Goal: Information Seeking & Learning: Learn about a topic

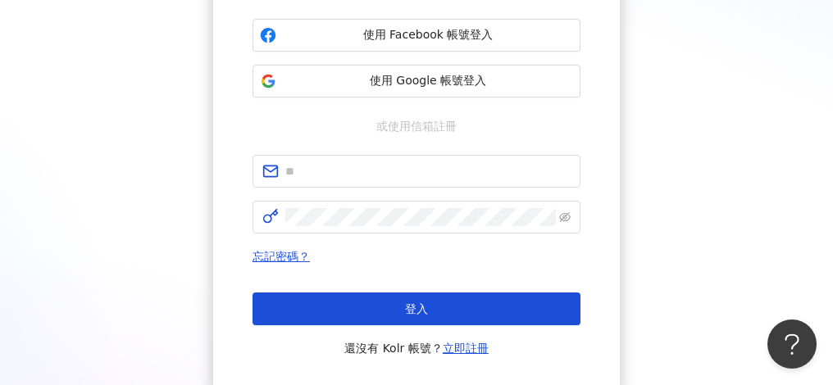
scroll to position [219, 0]
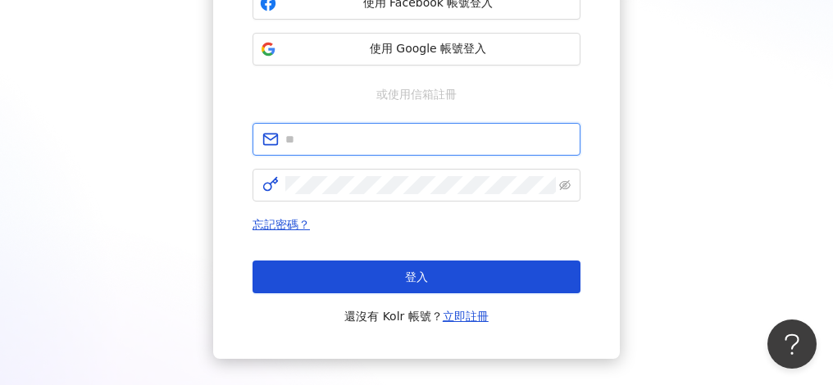
click at [443, 141] on input "text" at bounding box center [427, 139] width 285 height 18
paste input "**********"
type input "**********"
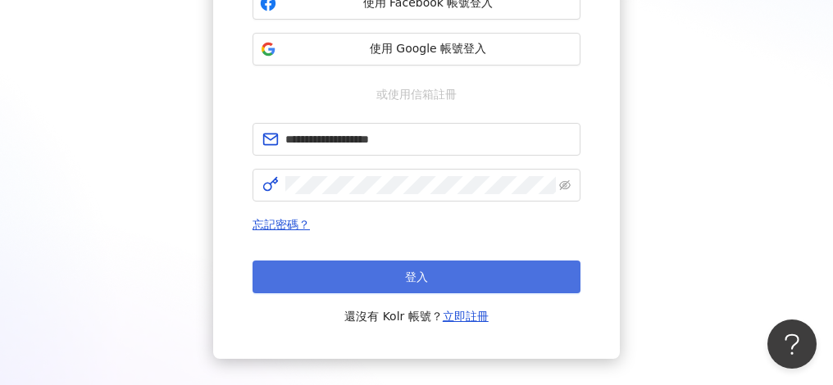
click at [472, 280] on button "登入" at bounding box center [416, 277] width 328 height 33
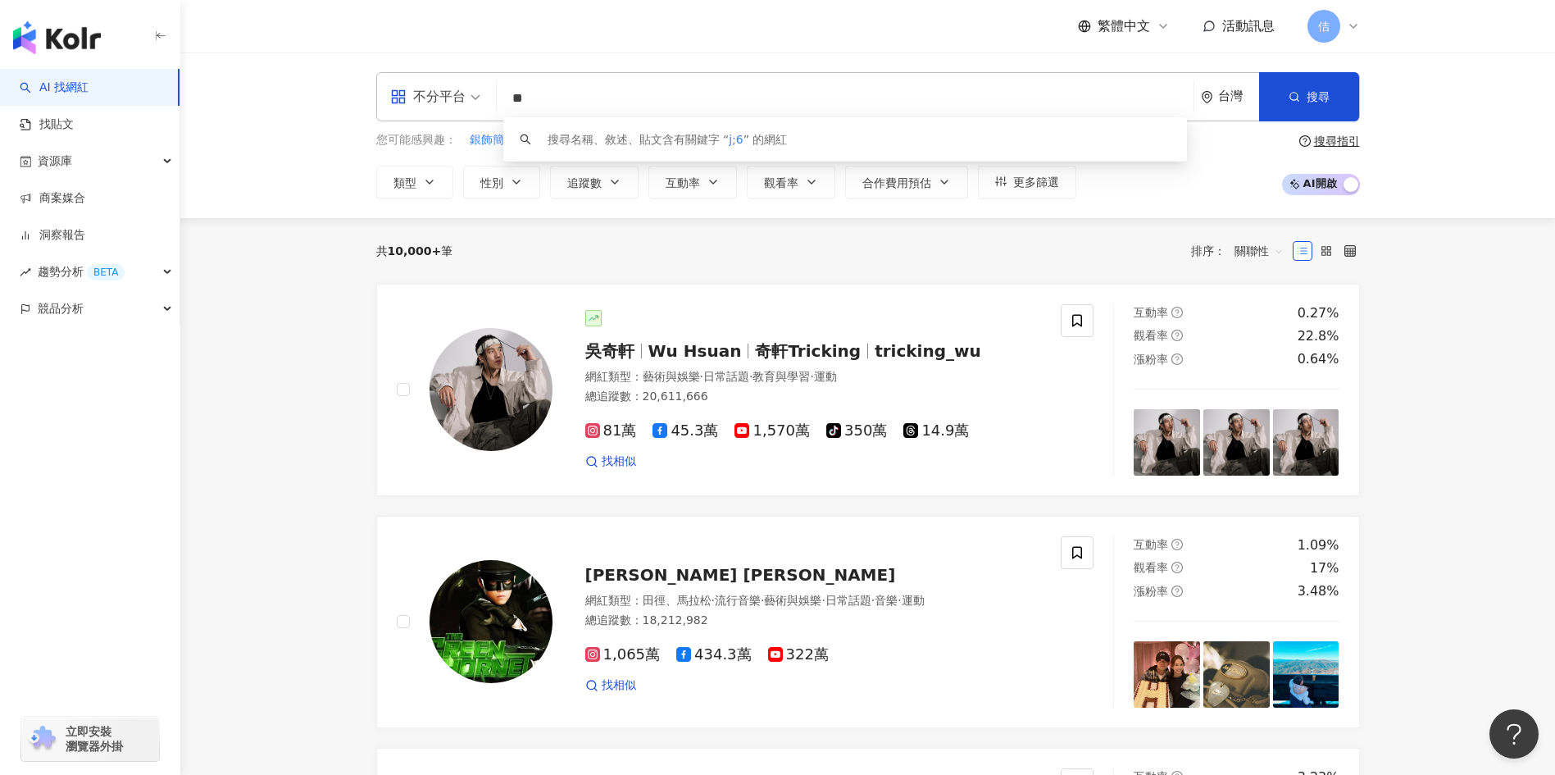
type input "*"
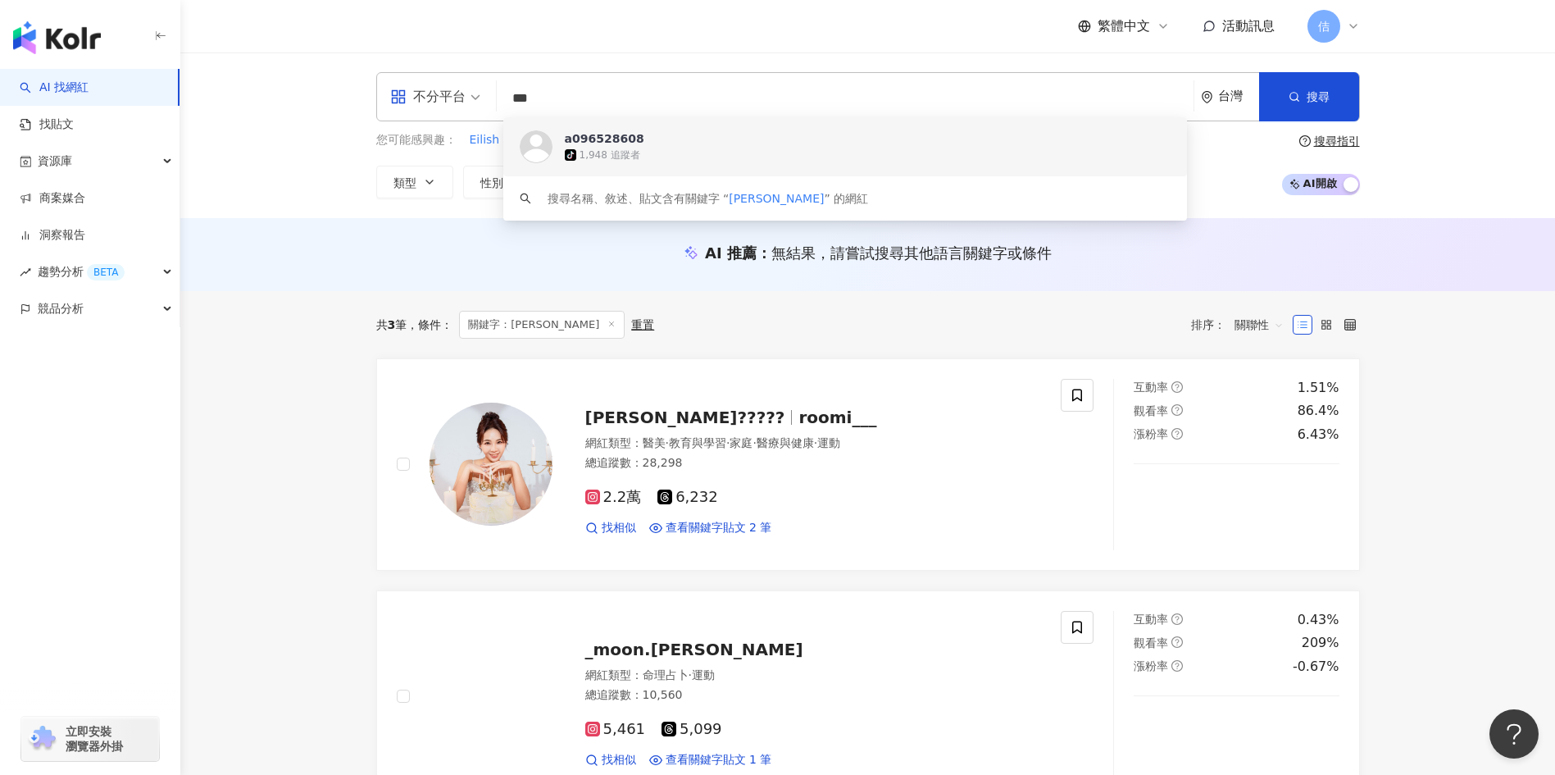
type input "**"
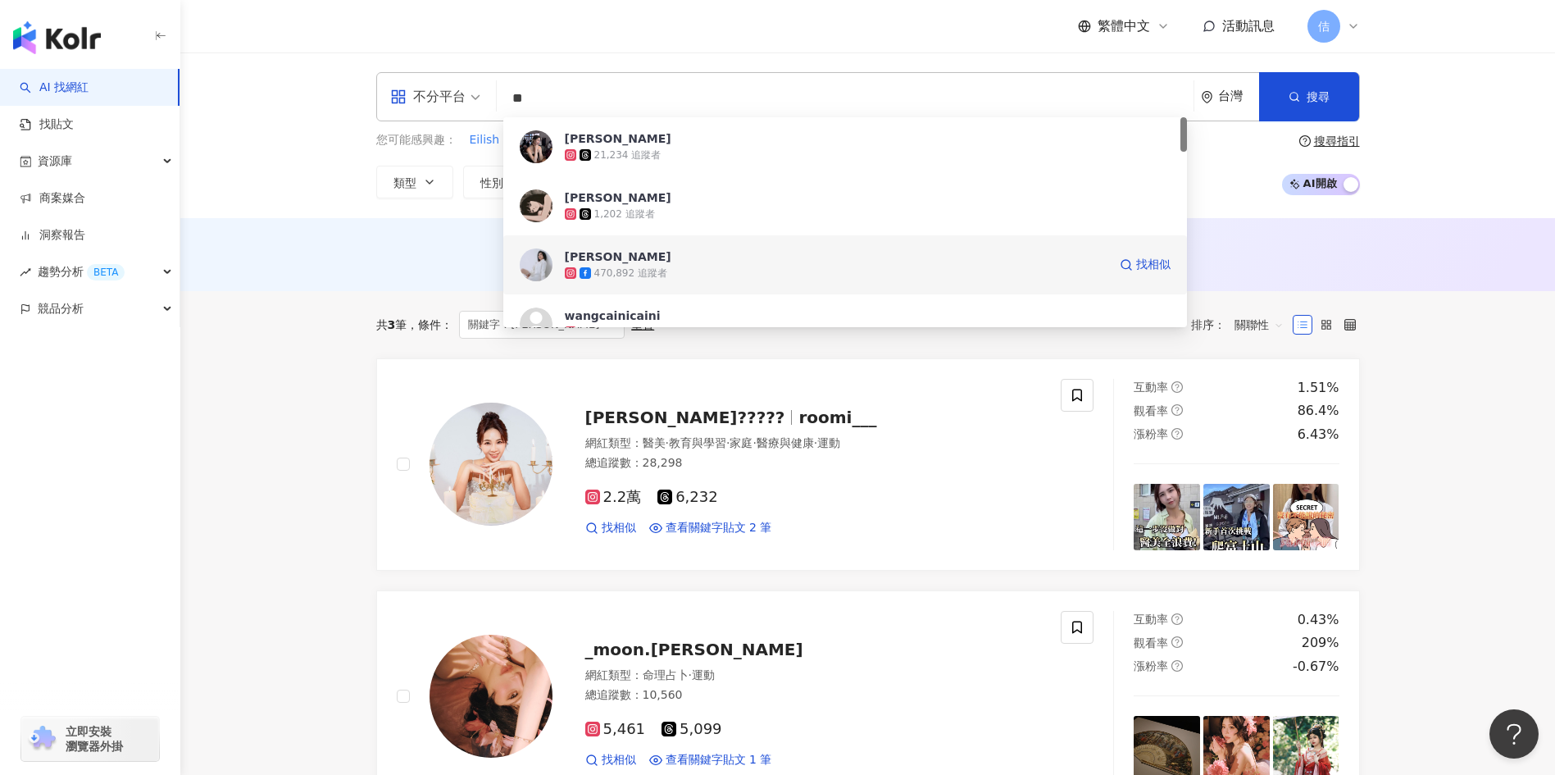
click at [724, 270] on div "470,892 追蹤者" at bounding box center [836, 273] width 543 height 16
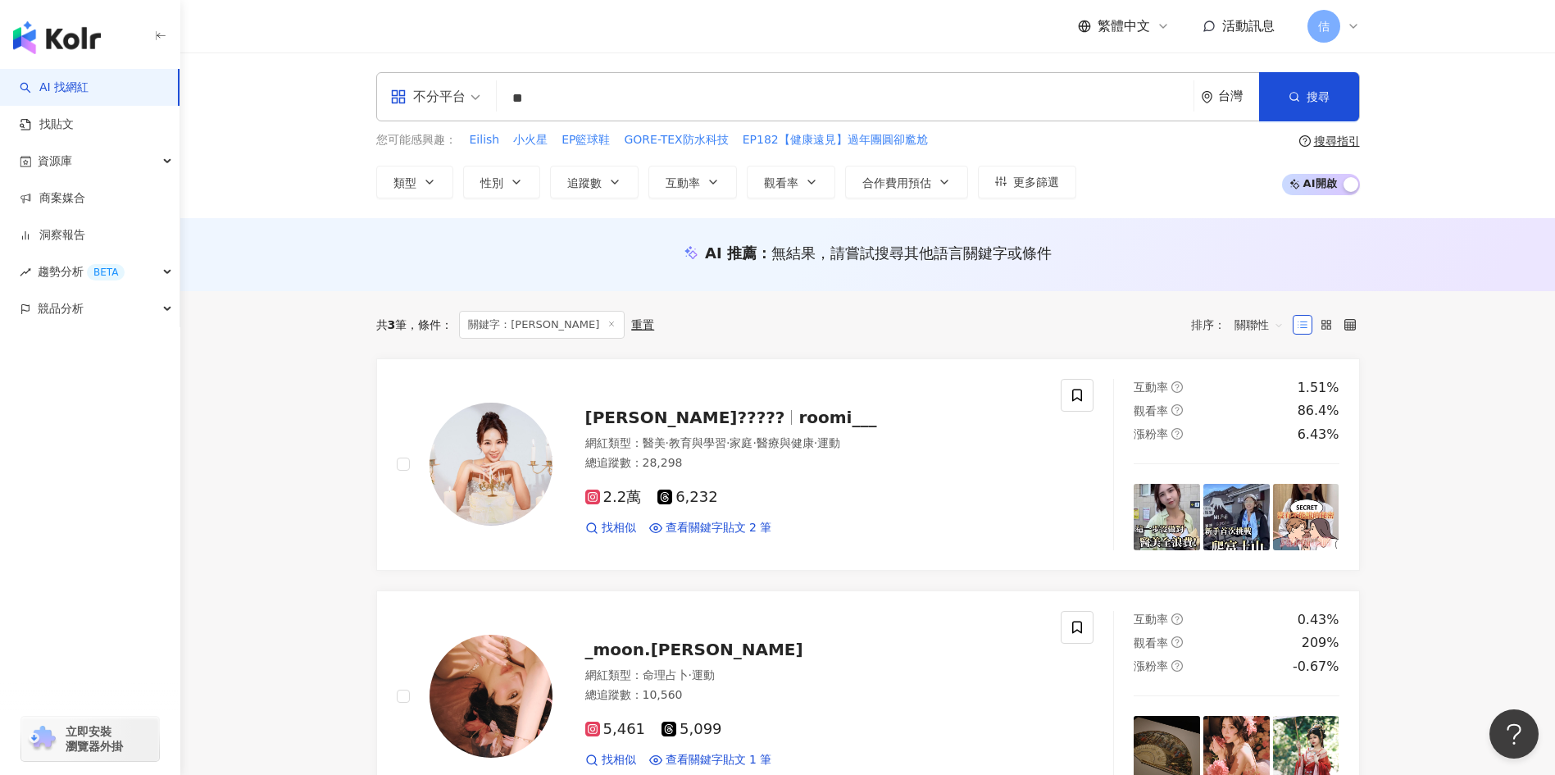
type input "*"
type input "***"
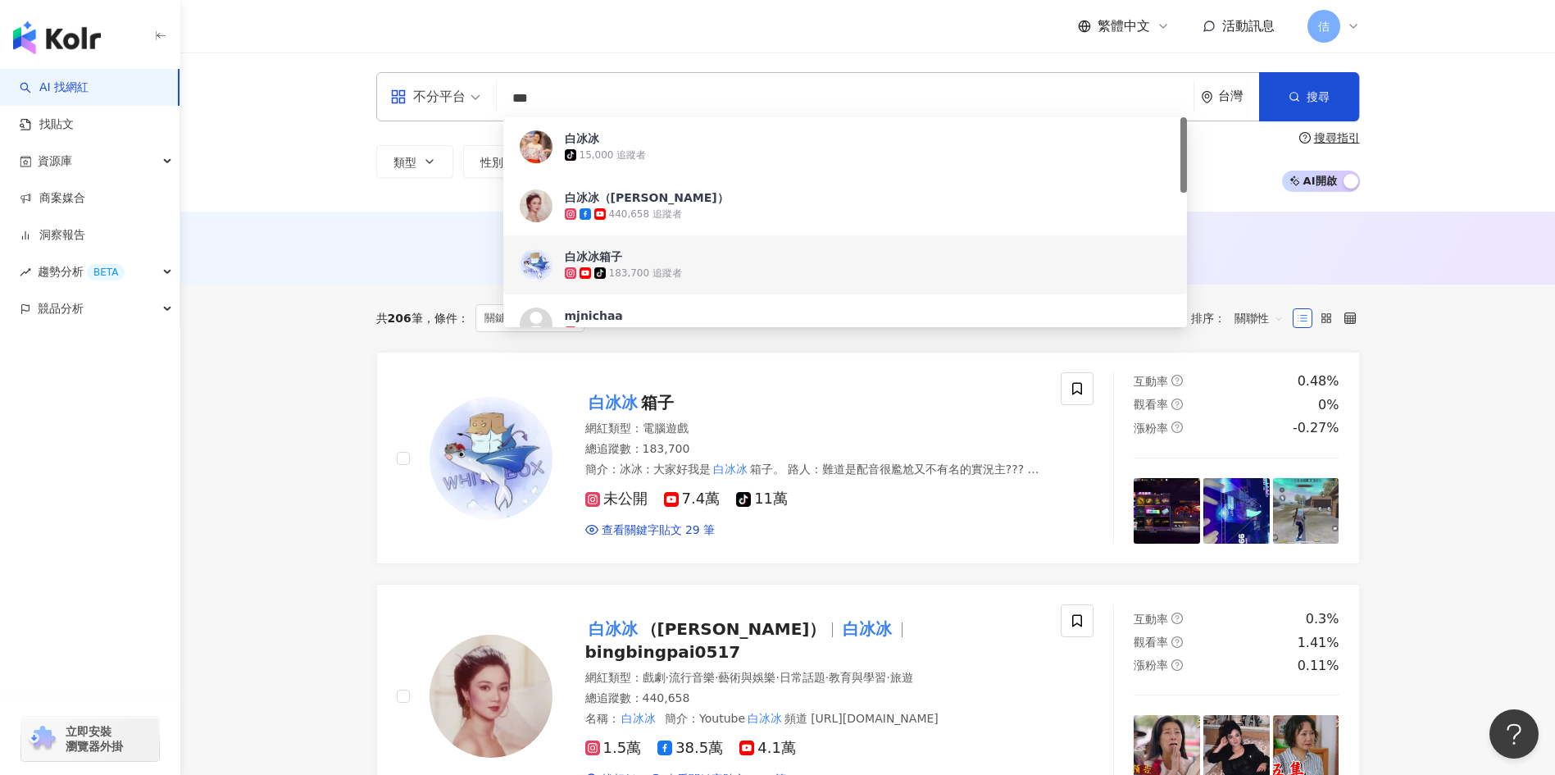
drag, startPoint x: 625, startPoint y: 92, endPoint x: 438, endPoint y: 81, distance: 188.0
click at [438, 81] on div "不分平台 *** 台灣 搜尋 d74f1de5-7e7a-4465-b5dd-c065f3a74dcd fa90ffed-b552-4419-8844-b2c…" at bounding box center [868, 96] width 984 height 49
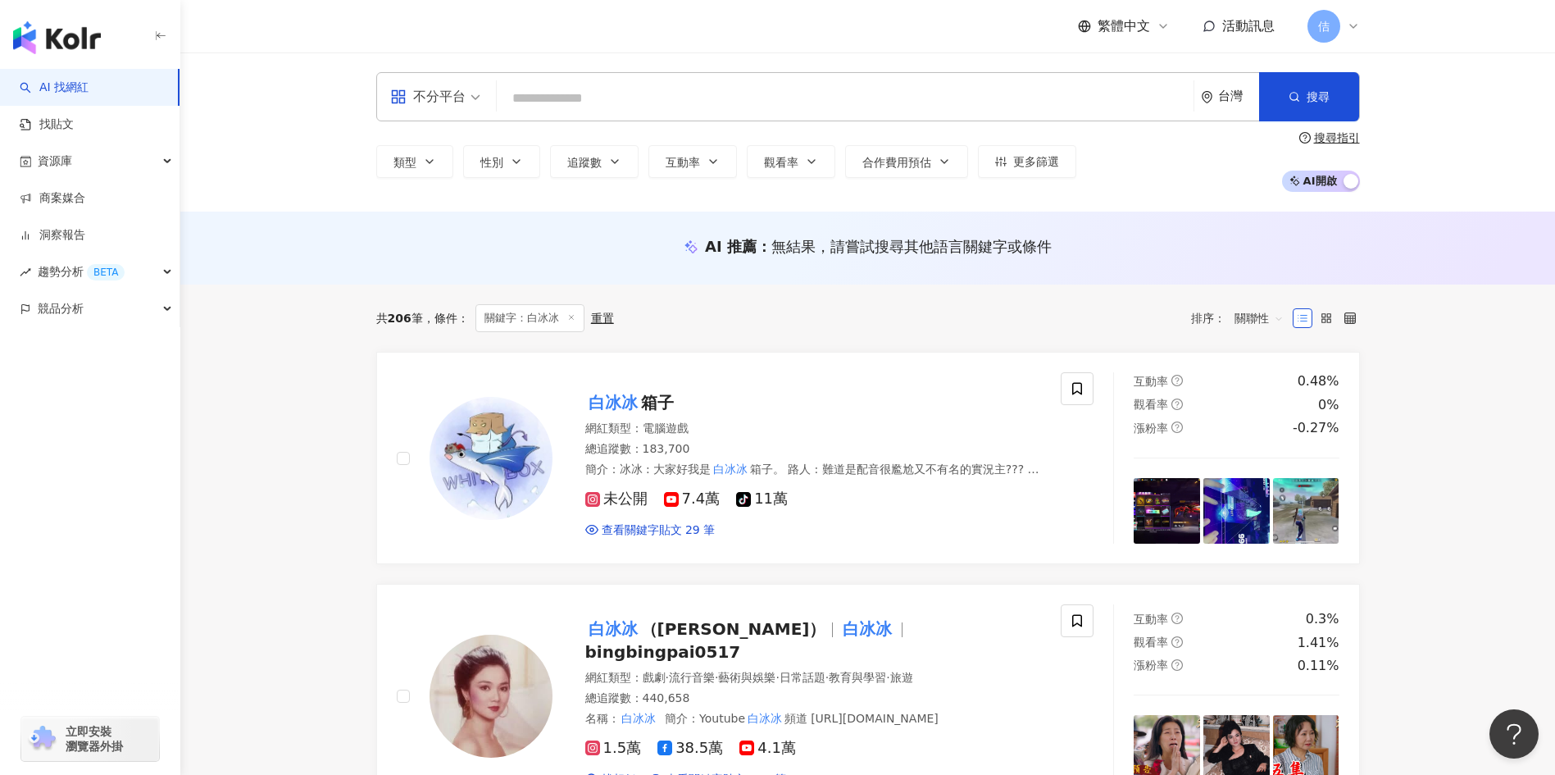
click at [709, 102] on input "search" at bounding box center [845, 98] width 684 height 31
type input "**"
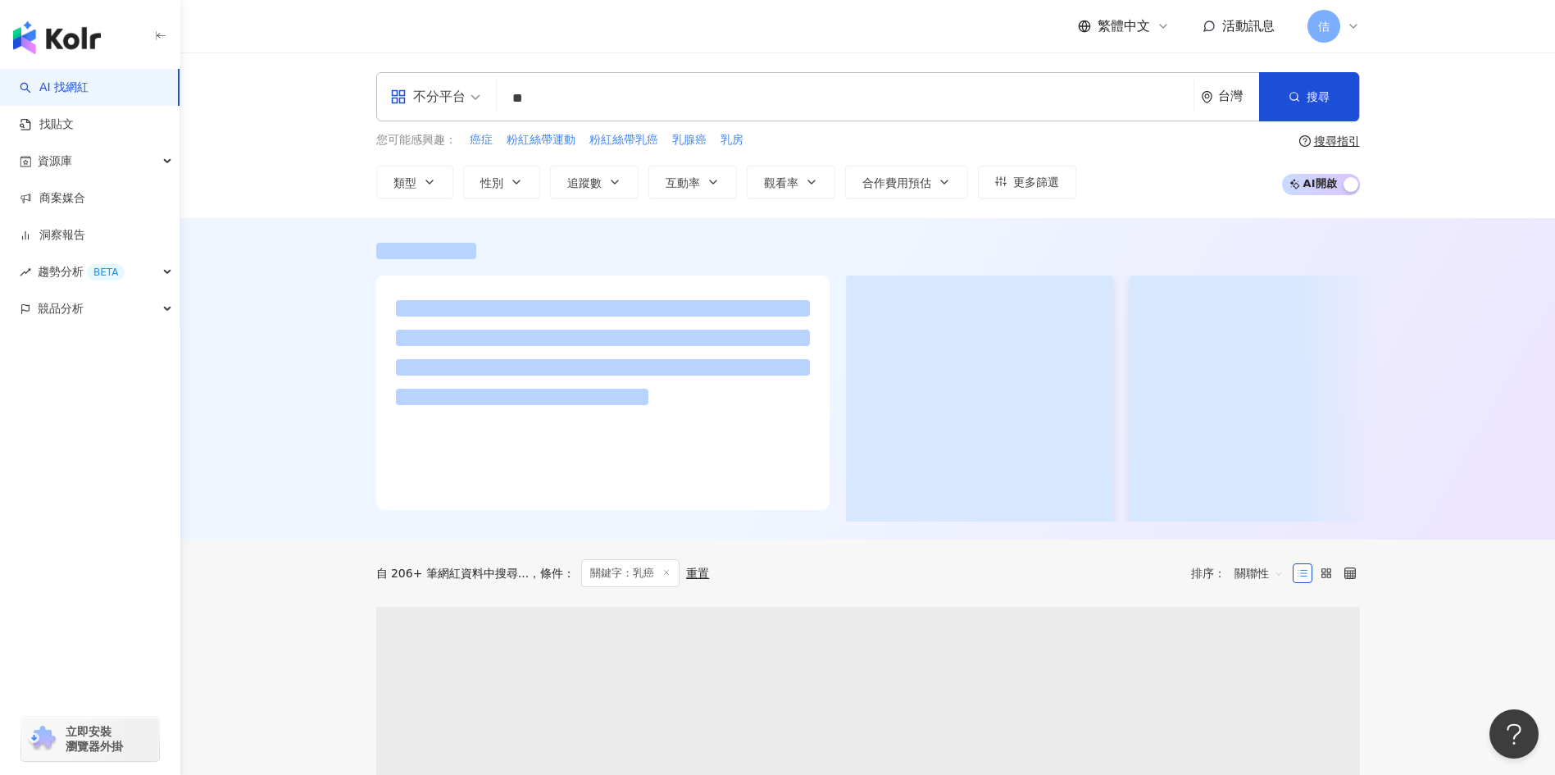
click at [832, 144] on div "搜尋指引" at bounding box center [1337, 140] width 46 height 13
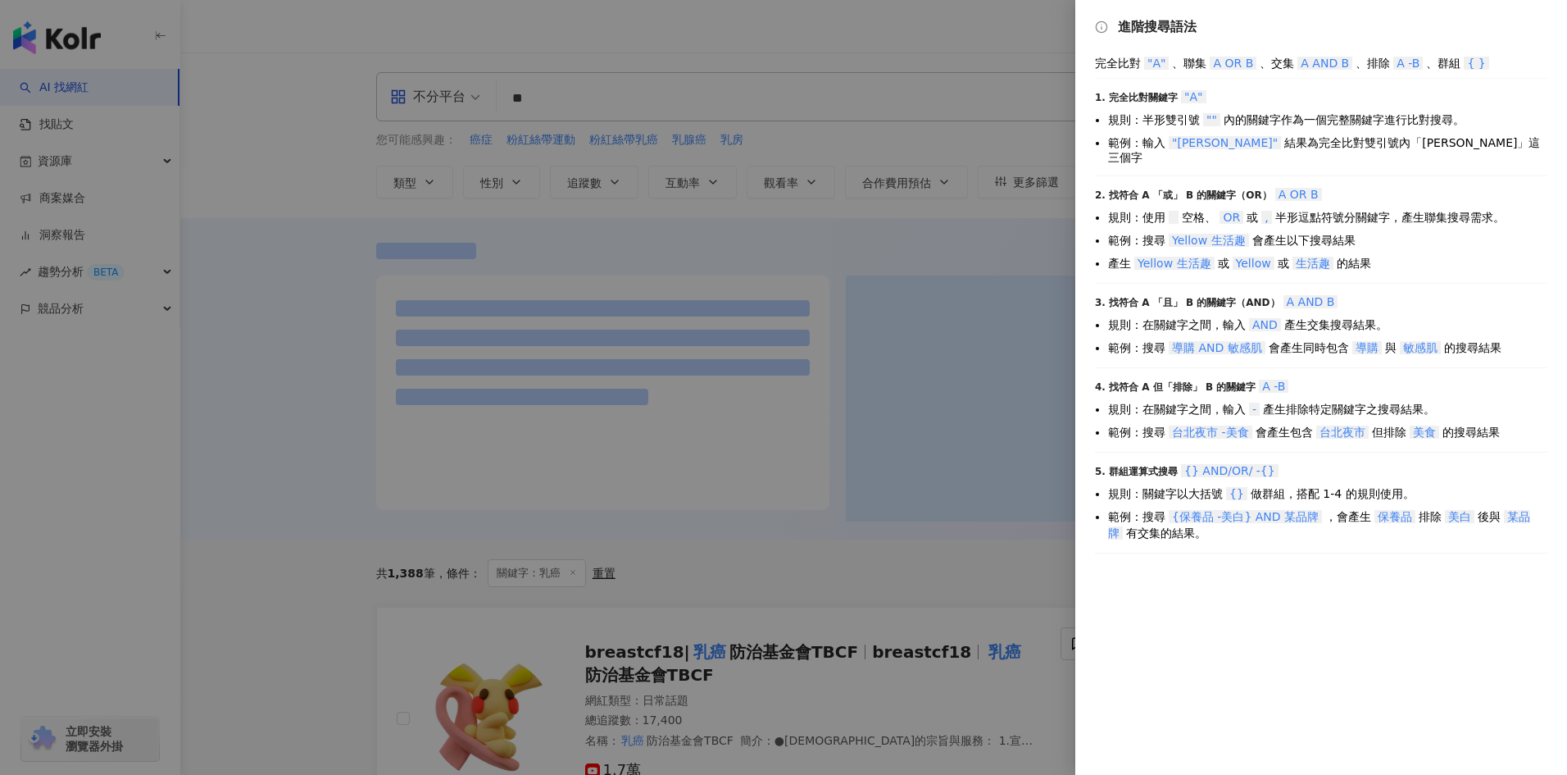
click at [832, 43] on div at bounding box center [783, 387] width 1567 height 775
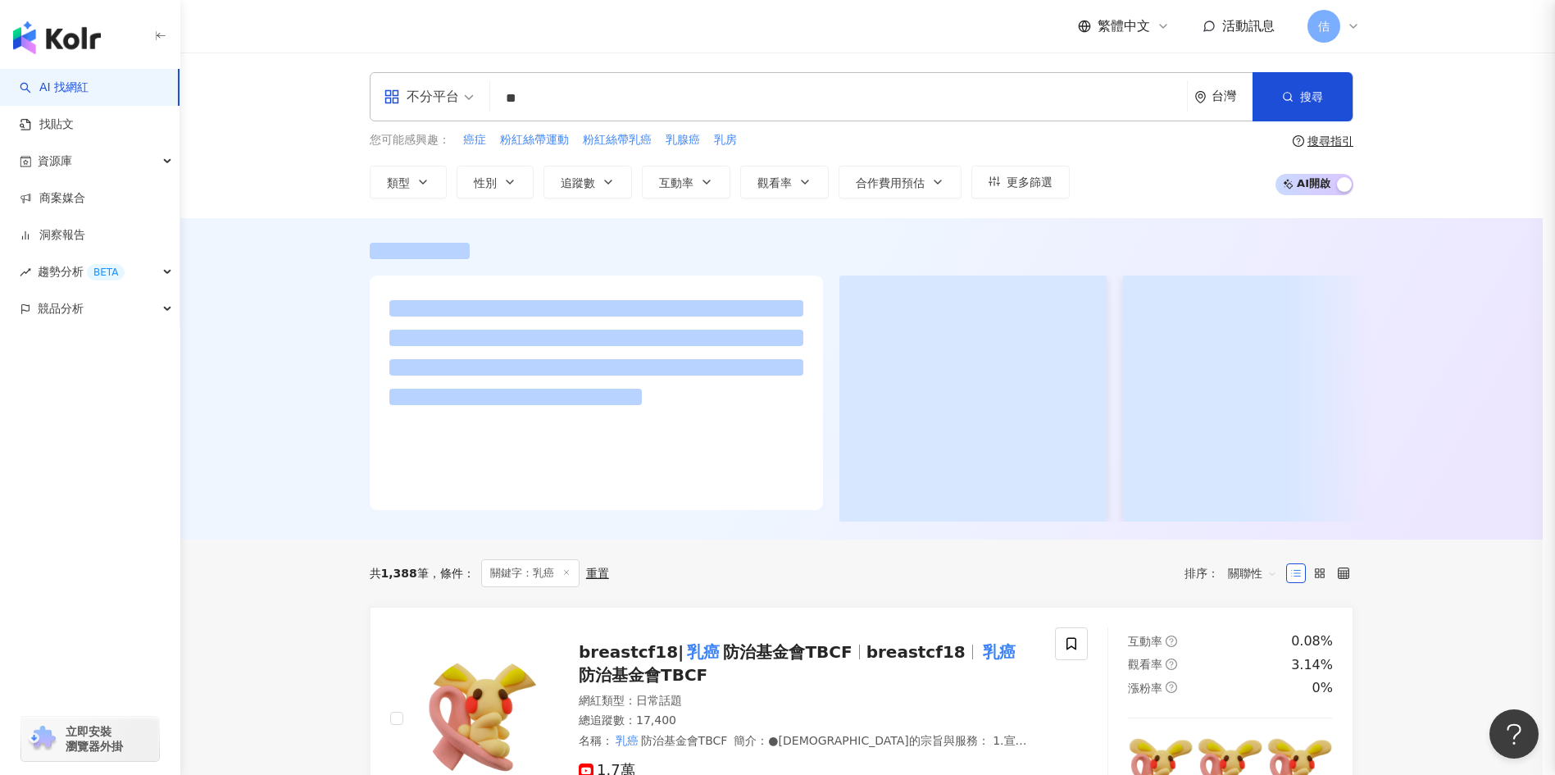
click at [829, 99] on input "**" at bounding box center [839, 98] width 684 height 31
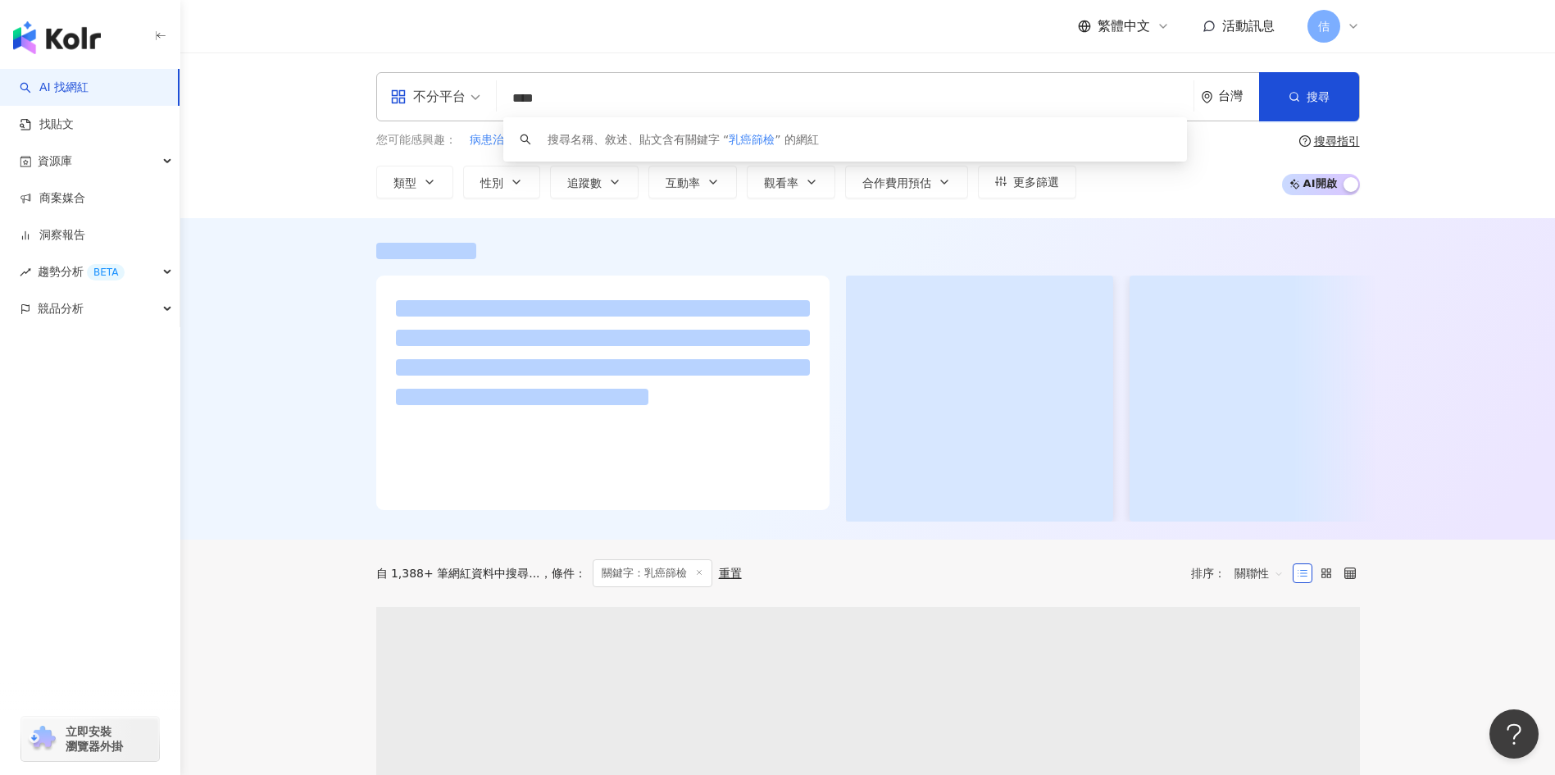
type input "****"
drag, startPoint x: 1221, startPoint y: 195, endPoint x: 1077, endPoint y: 197, distance: 143.5
click at [832, 194] on div "您可能感興趣： 病患治療 病理檢查 粉紅絲帶運動 醫療治療 醫生諮詢 類型 性別 追蹤數 互動率 觀看率 合作費用預估 更多篩選 搜尋指引 AI 開啟 AI …" at bounding box center [868, 164] width 984 height 67
click at [832, 183] on span "更多篩選" at bounding box center [1036, 181] width 46 height 13
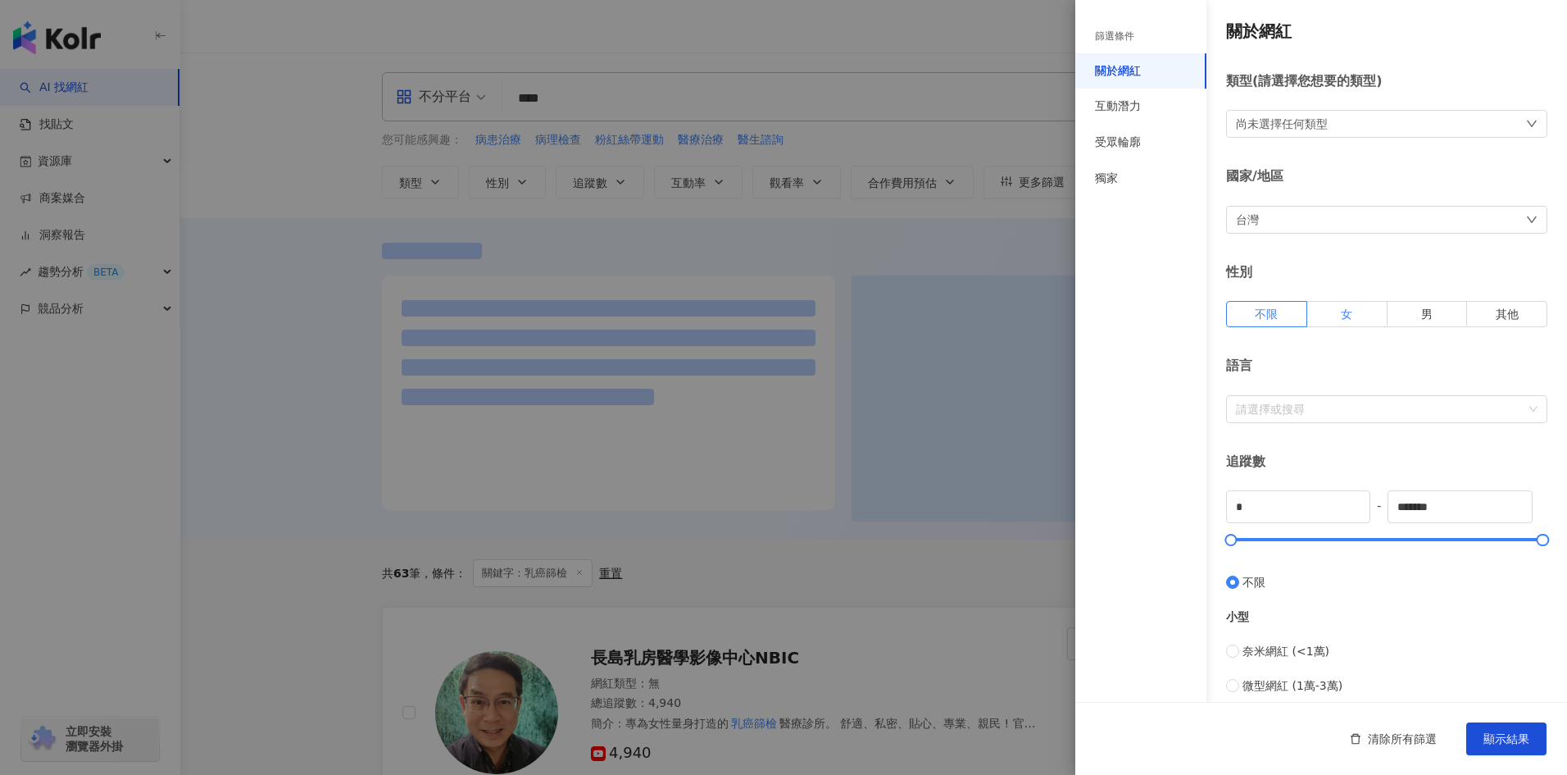
click at [832, 316] on label "女" at bounding box center [1347, 314] width 80 height 26
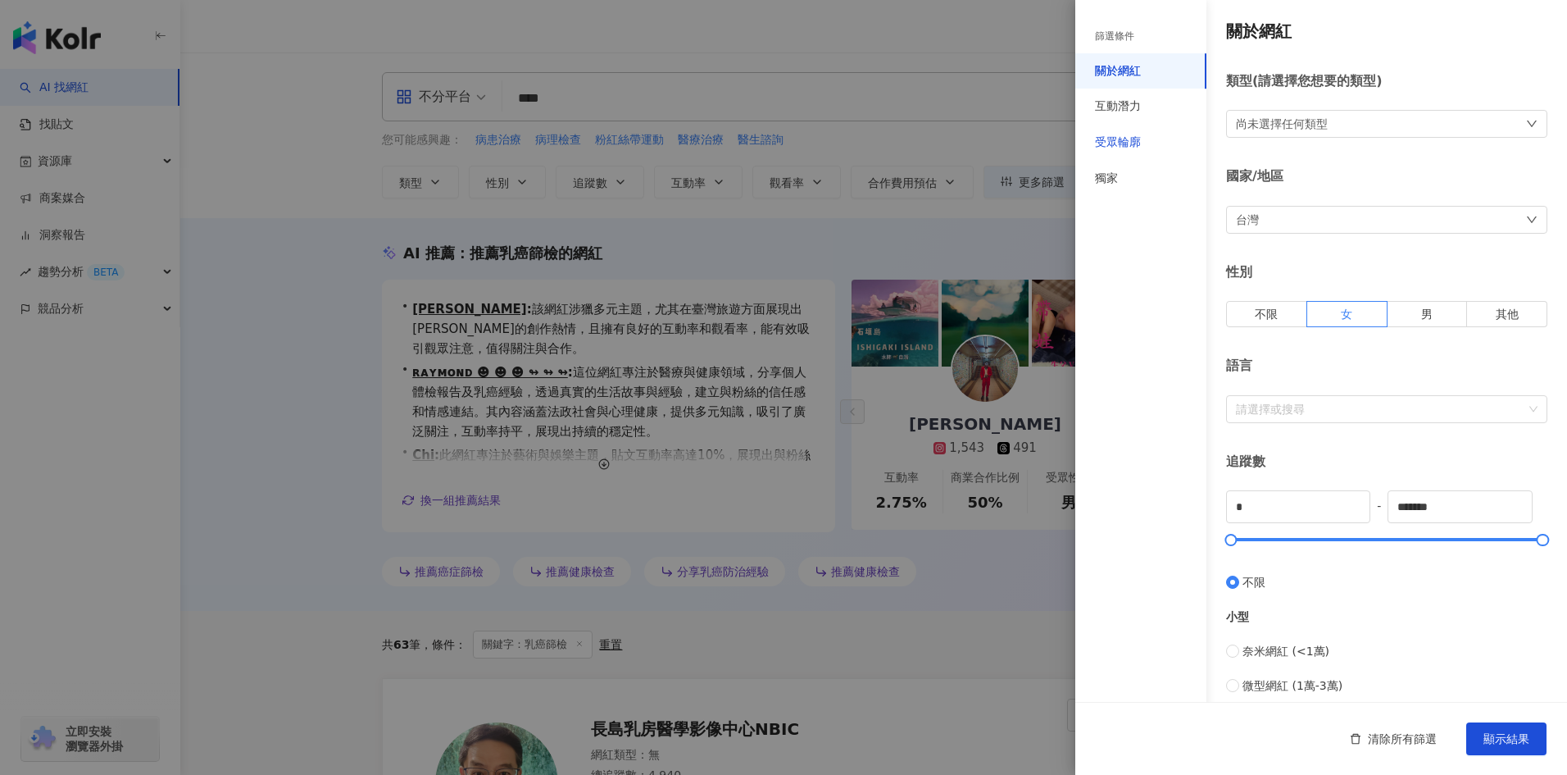
click at [832, 139] on div "受眾輪廓" at bounding box center [1118, 142] width 46 height 16
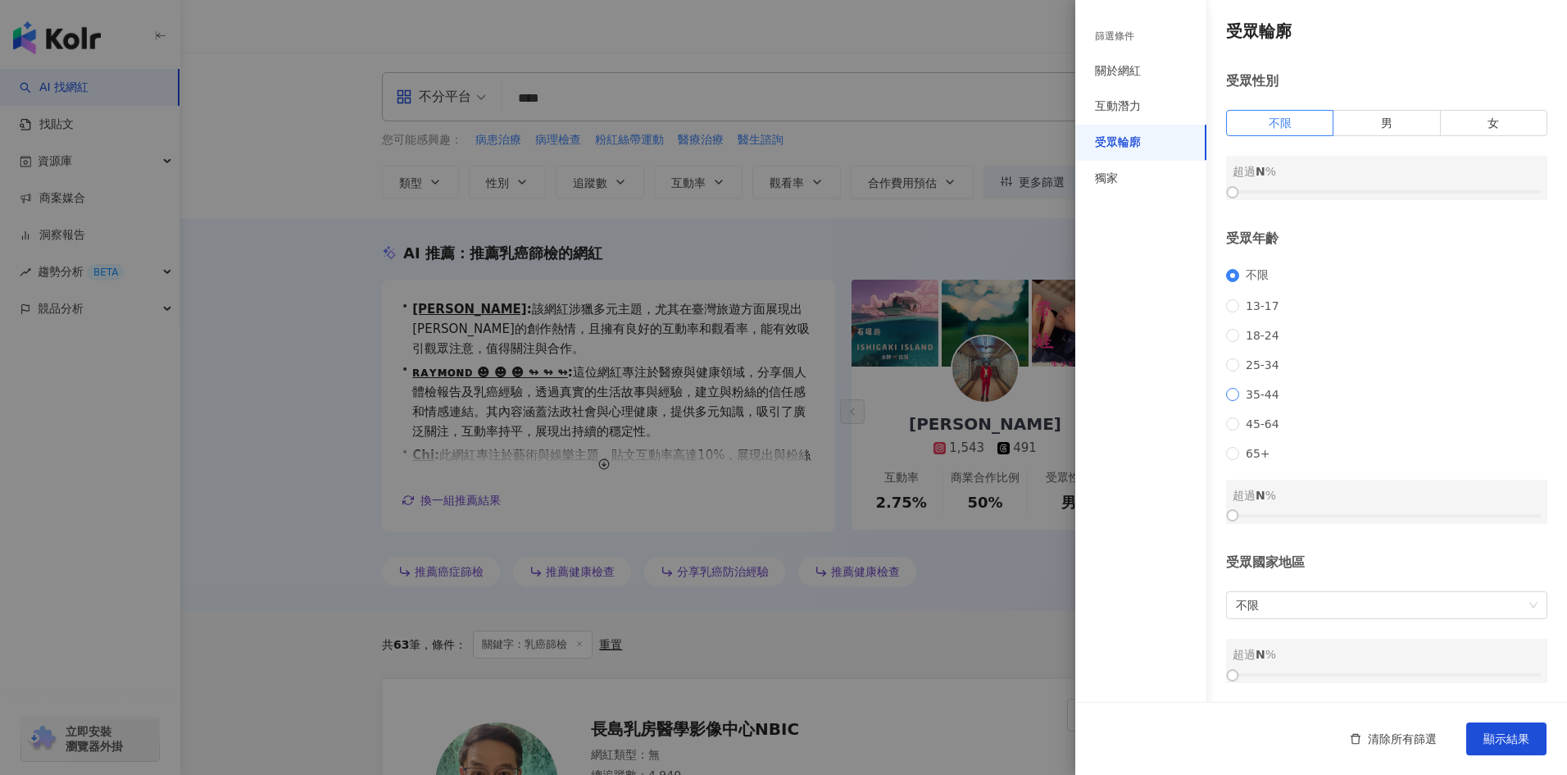
click at [832, 384] on span "35-44" at bounding box center [1262, 394] width 47 height 13
click at [832, 384] on span "45-64" at bounding box center [1262, 423] width 47 height 13
click at [832, 384] on span "35-44" at bounding box center [1262, 394] width 47 height 13
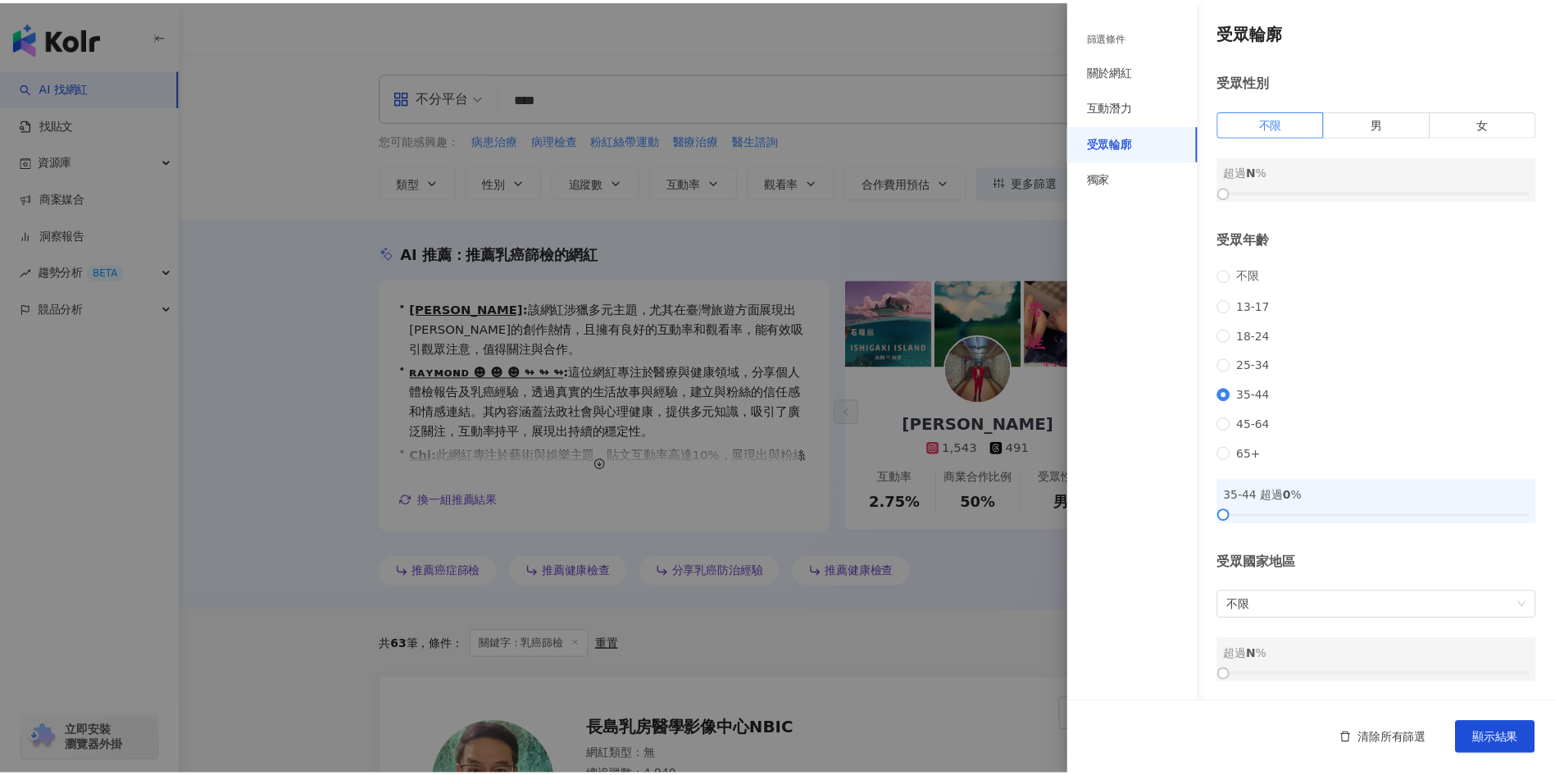
scroll to position [21, 0]
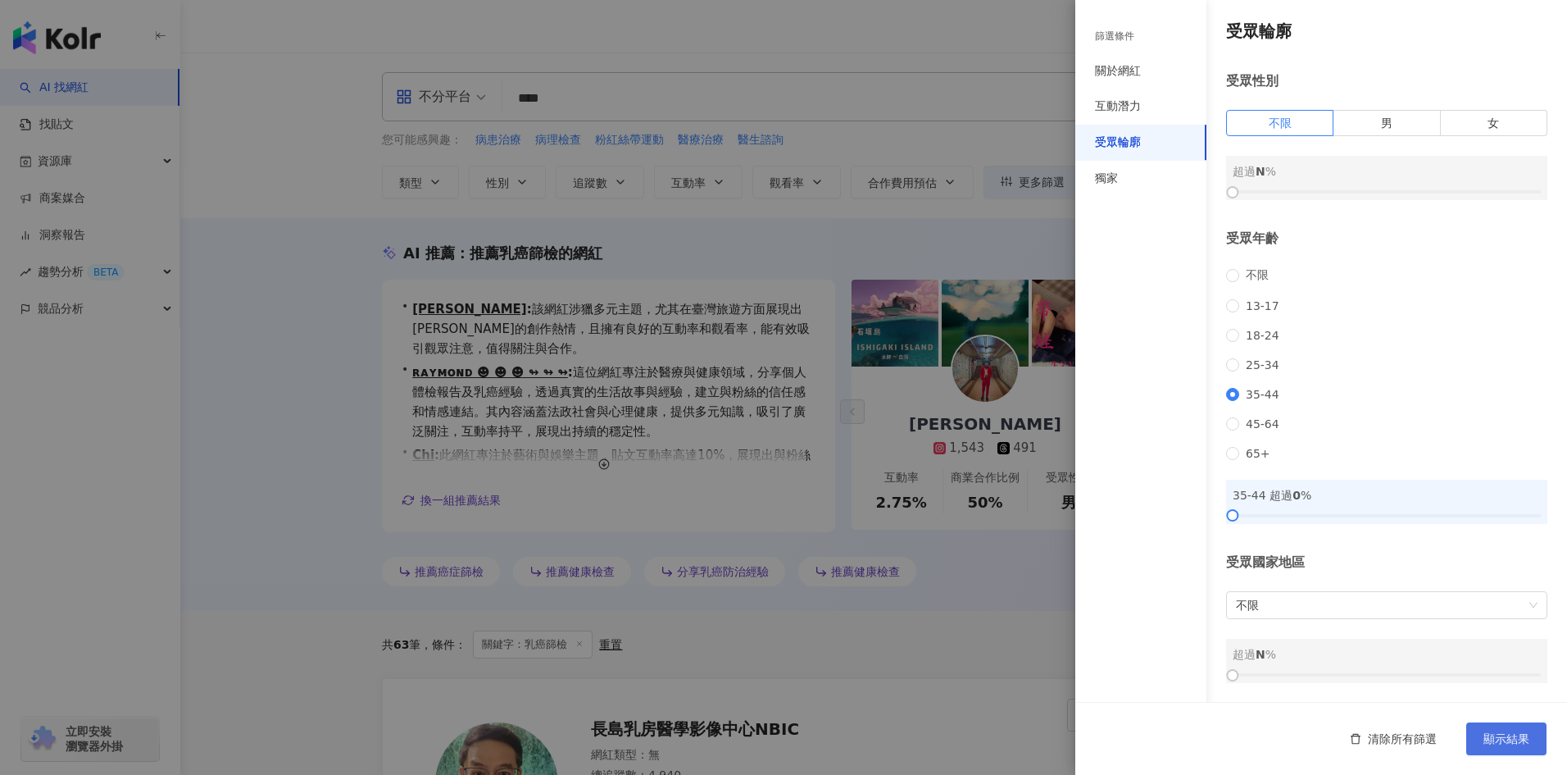
click at [832, 384] on span "顯示結果" at bounding box center [1507, 738] width 46 height 13
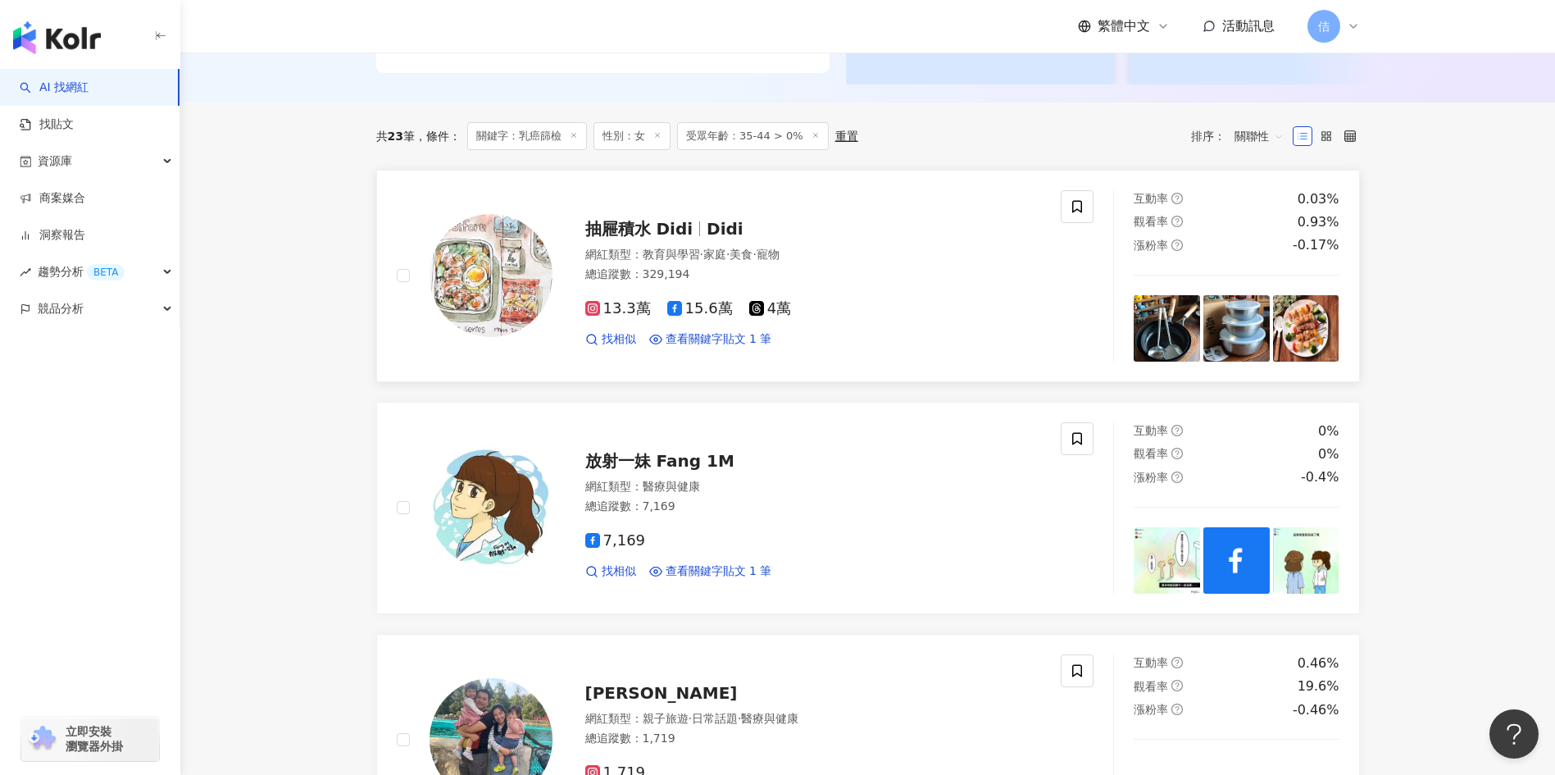
scroll to position [466, 0]
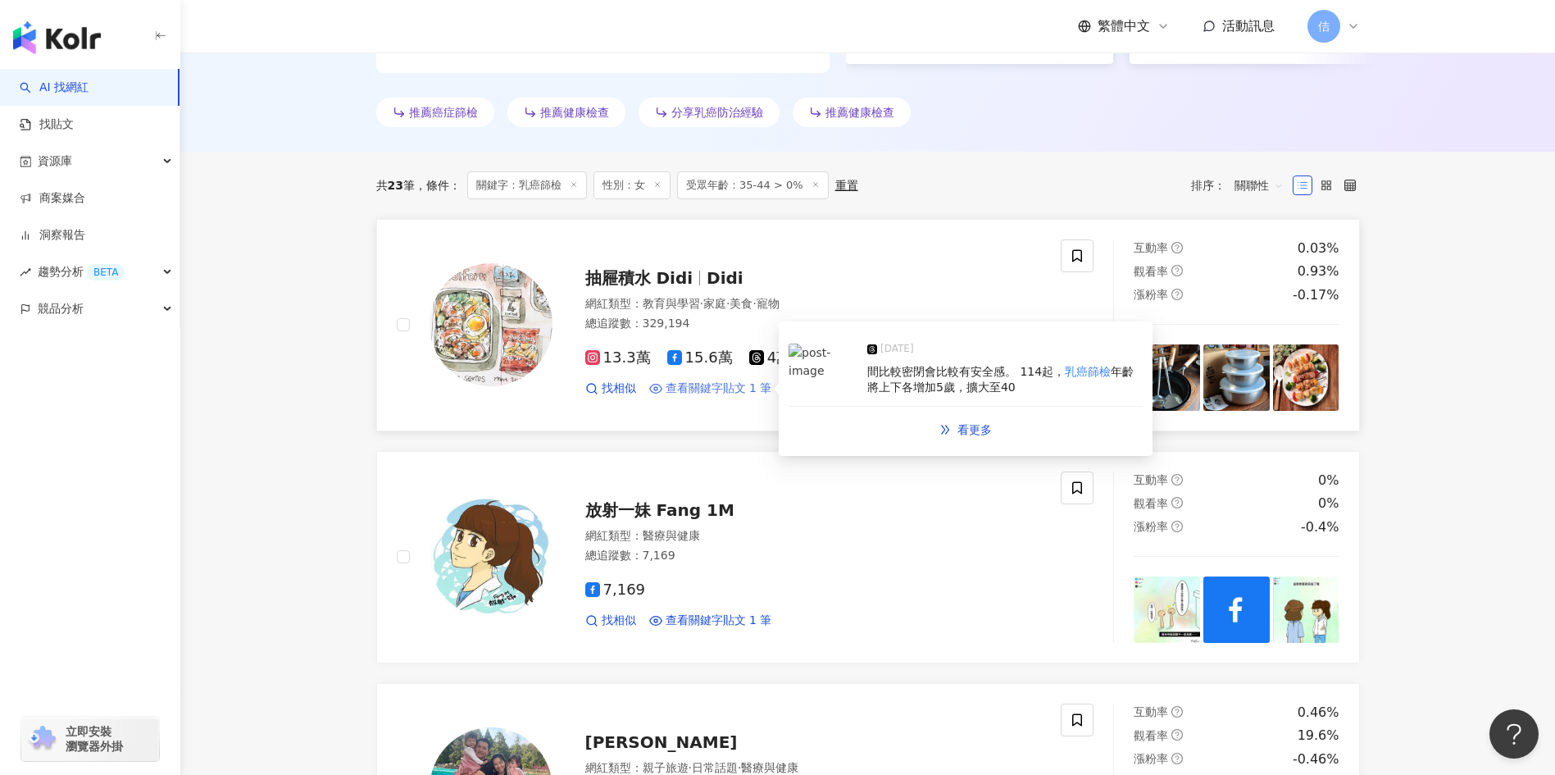
click at [734, 384] on span "查看關鍵字貼文 1 筆" at bounding box center [719, 388] width 107 height 16
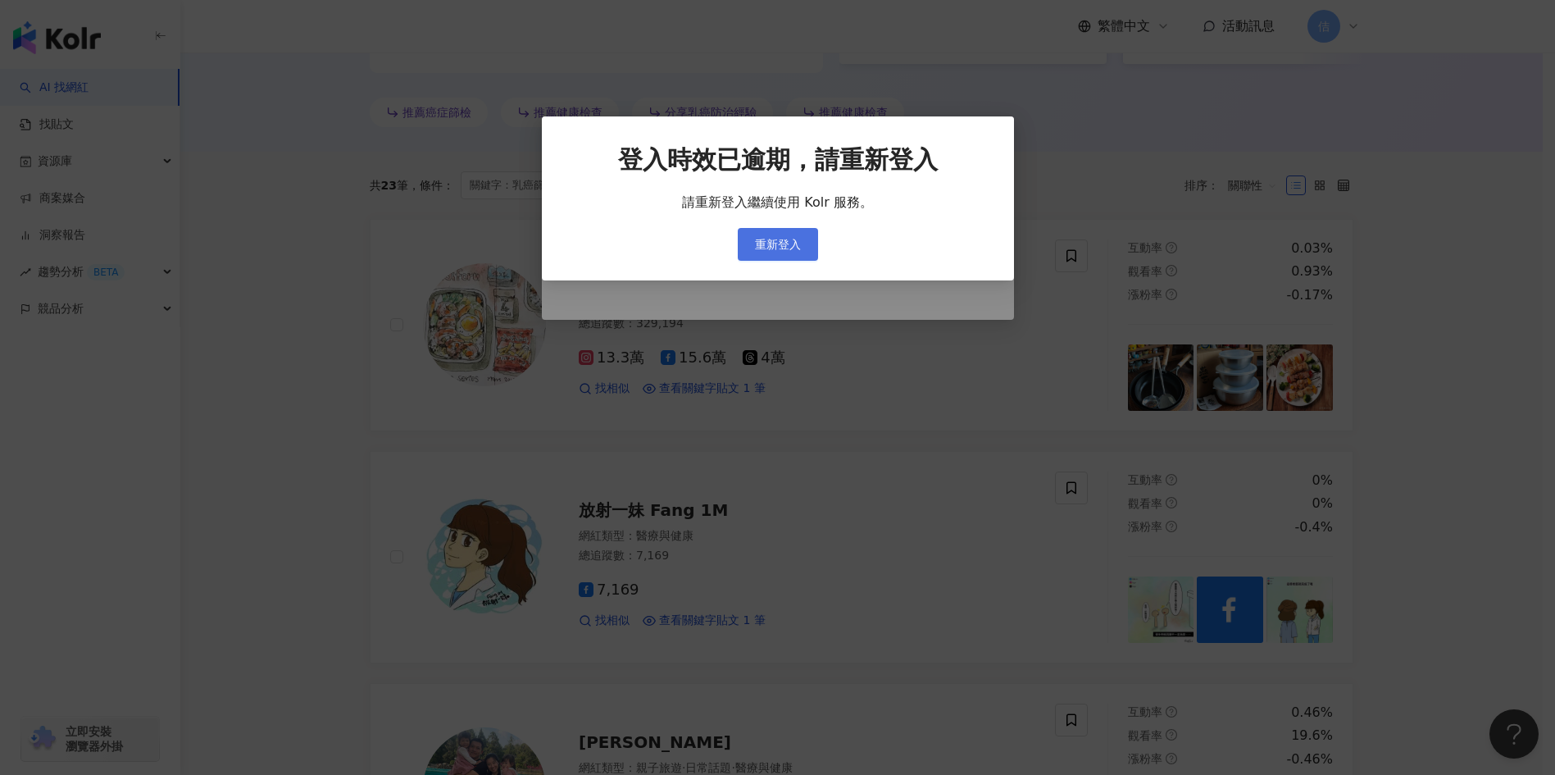
click at [801, 241] on button "重新登入" at bounding box center [778, 244] width 80 height 33
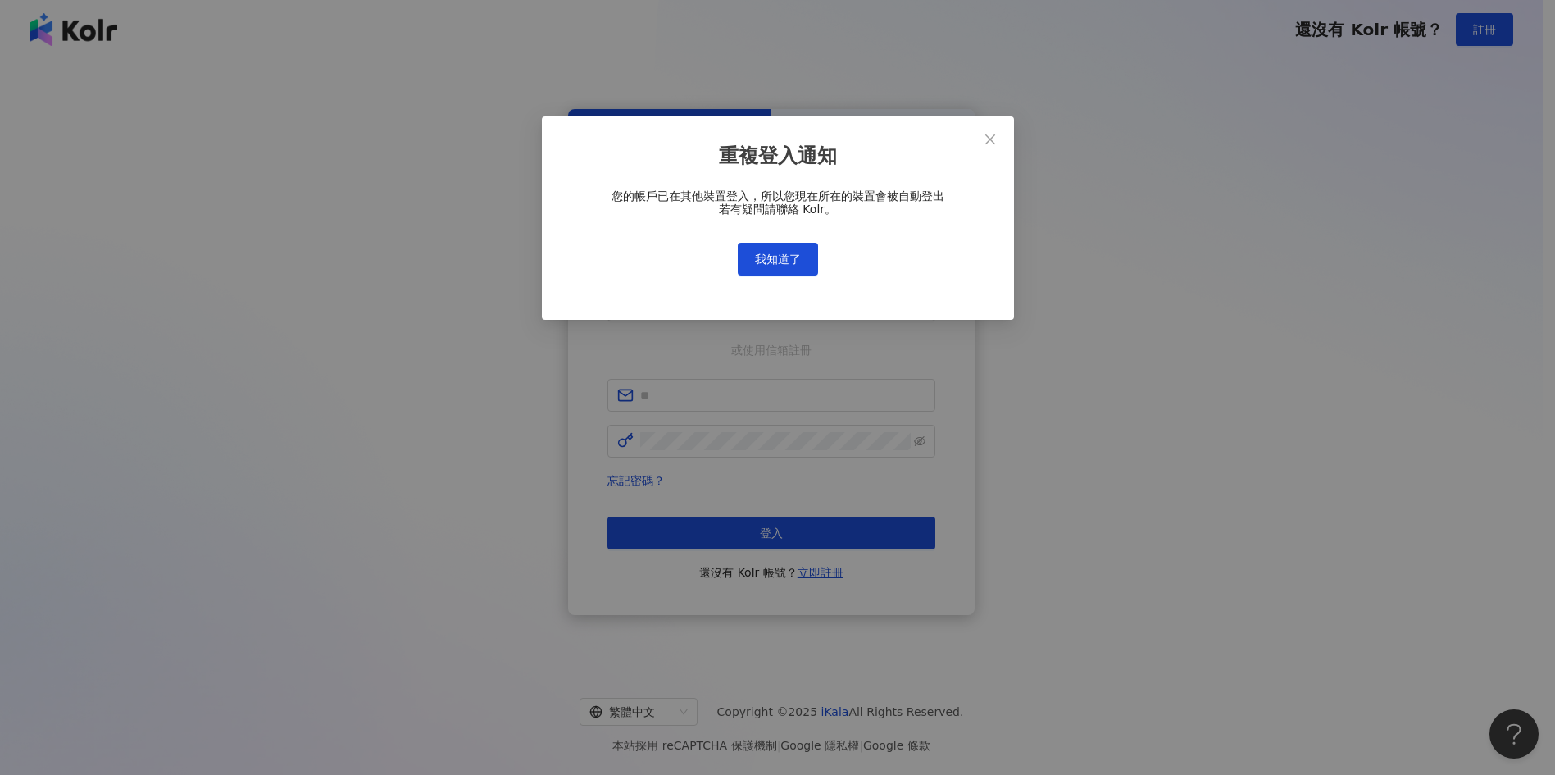
click at [783, 240] on div "您的帳戶已在其他裝置登入，所以您現在所在的裝置會被自動登出 若有疑問請聯絡 Kolr。 我知道了" at bounding box center [778, 232] width 420 height 86
drag, startPoint x: 774, startPoint y: 261, endPoint x: 680, endPoint y: 618, distance: 368.6
click at [773, 262] on span "我知道了" at bounding box center [778, 258] width 46 height 13
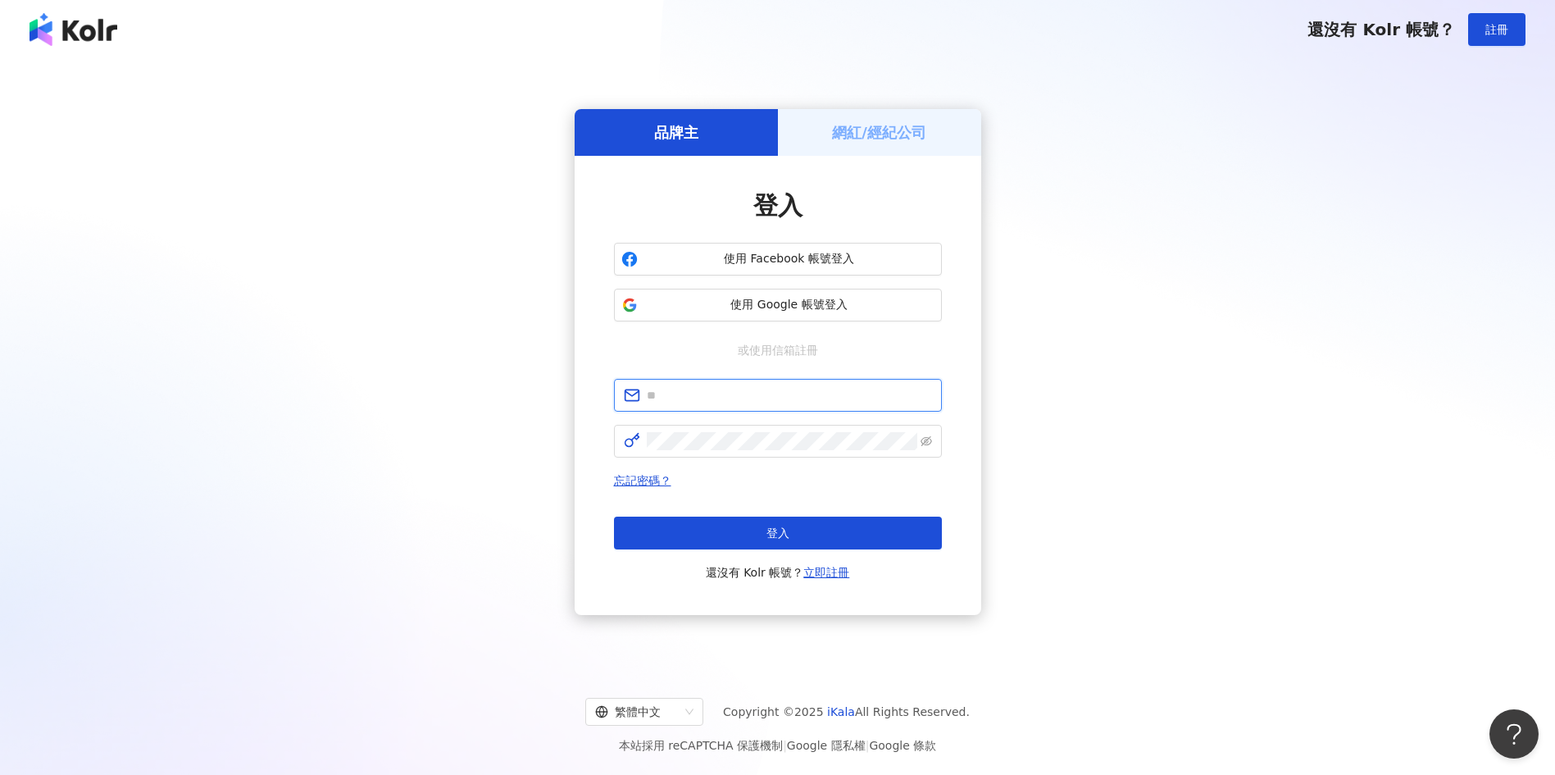
click at [757, 384] on input "text" at bounding box center [789, 395] width 285 height 18
paste input "**********"
type input "**********"
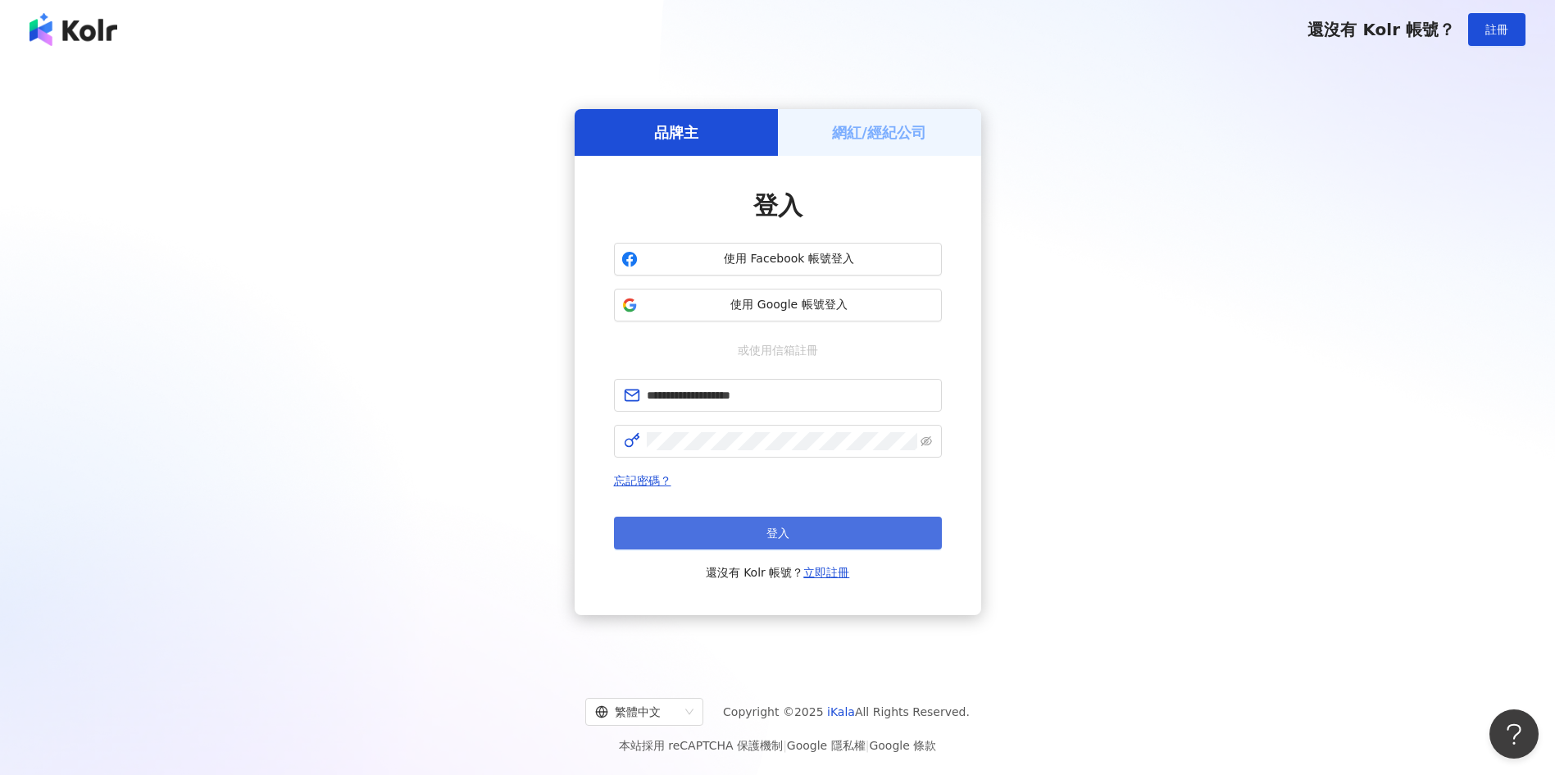
click at [797, 384] on button "登入" at bounding box center [778, 532] width 328 height 33
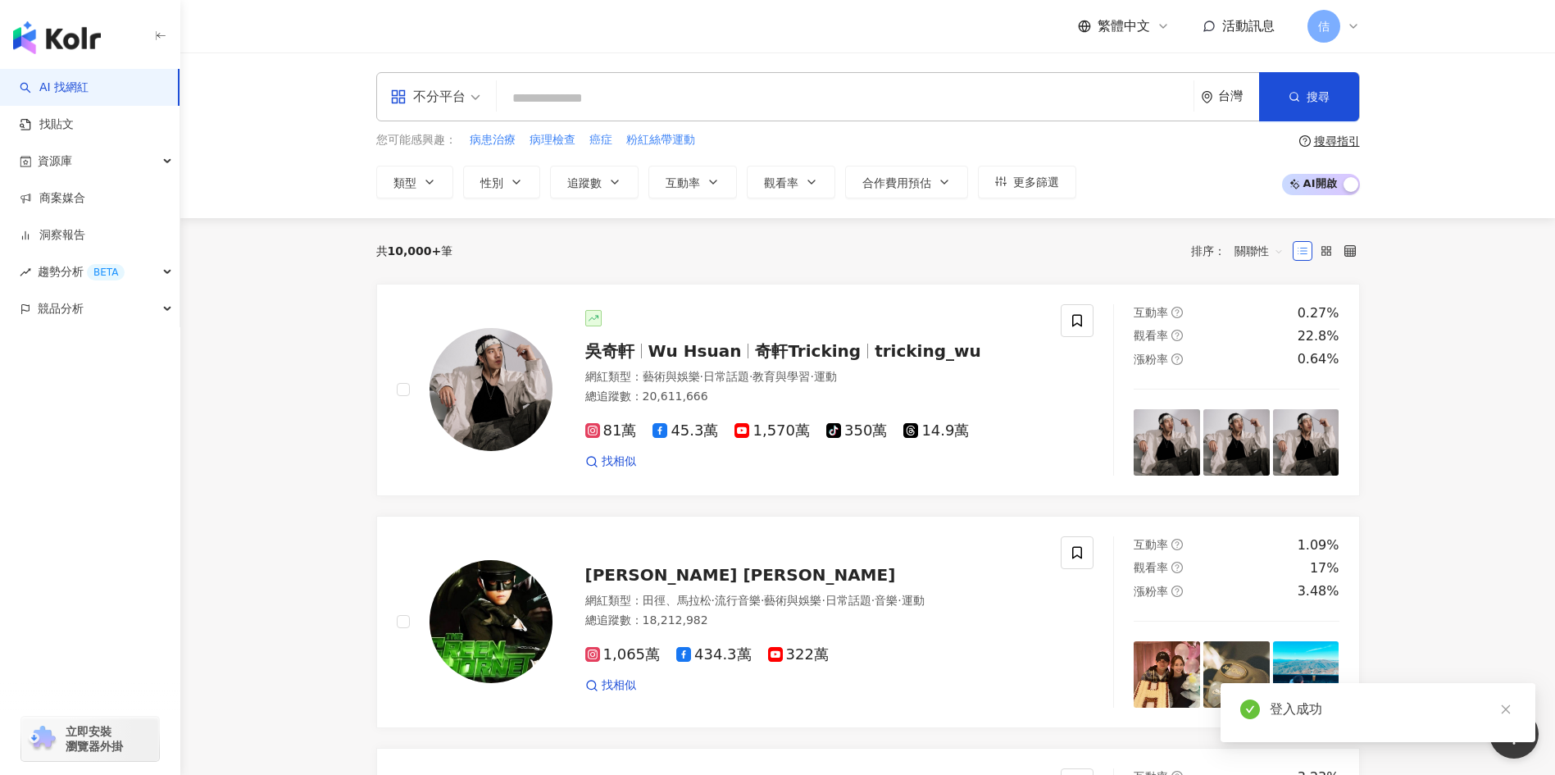
click at [832, 90] on input "search" at bounding box center [845, 98] width 684 height 31
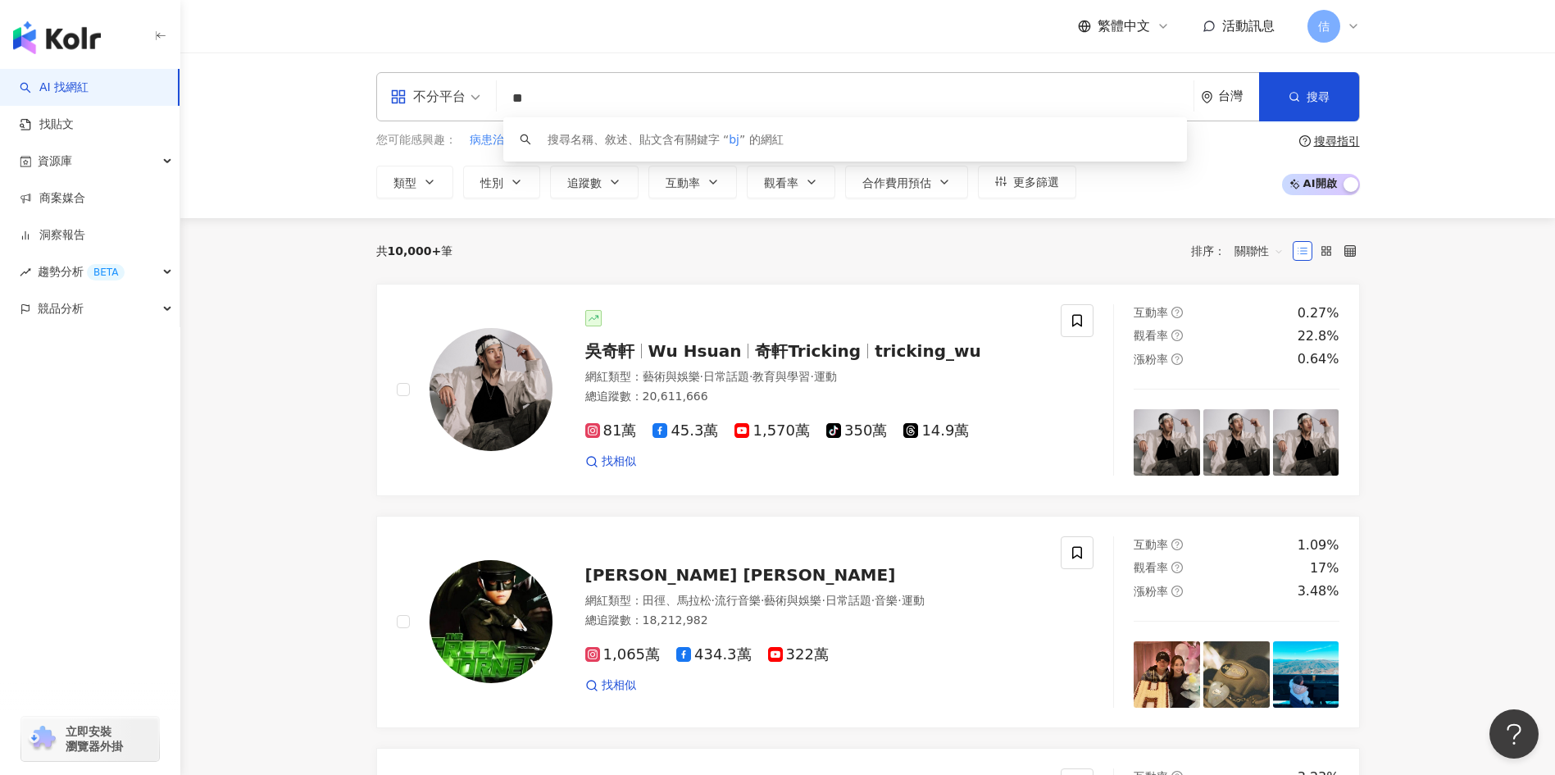
type input "*"
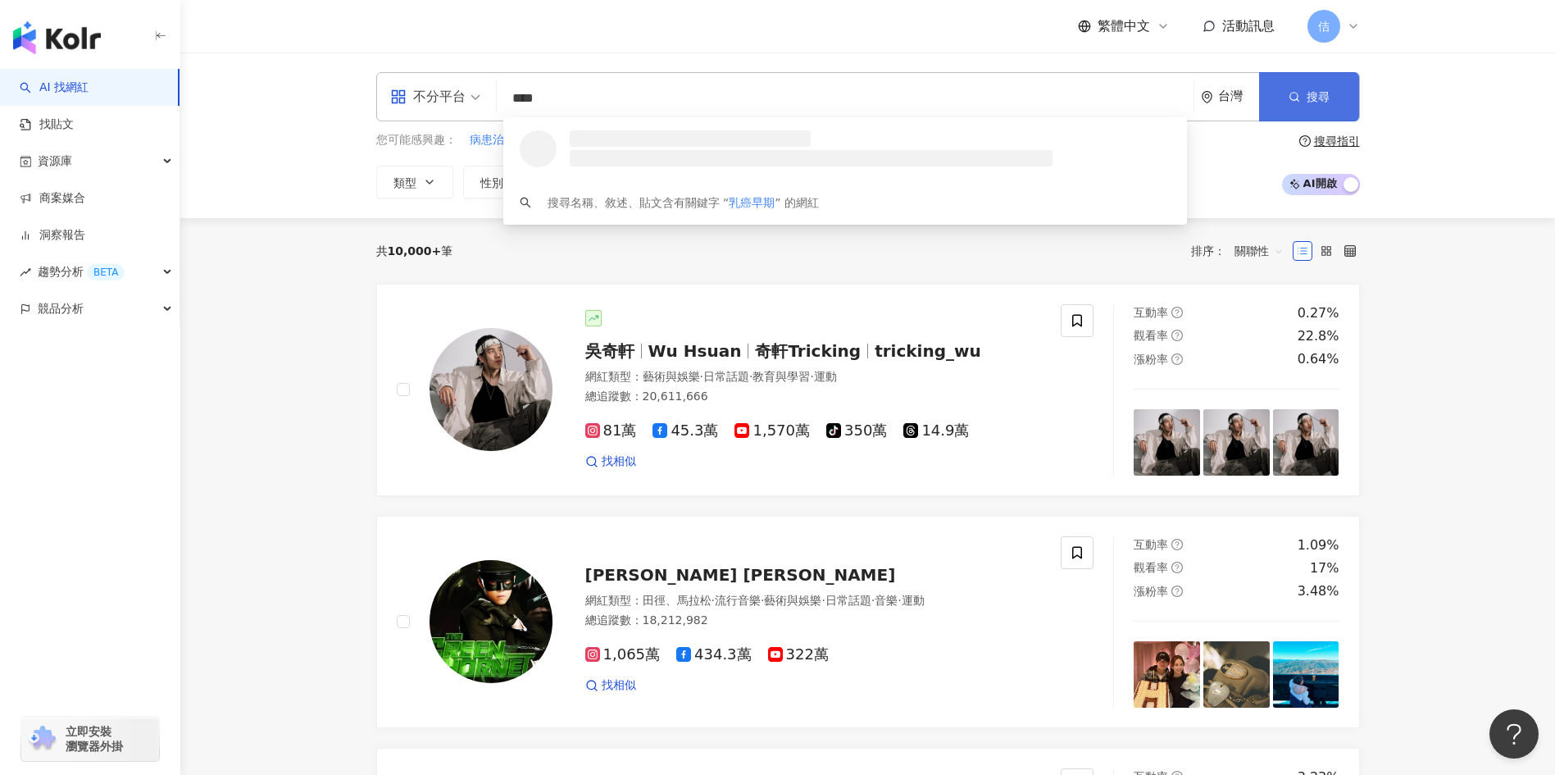
type input "****"
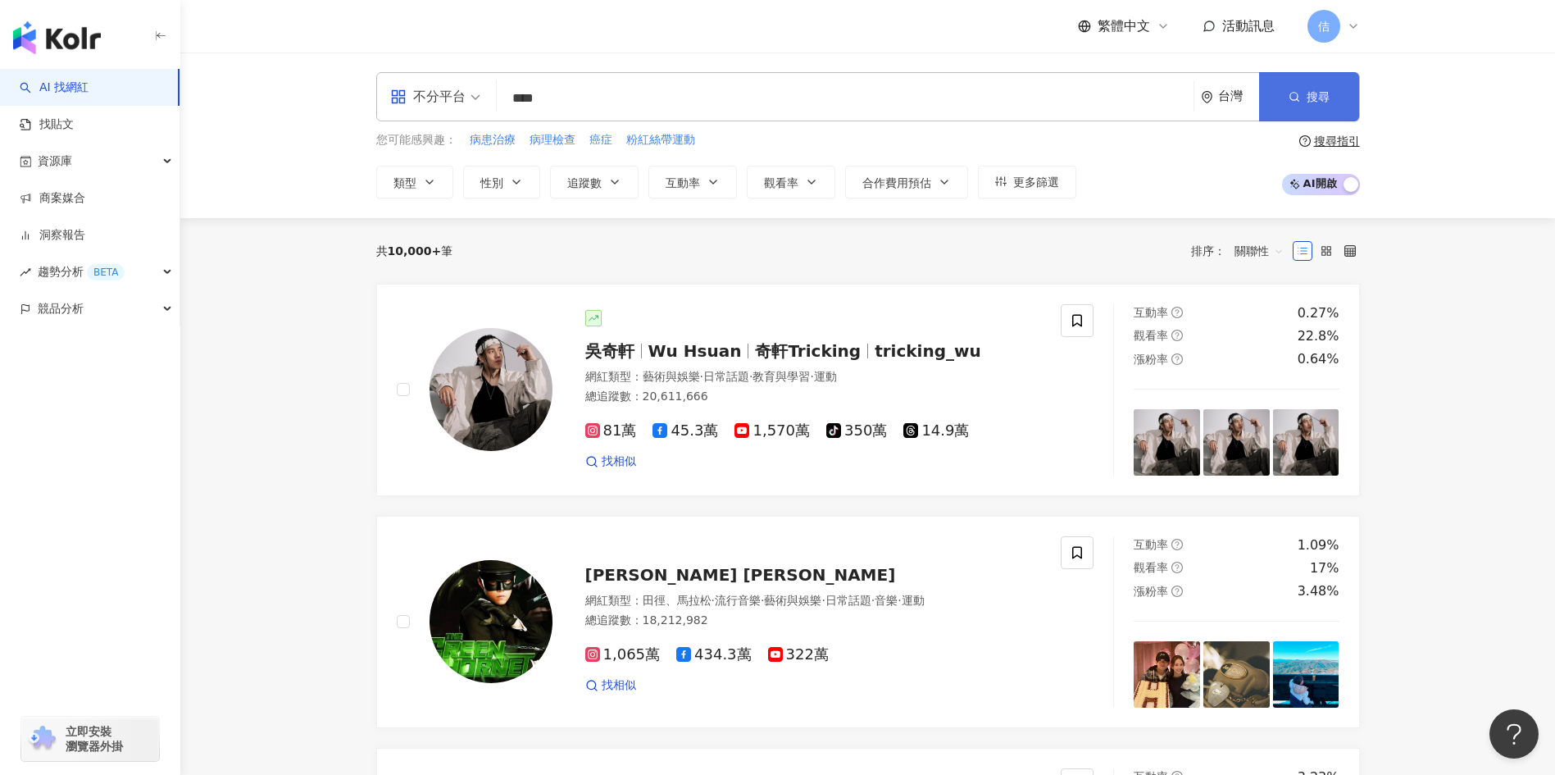
click at [832, 89] on button "搜尋" at bounding box center [1309, 96] width 100 height 49
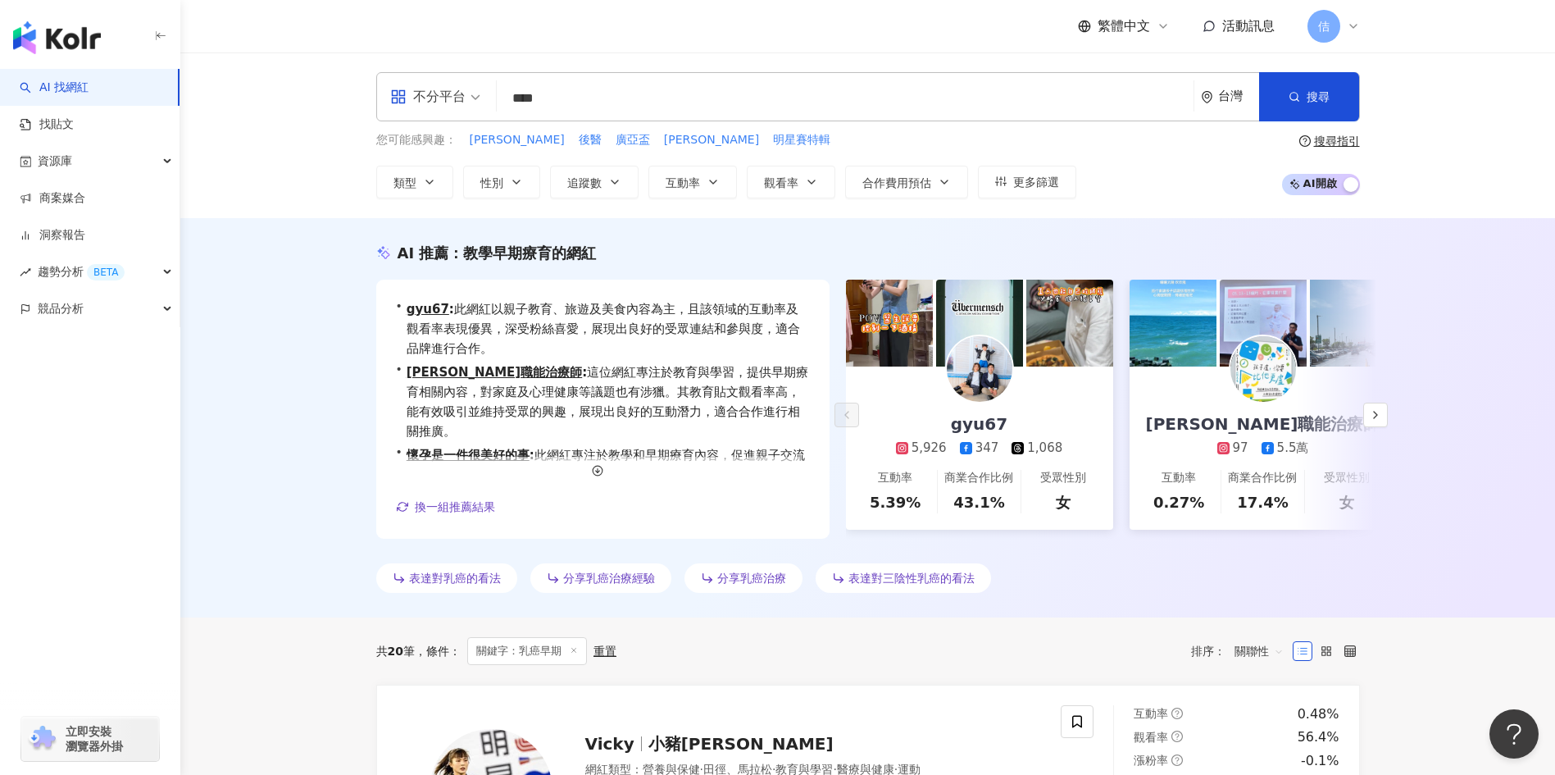
click at [832, 140] on div "搜尋指引" at bounding box center [1337, 140] width 46 height 13
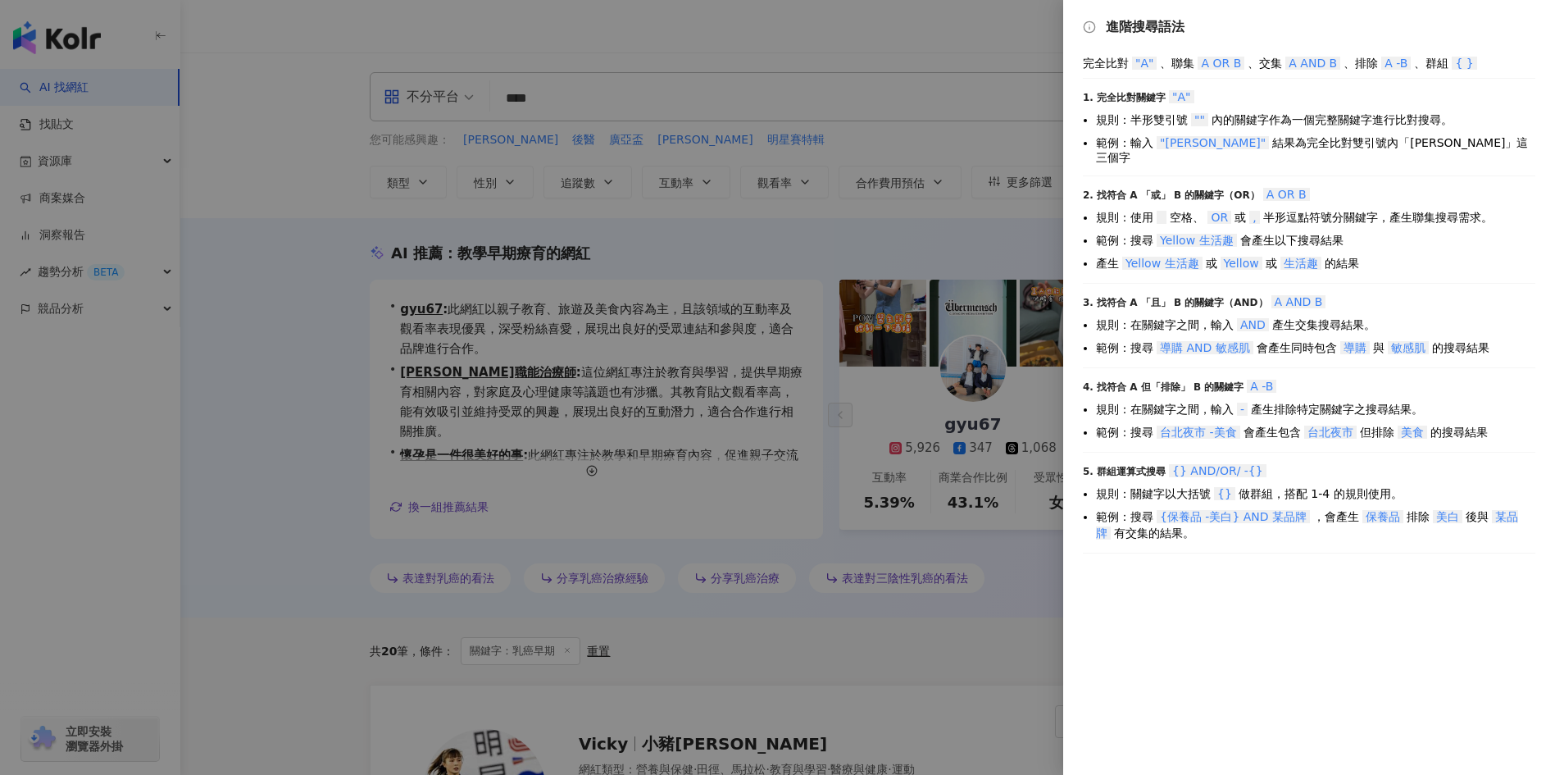
click at [832, 46] on div at bounding box center [777, 387] width 1555 height 775
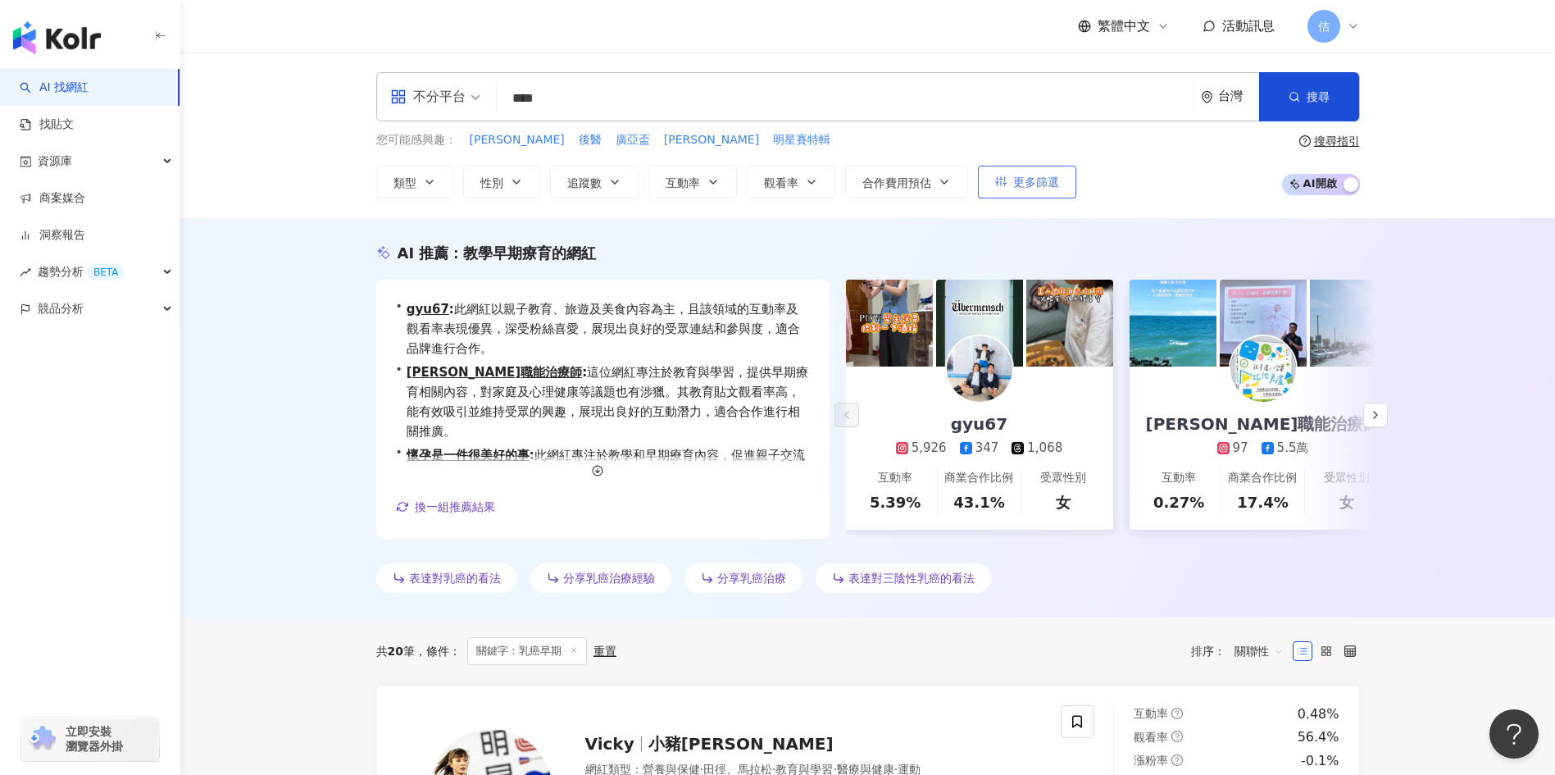
click at [832, 175] on span "更多篩選" at bounding box center [1036, 181] width 46 height 13
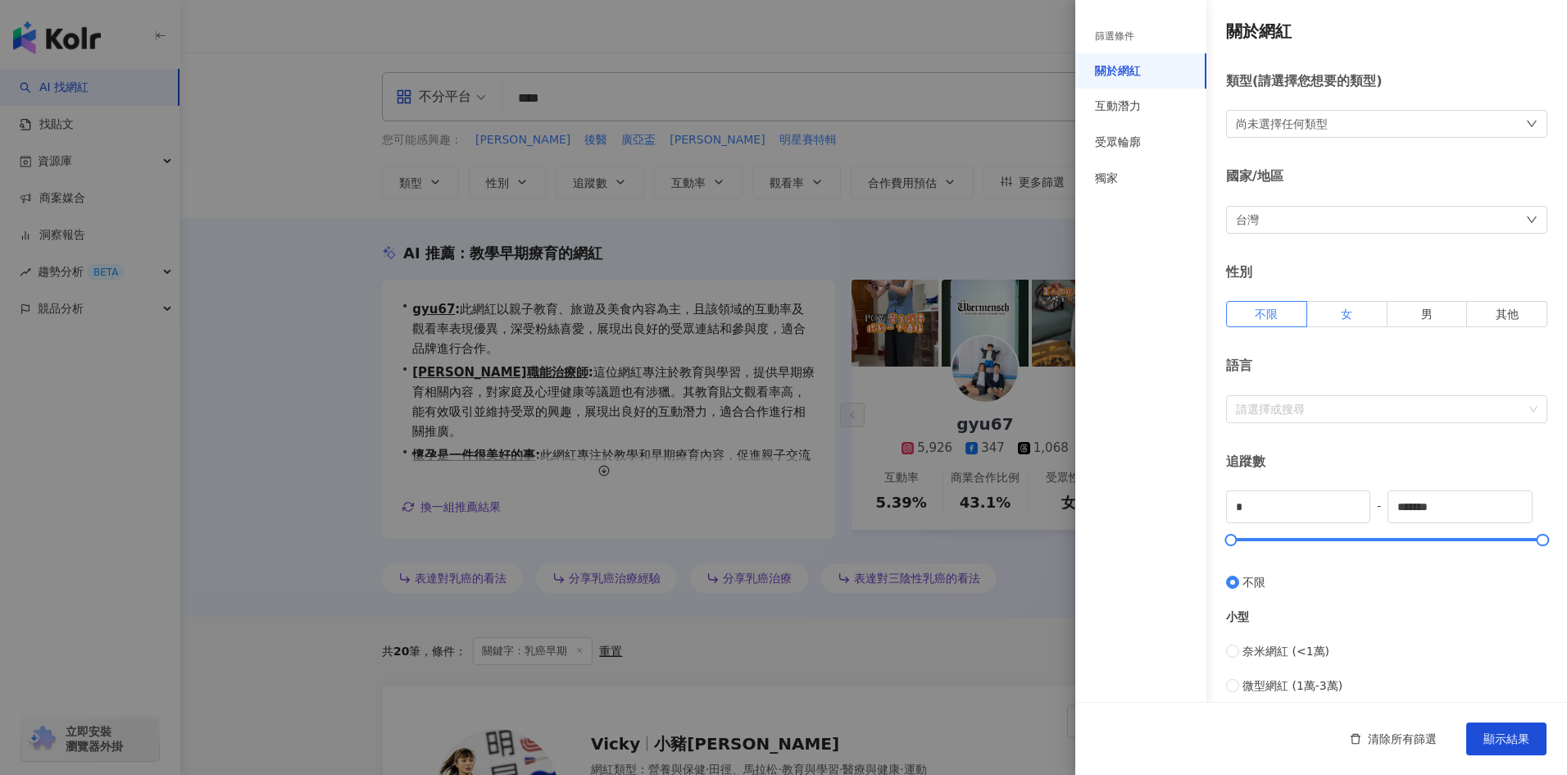
click at [832, 309] on label "女" at bounding box center [1347, 314] width 80 height 26
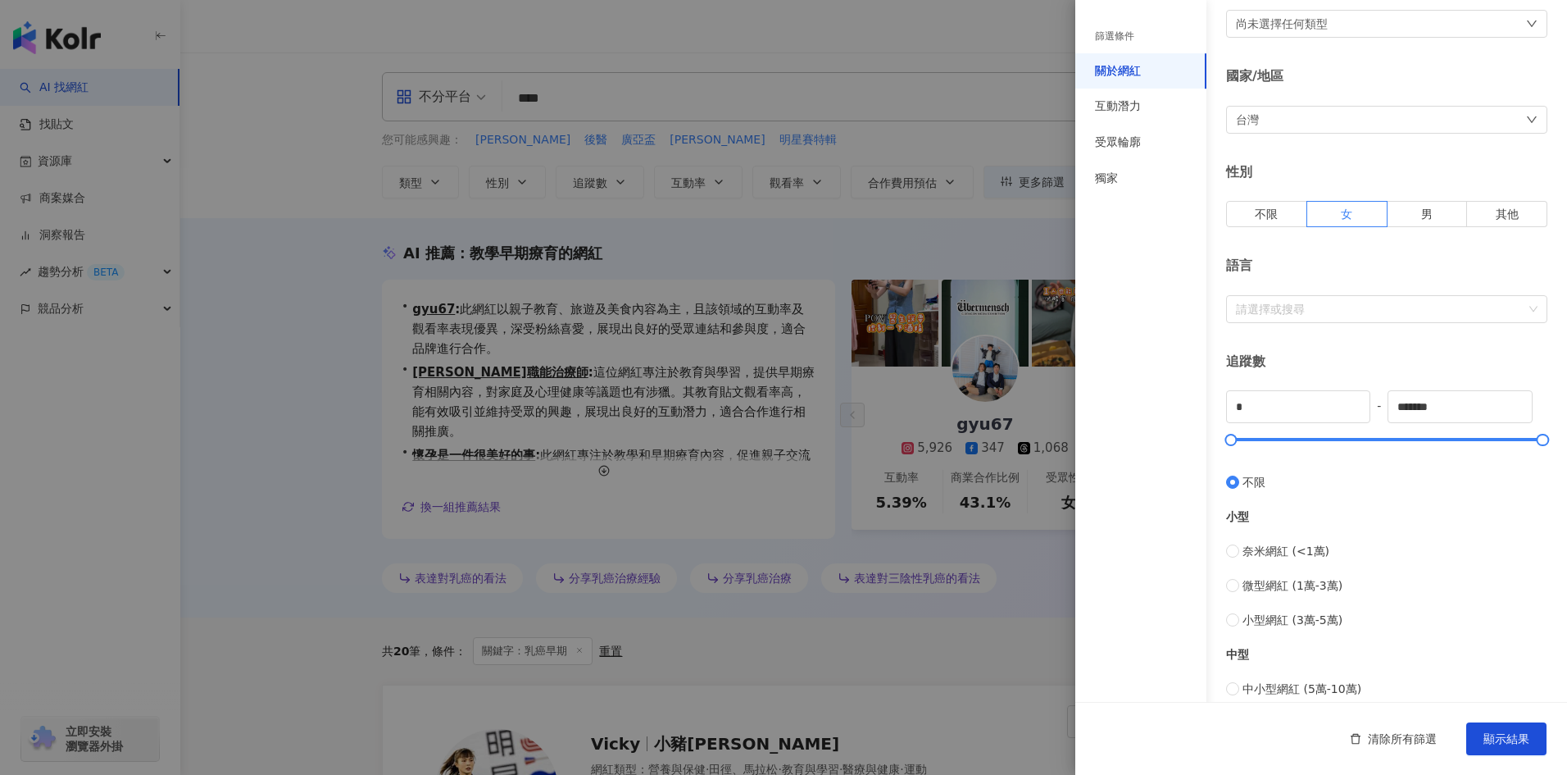
scroll to position [26, 0]
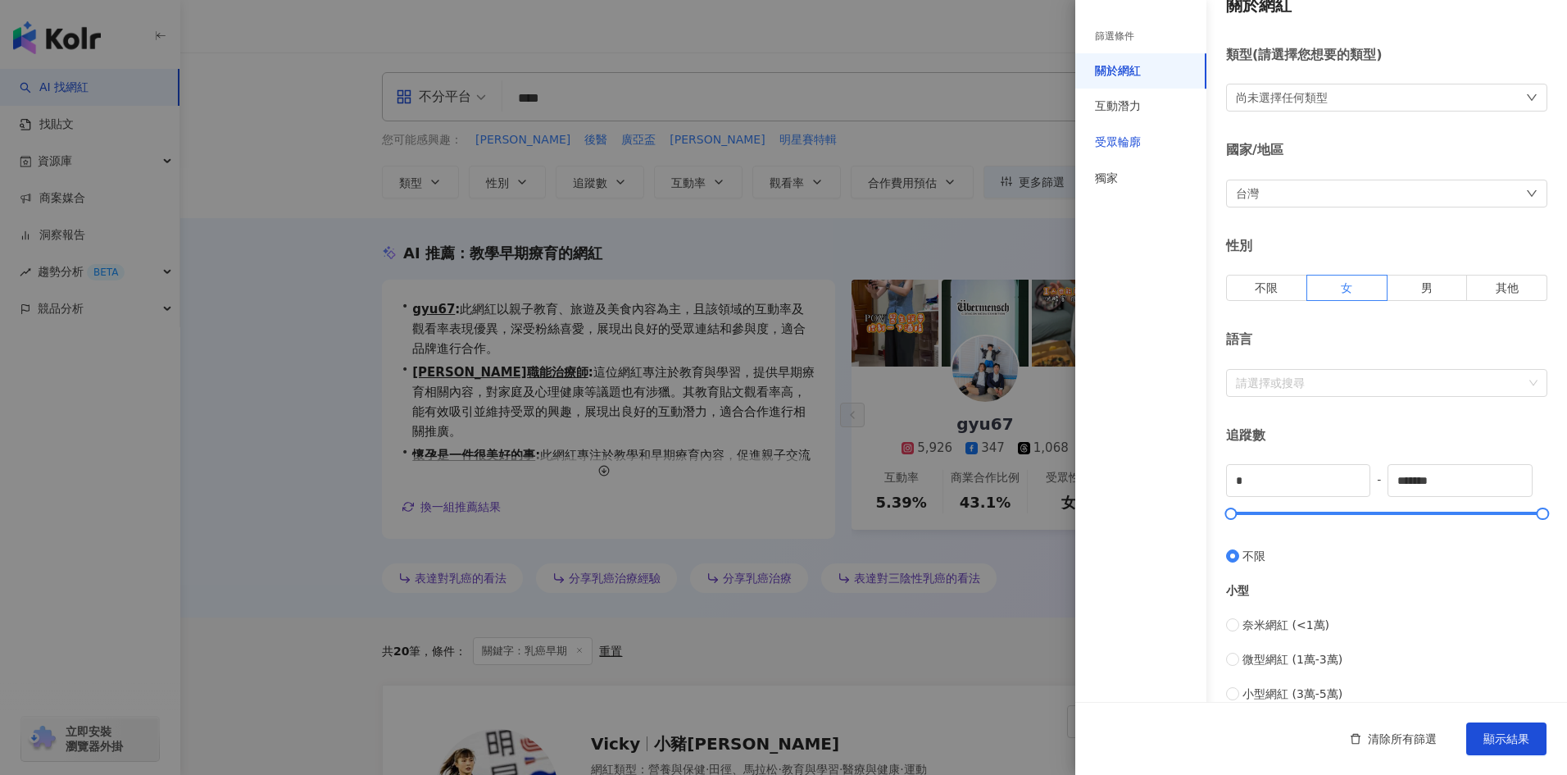
click at [832, 147] on div "受眾輪廓" at bounding box center [1118, 142] width 46 height 16
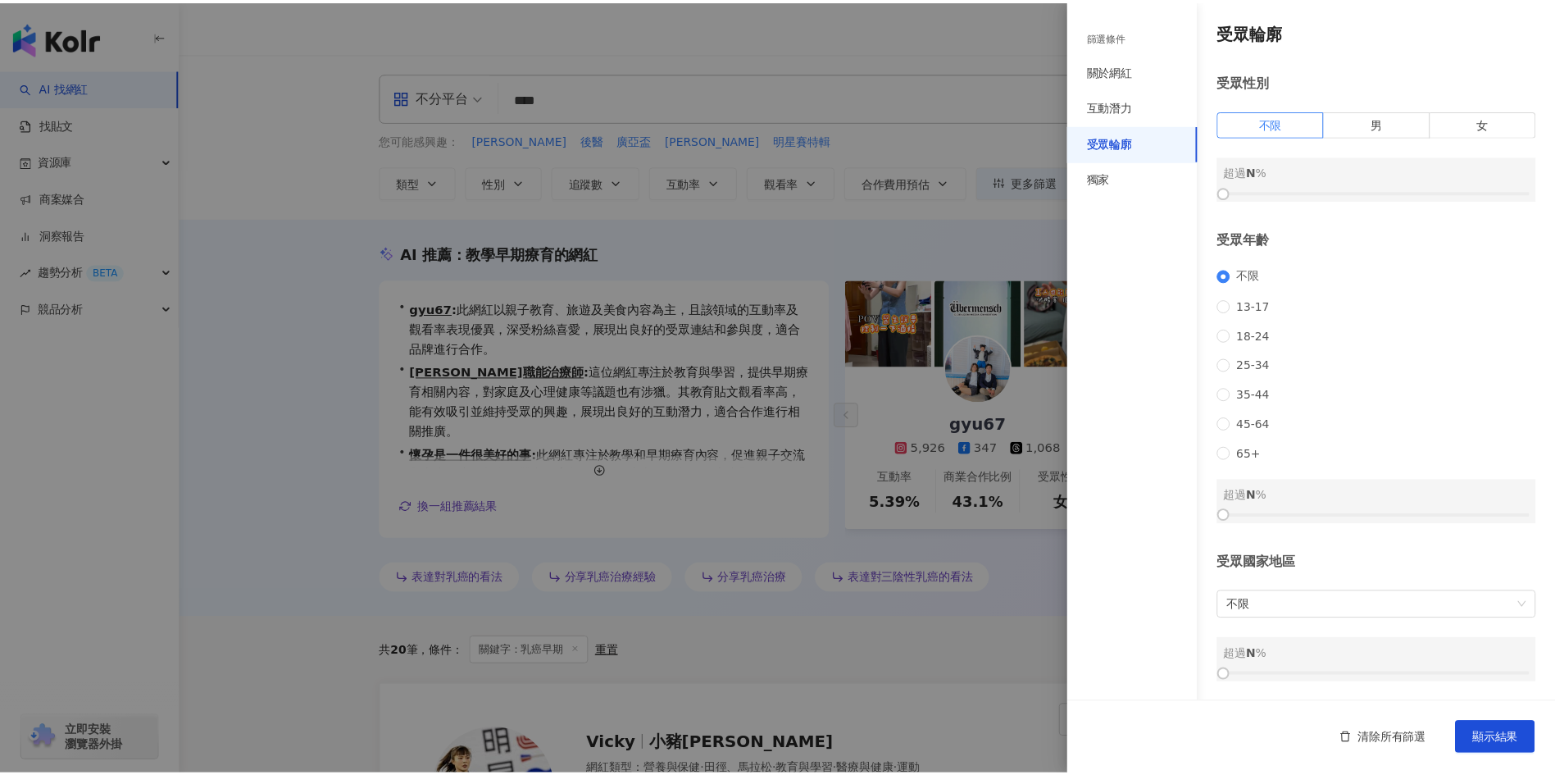
scroll to position [21, 0]
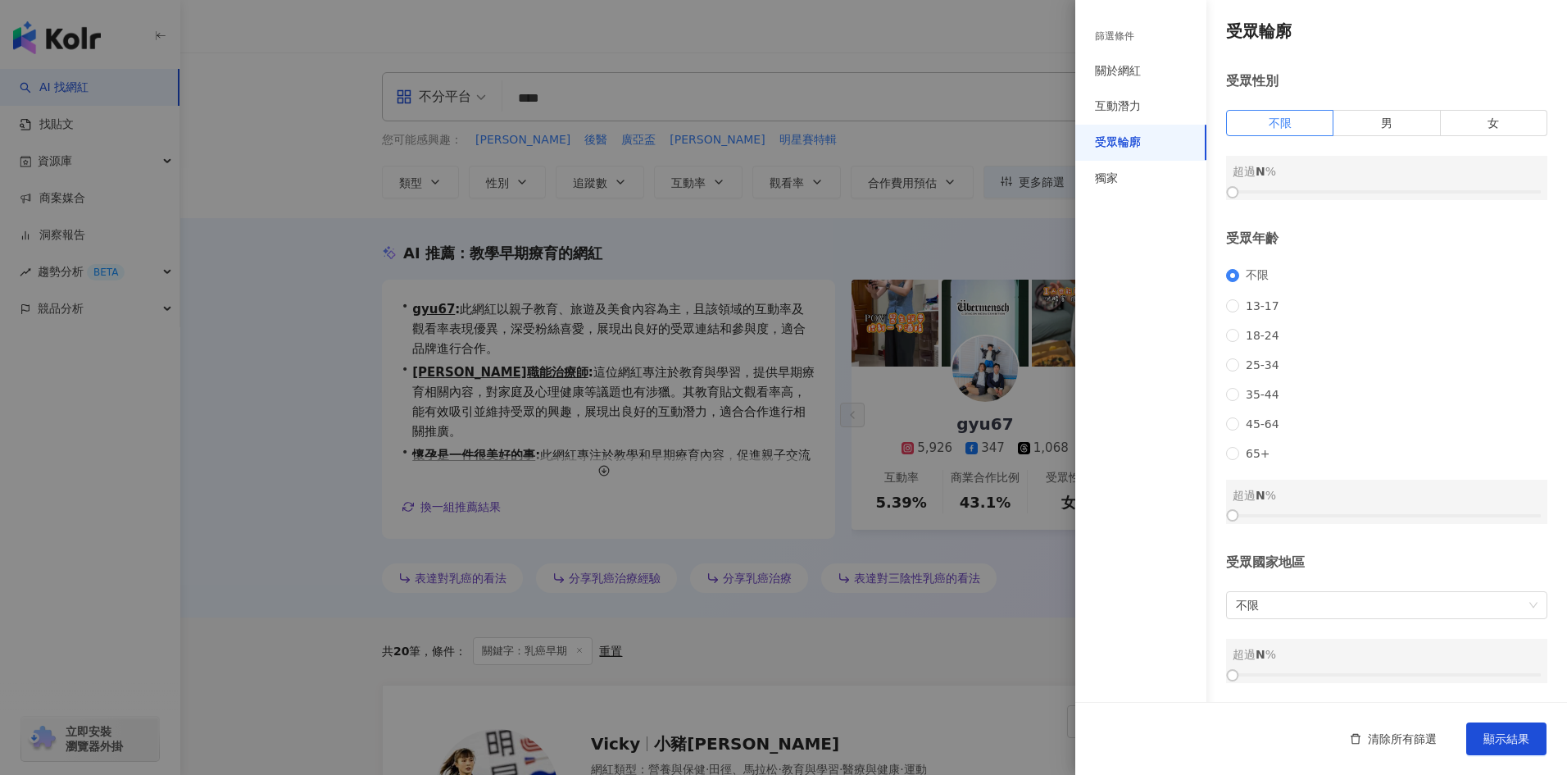
click at [832, 384] on div "不限 13-17 18-24 25-34 35-44 45-64 65+" at bounding box center [1386, 364] width 321 height 192
click at [832, 384] on span "35-44" at bounding box center [1262, 394] width 47 height 13
click at [832, 384] on span "顯示結果" at bounding box center [1507, 738] width 46 height 13
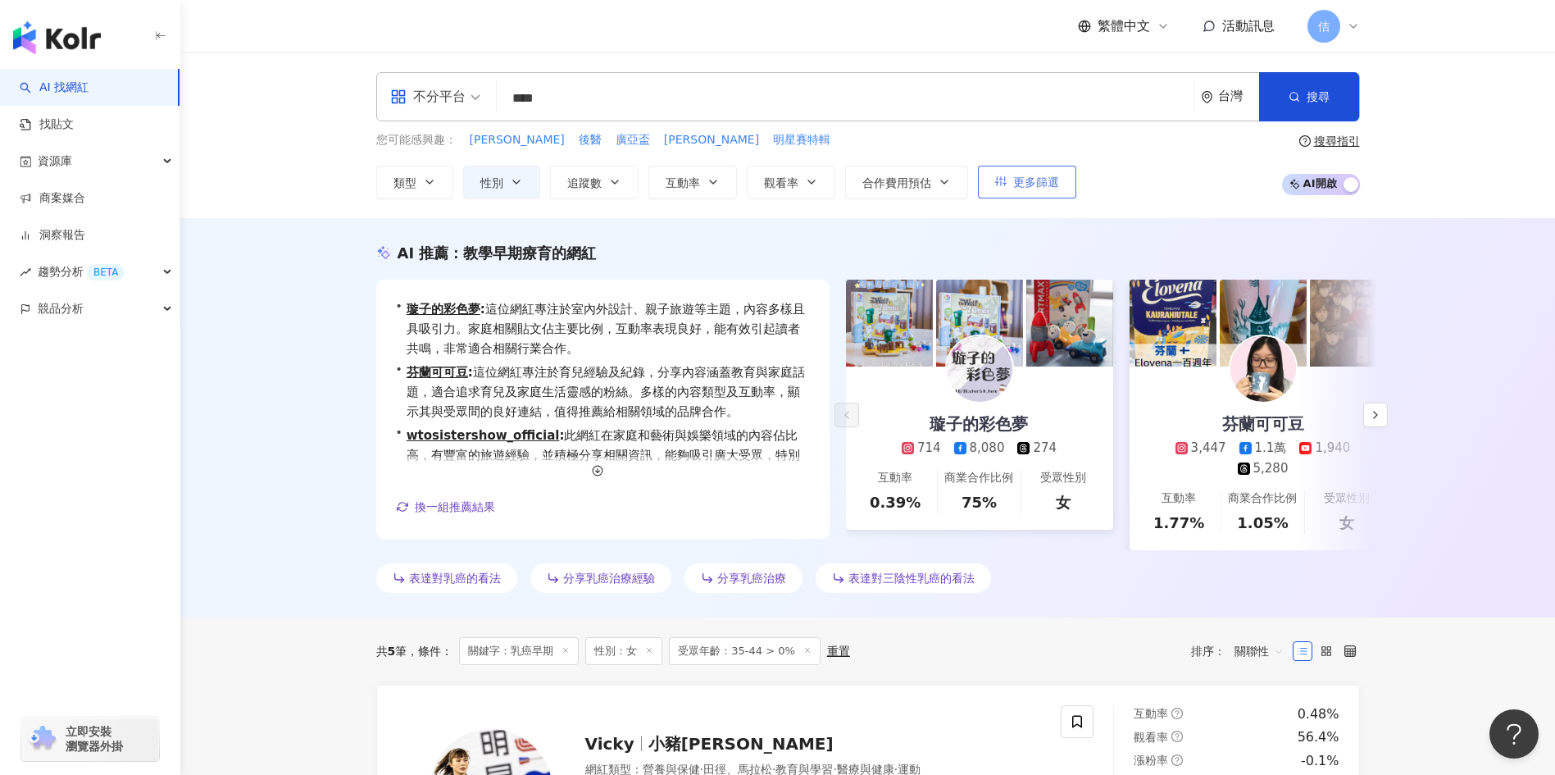
click at [832, 182] on span "更多篩選" at bounding box center [1036, 181] width 46 height 13
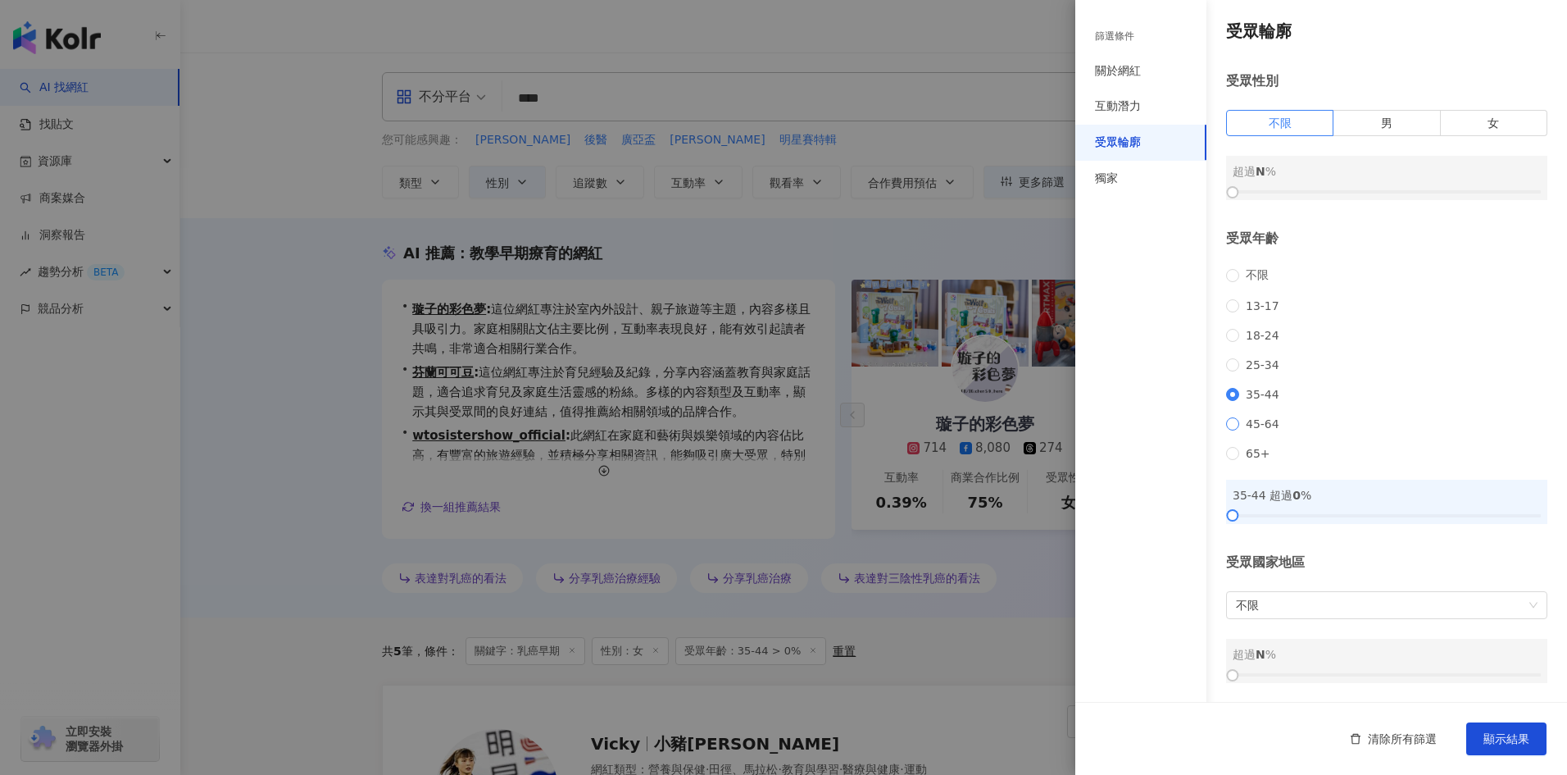
click at [832, 384] on span "45-64" at bounding box center [1262, 423] width 47 height 13
click at [832, 384] on span "35-44" at bounding box center [1262, 394] width 47 height 13
click at [832, 384] on span "顯示結果" at bounding box center [1507, 738] width 46 height 13
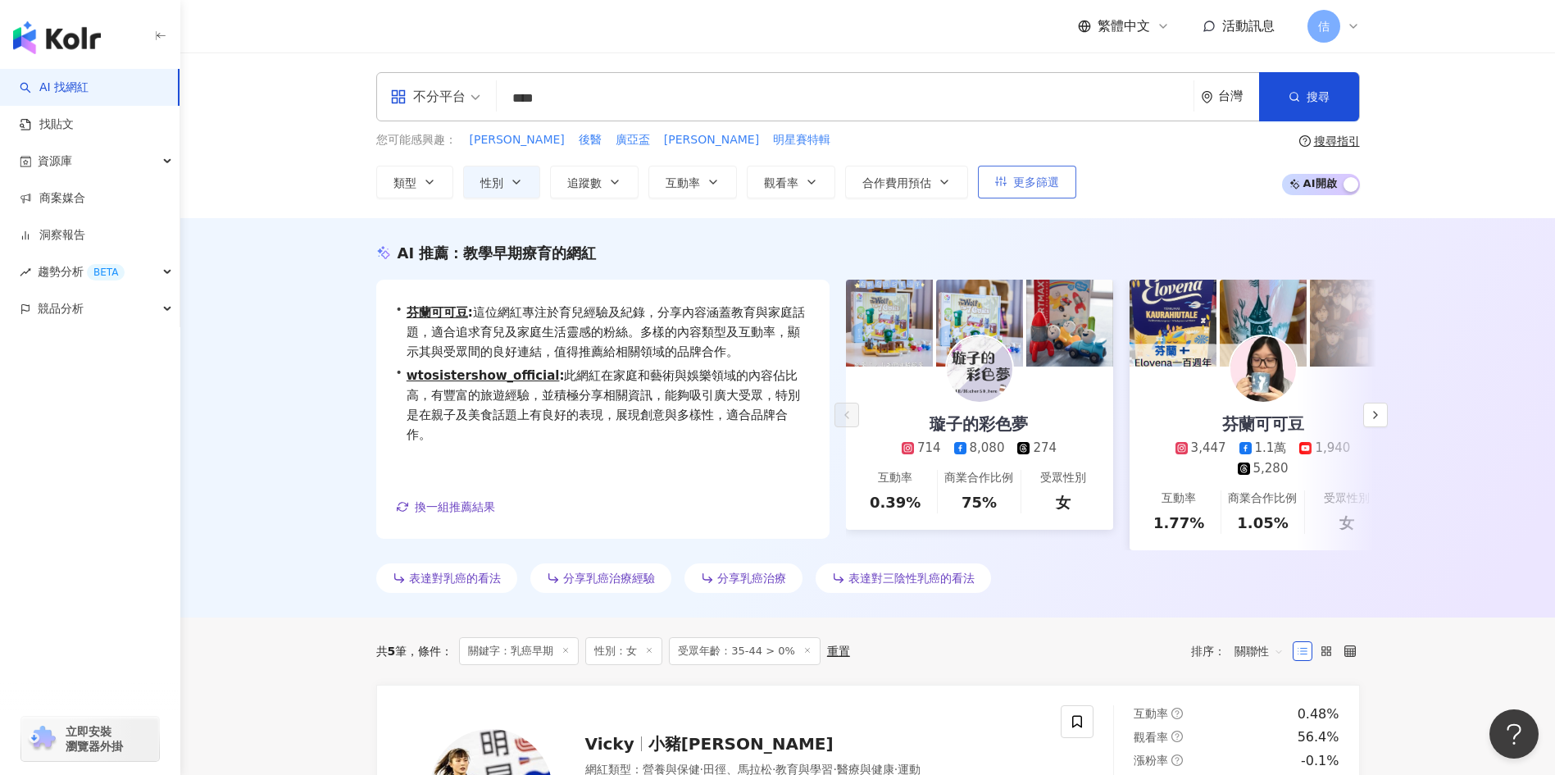
click at [832, 182] on span "更多篩選" at bounding box center [1036, 181] width 46 height 13
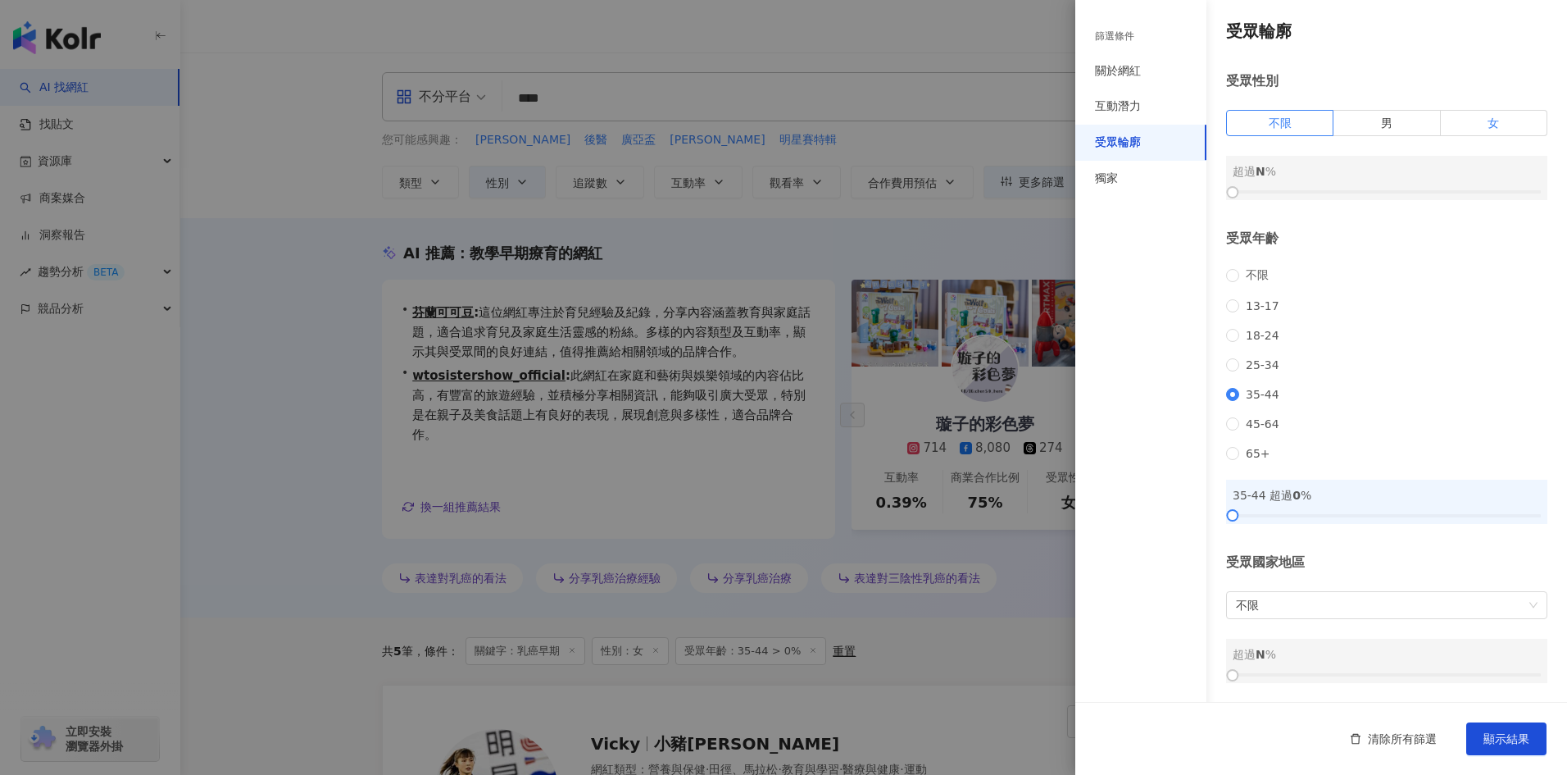
click at [832, 110] on label "女" at bounding box center [1494, 123] width 107 height 26
drag, startPoint x: 1499, startPoint y: 739, endPoint x: 1423, endPoint y: 714, distance: 80.4
click at [832, 384] on span "顯示結果" at bounding box center [1507, 738] width 46 height 13
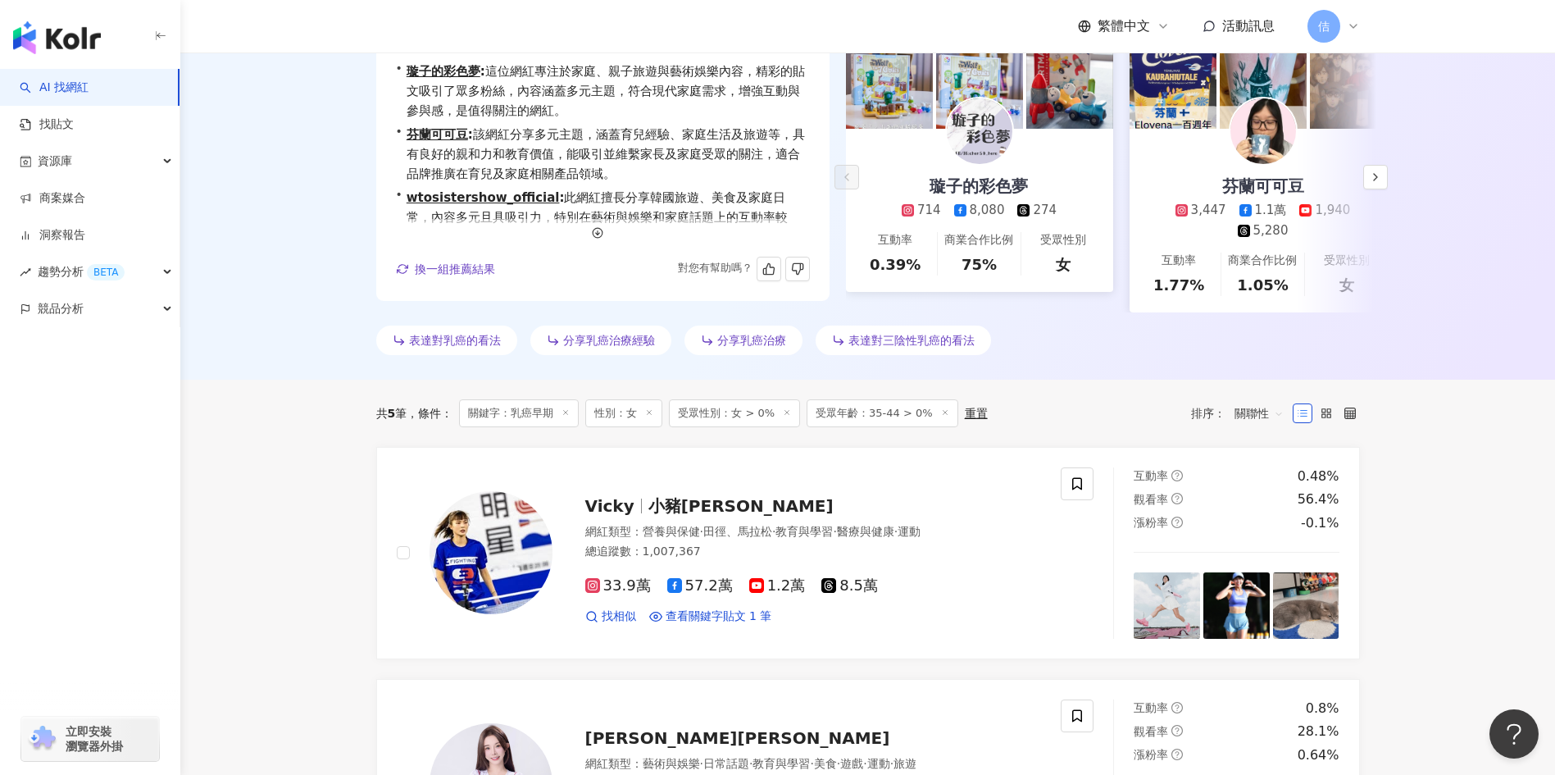
scroll to position [219, 0]
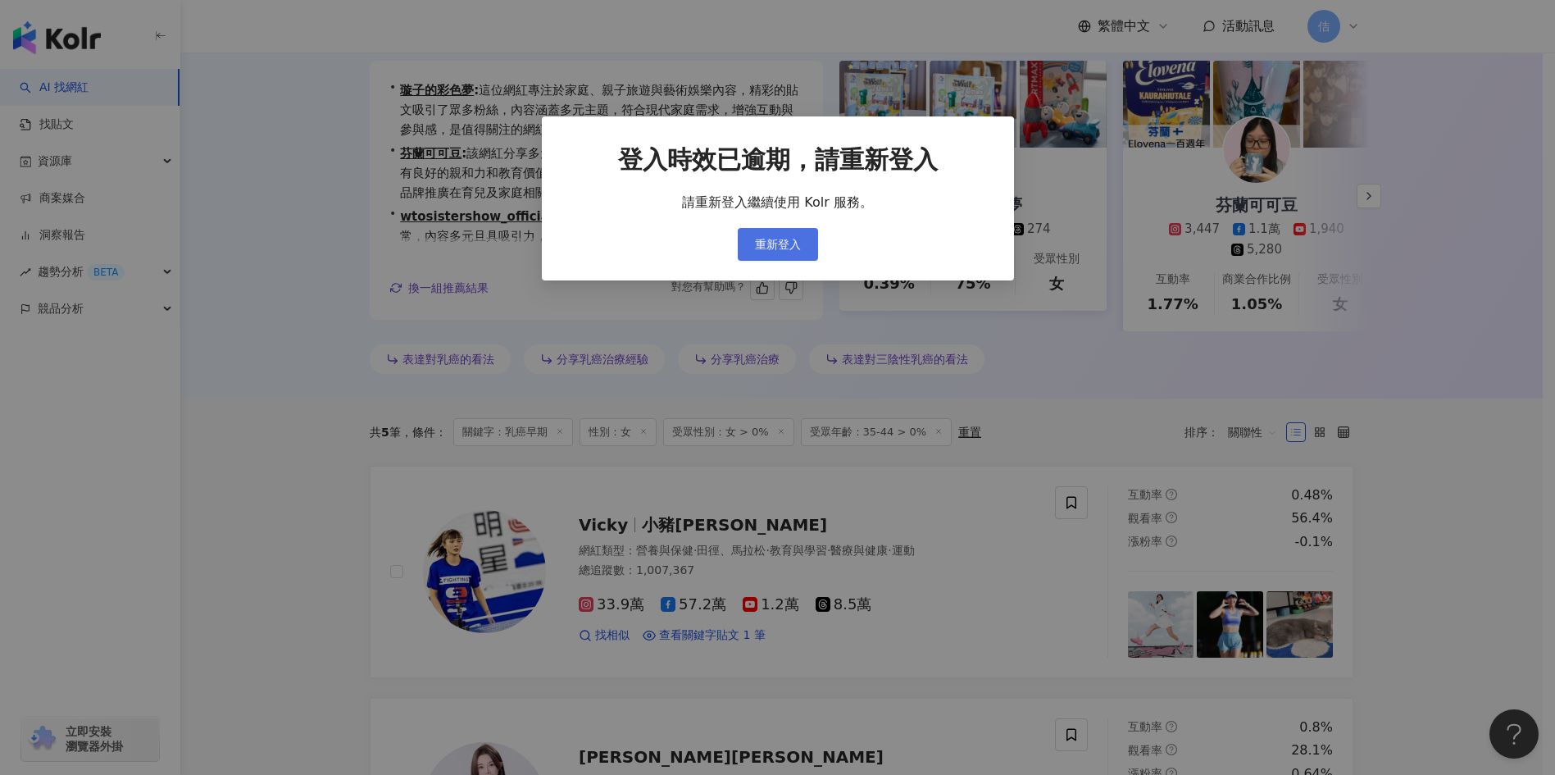
click at [793, 233] on button "重新登入" at bounding box center [778, 244] width 80 height 33
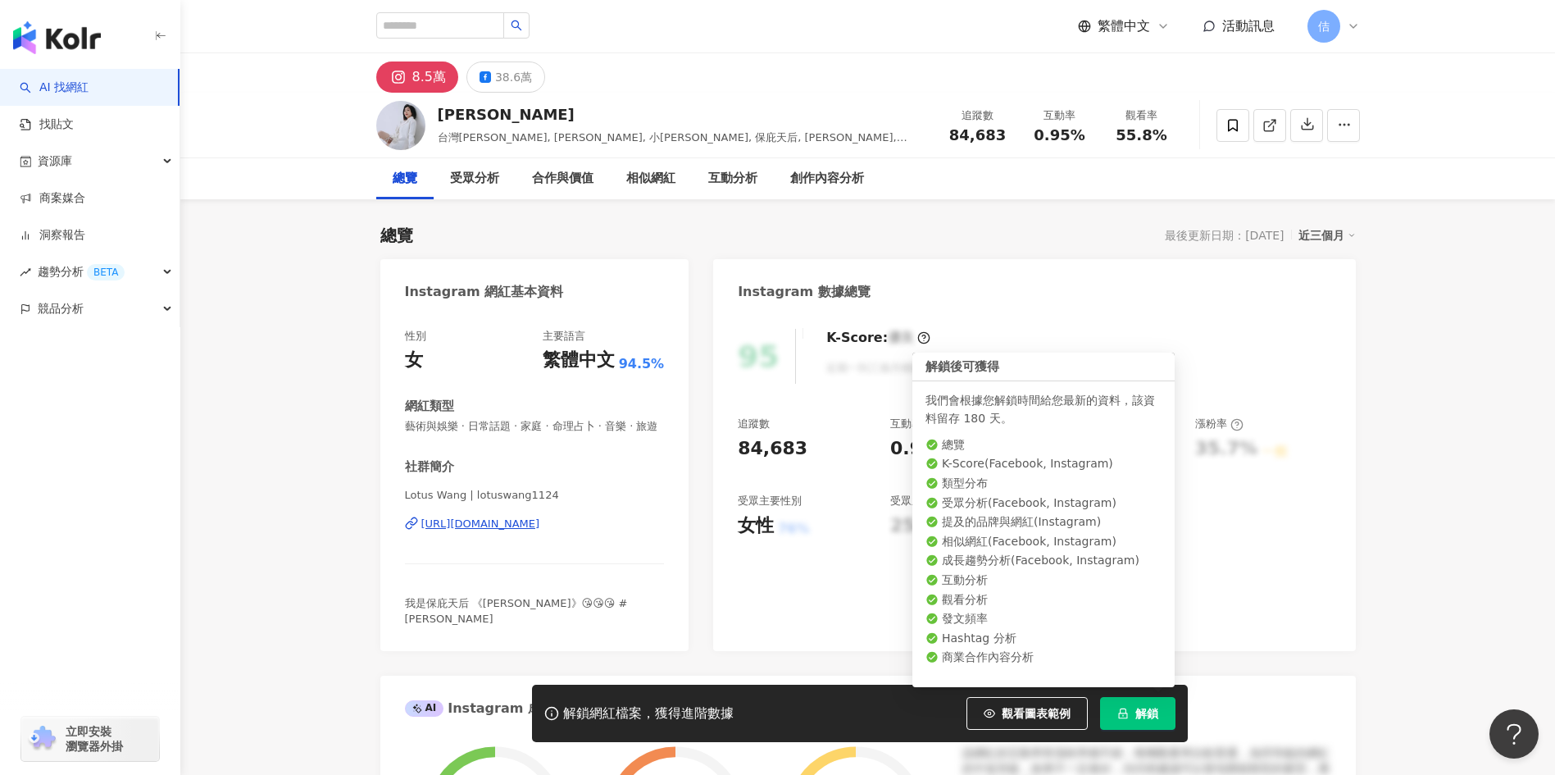
click at [1127, 714] on icon "lock" at bounding box center [1122, 713] width 9 height 11
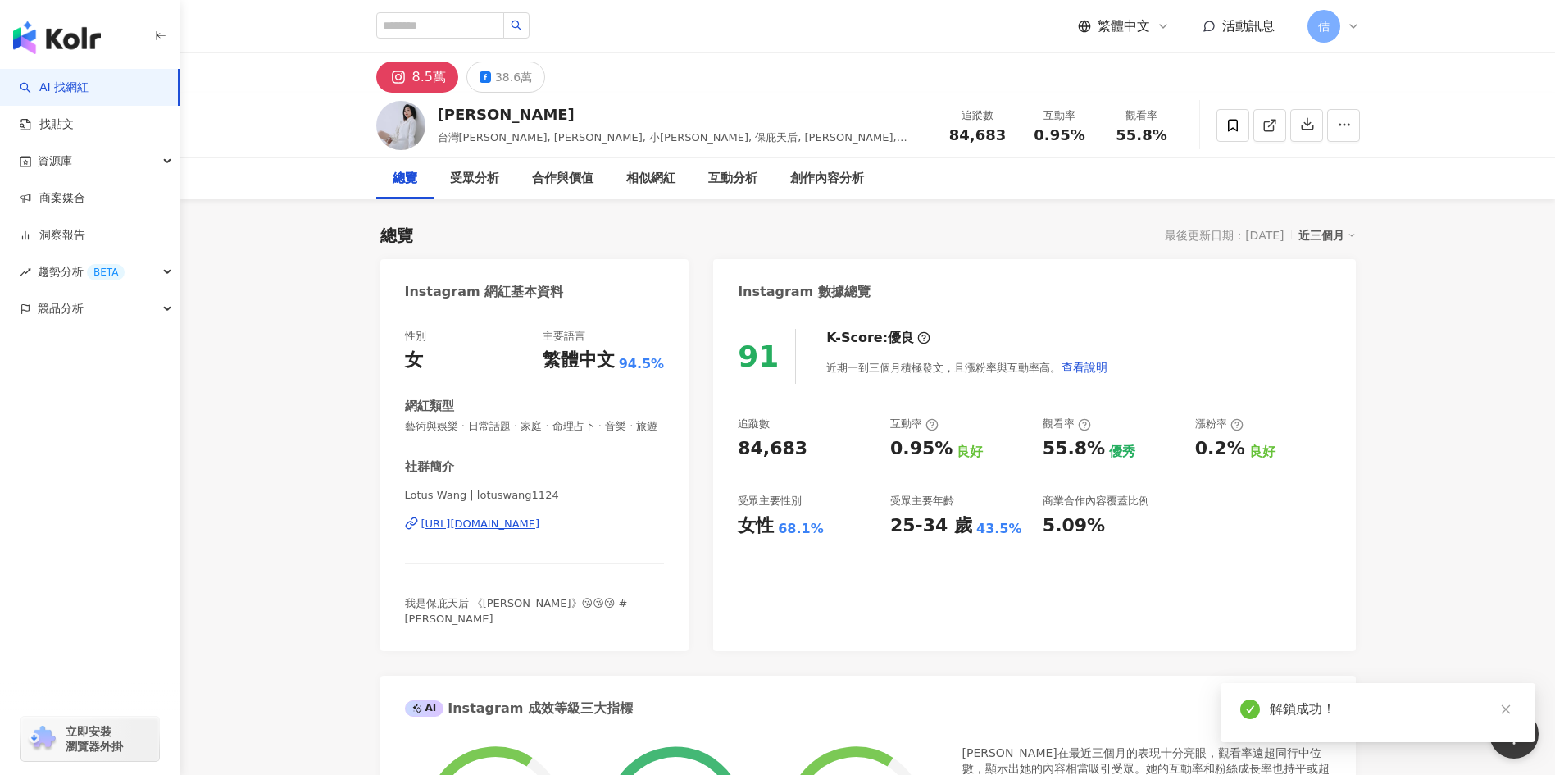
click at [488, 75] on icon at bounding box center [485, 76] width 11 height 11
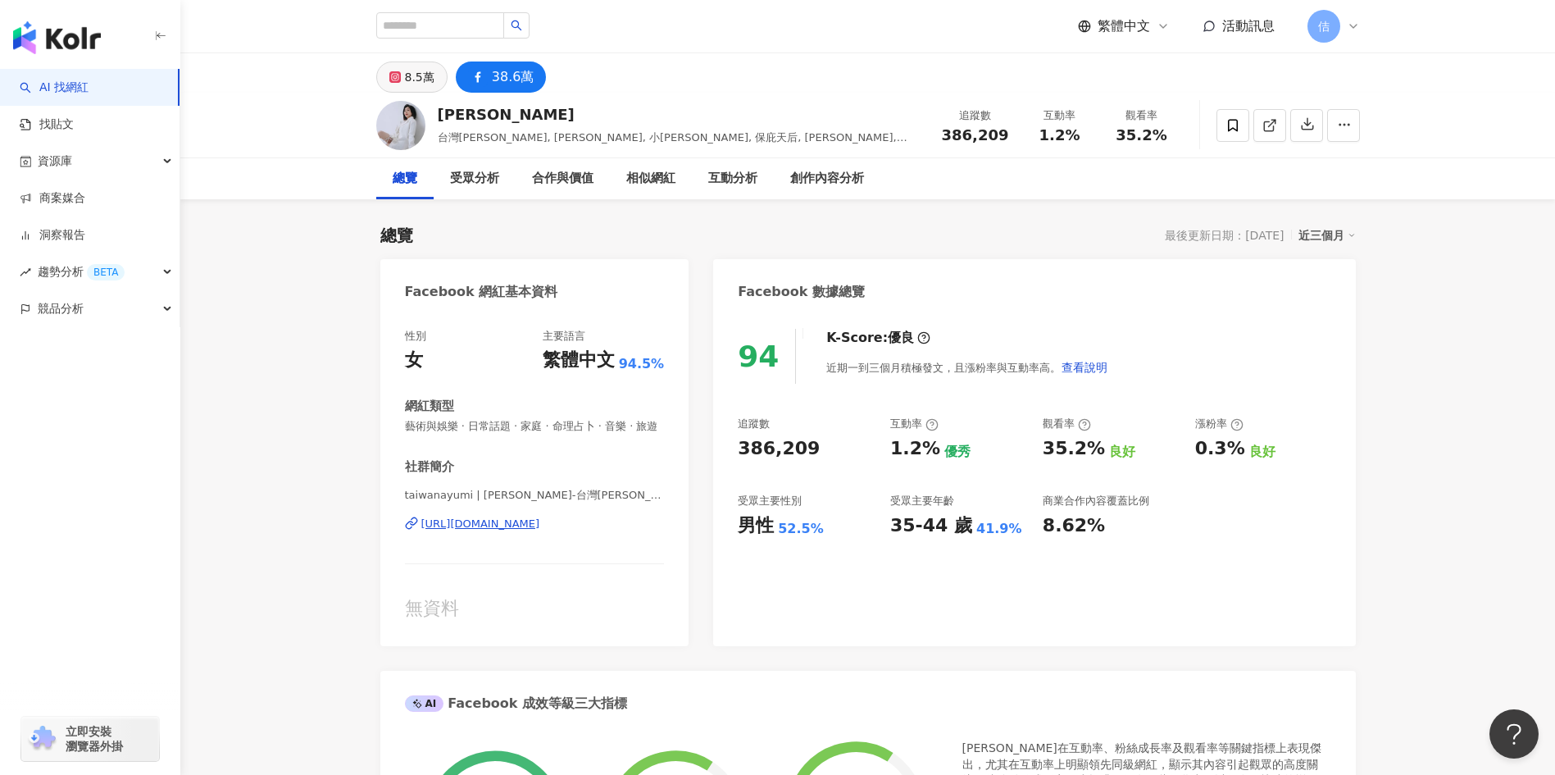
click at [425, 81] on div "8.5萬" at bounding box center [420, 77] width 30 height 23
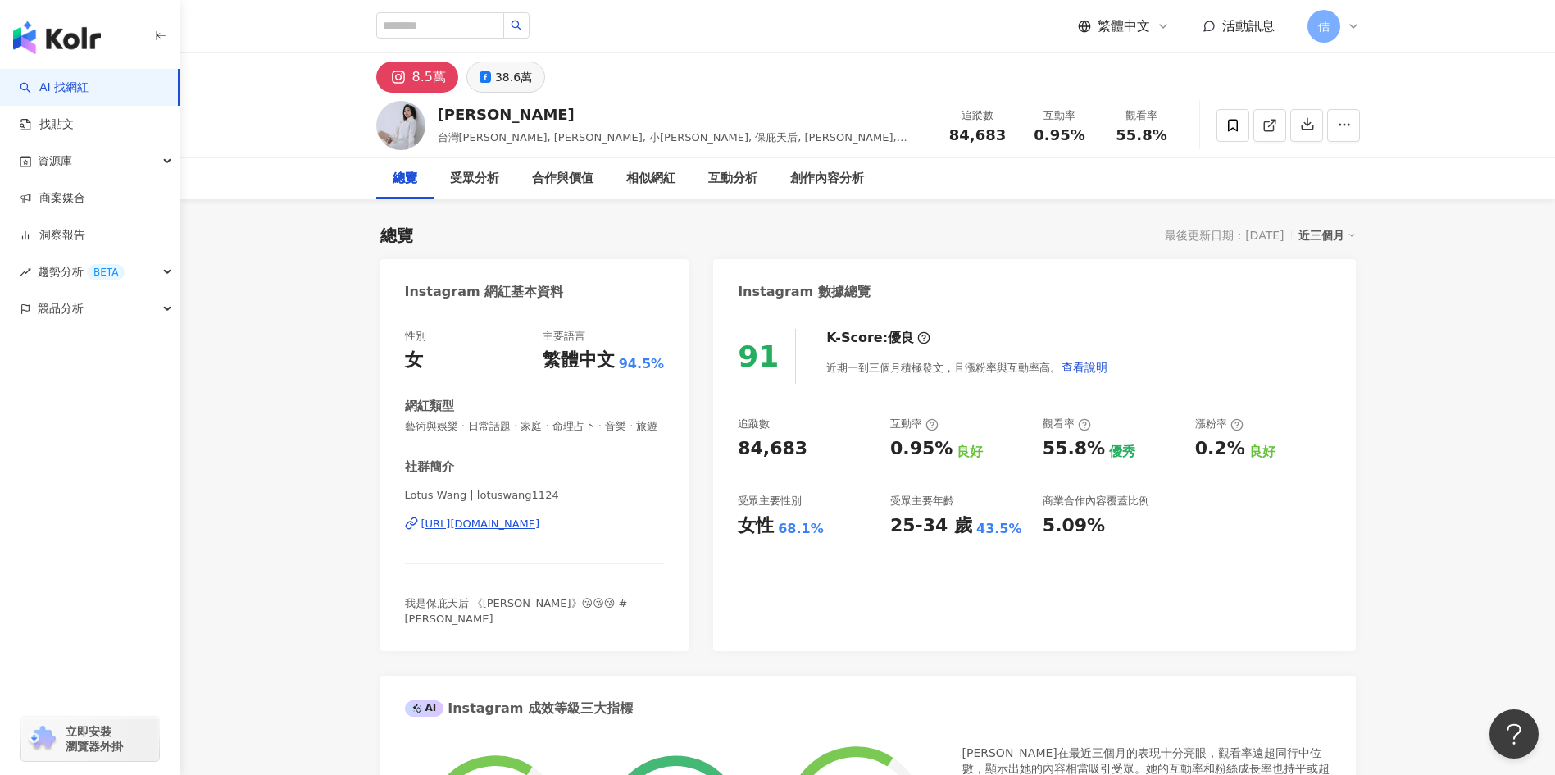
click at [507, 82] on div "38.6萬" at bounding box center [513, 77] width 37 height 23
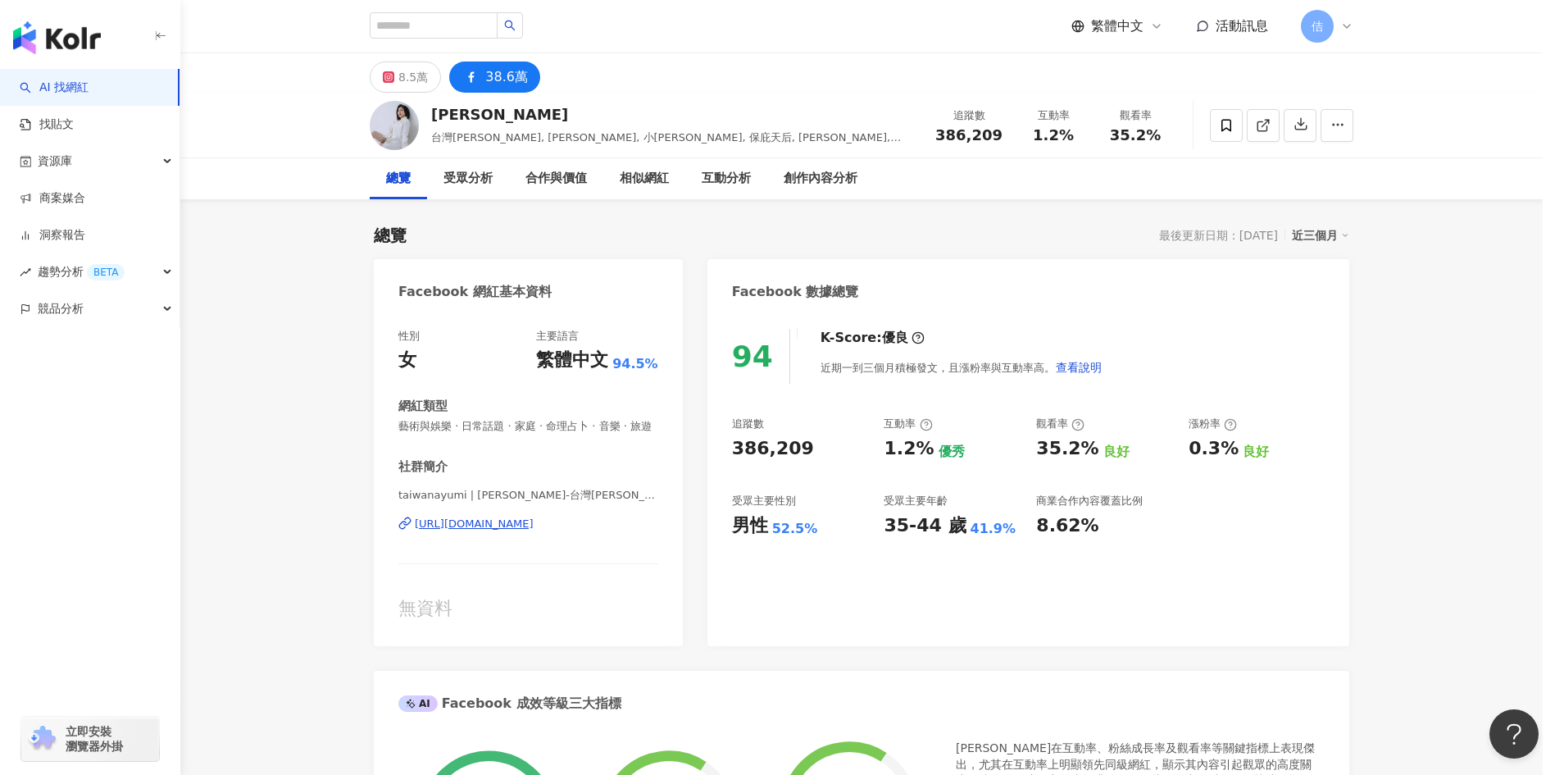
click at [788, 242] on div "登入時效已逾期，請重新登入 請重新登入繼續使用 Kolr 服務。 重新登入" at bounding box center [777, 387] width 1555 height 775
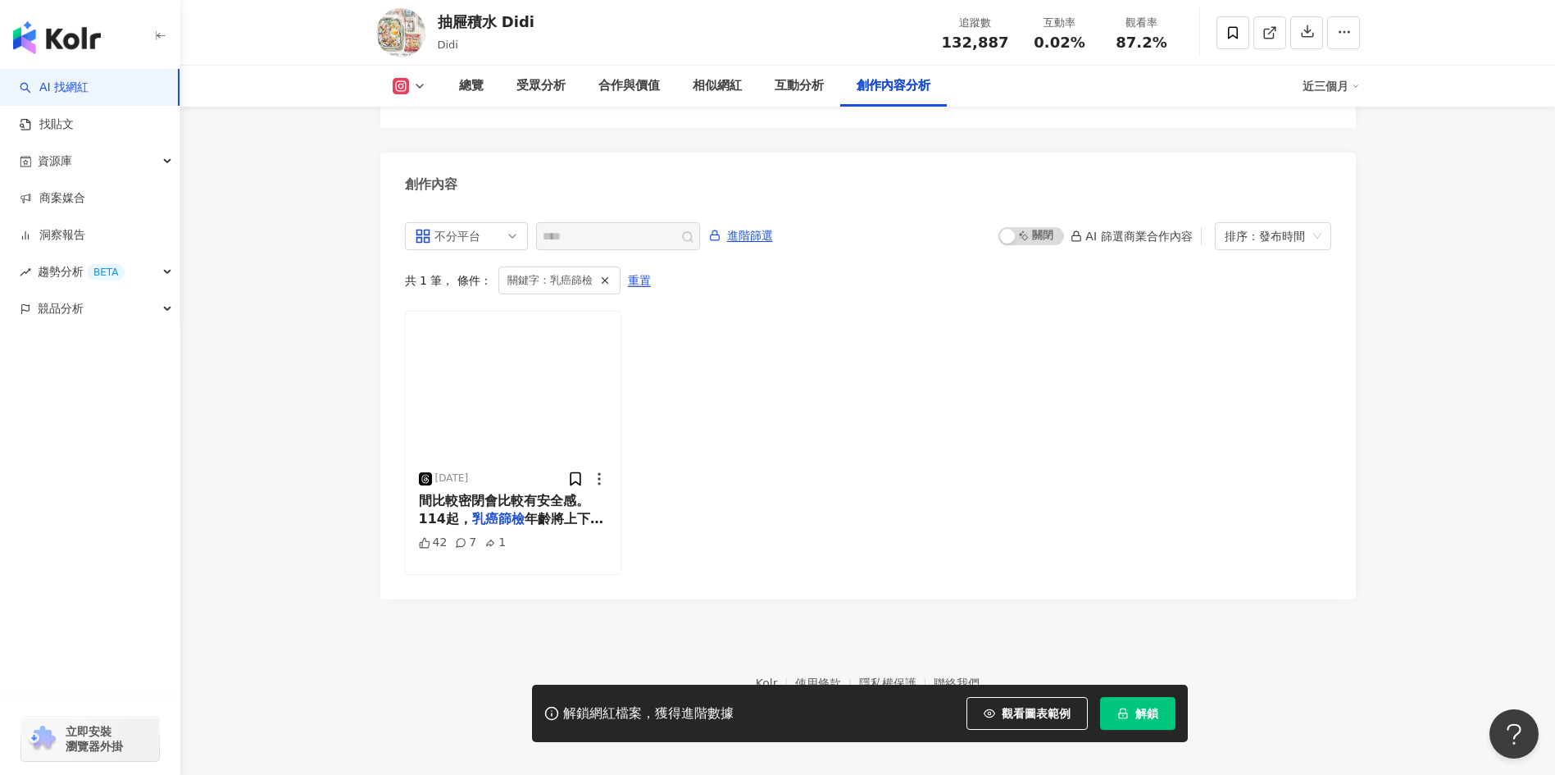
scroll to position [4973, 0]
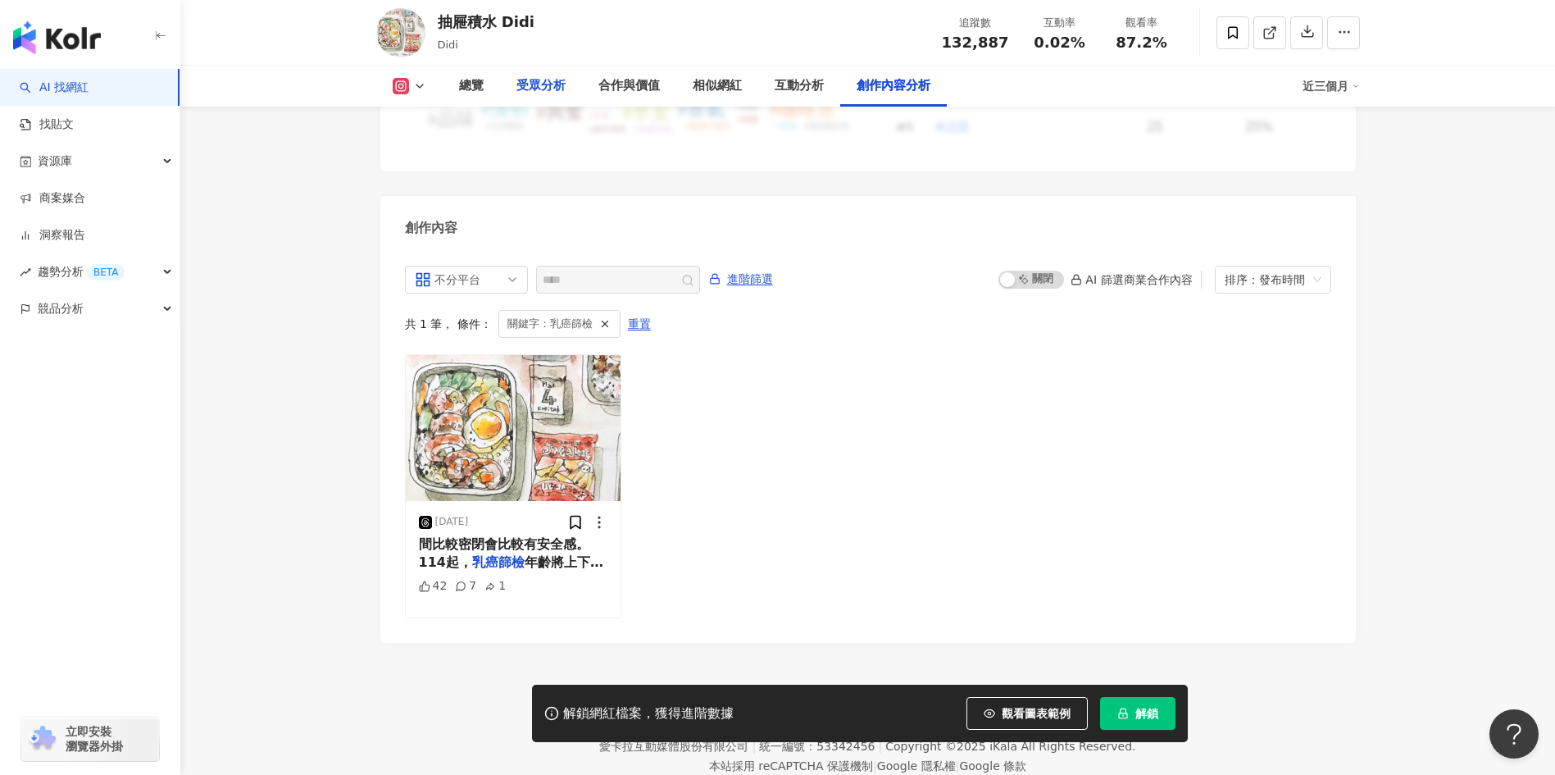
click at [524, 84] on div "受眾分析" at bounding box center [540, 86] width 49 height 20
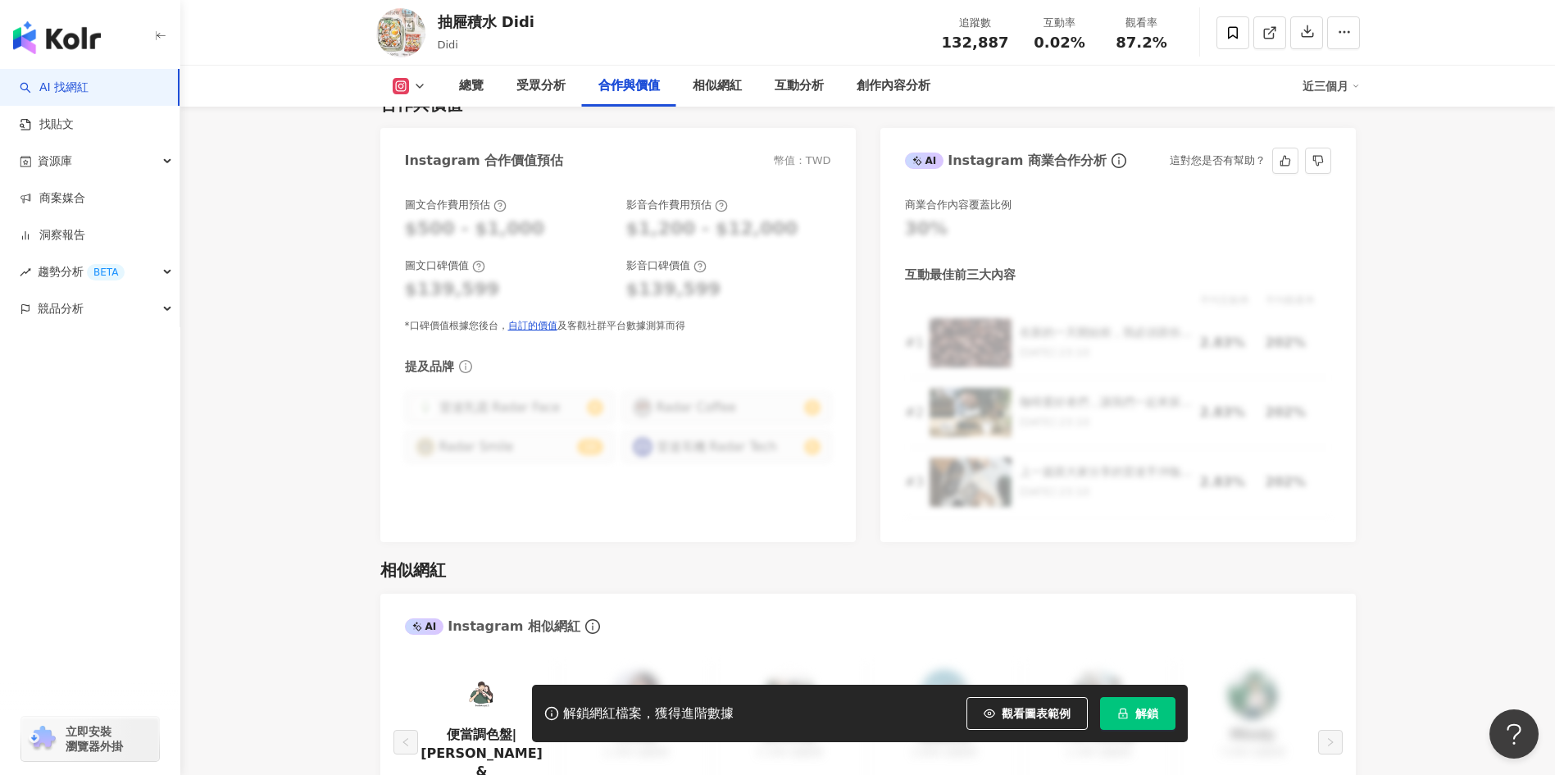
scroll to position [1822, 0]
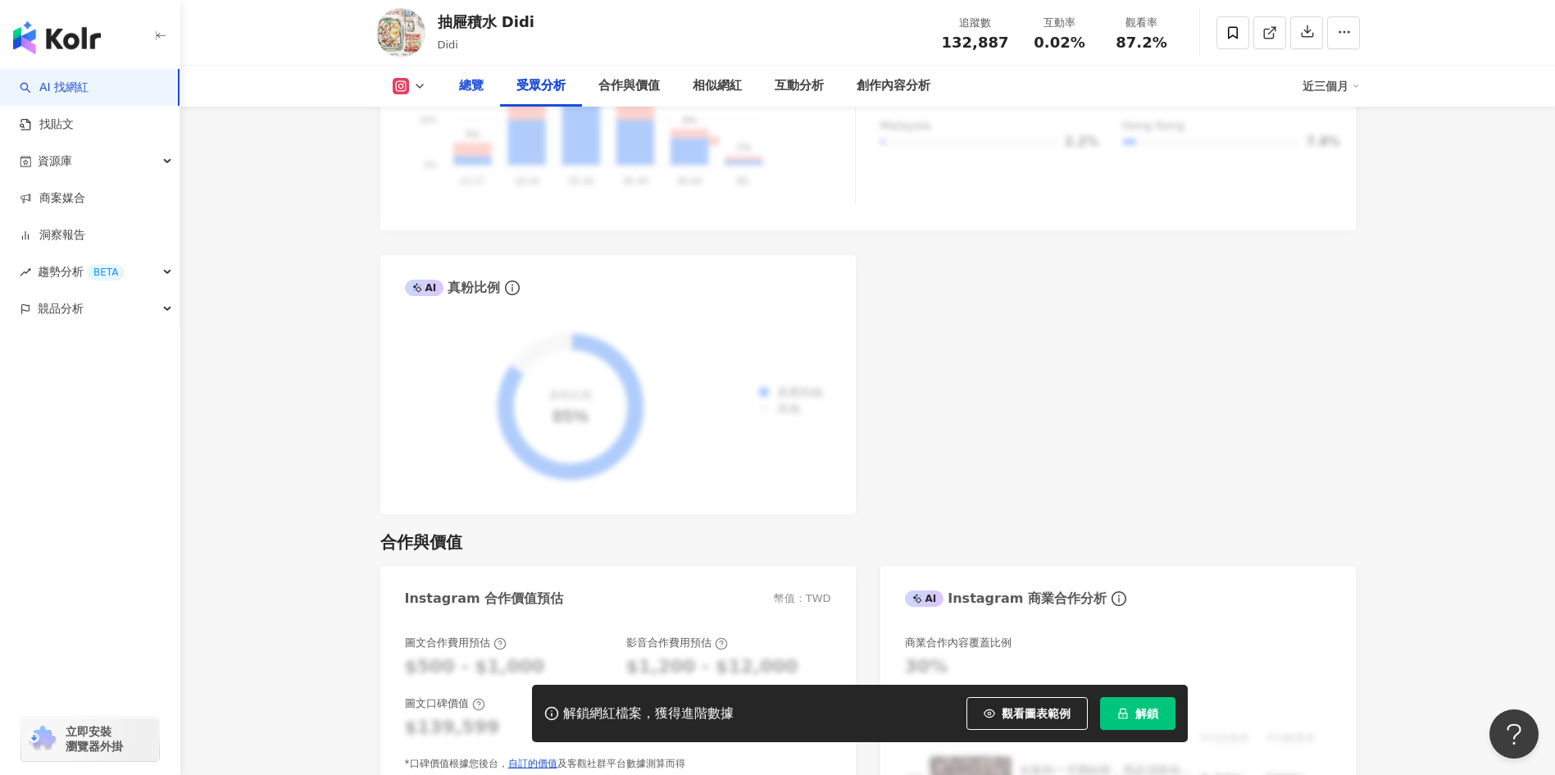
click at [457, 86] on div "總覽" at bounding box center [471, 86] width 57 height 41
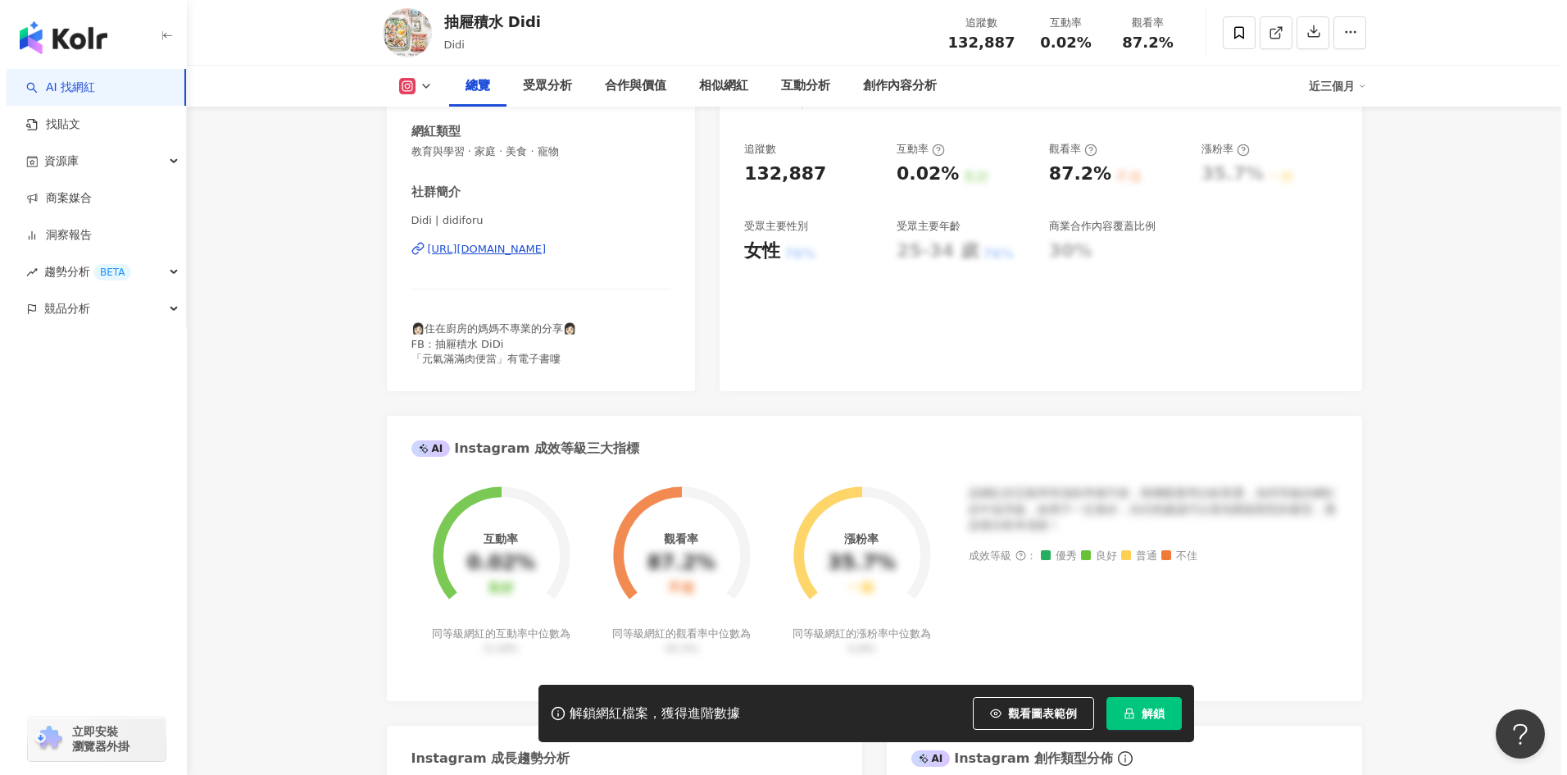
scroll to position [320, 0]
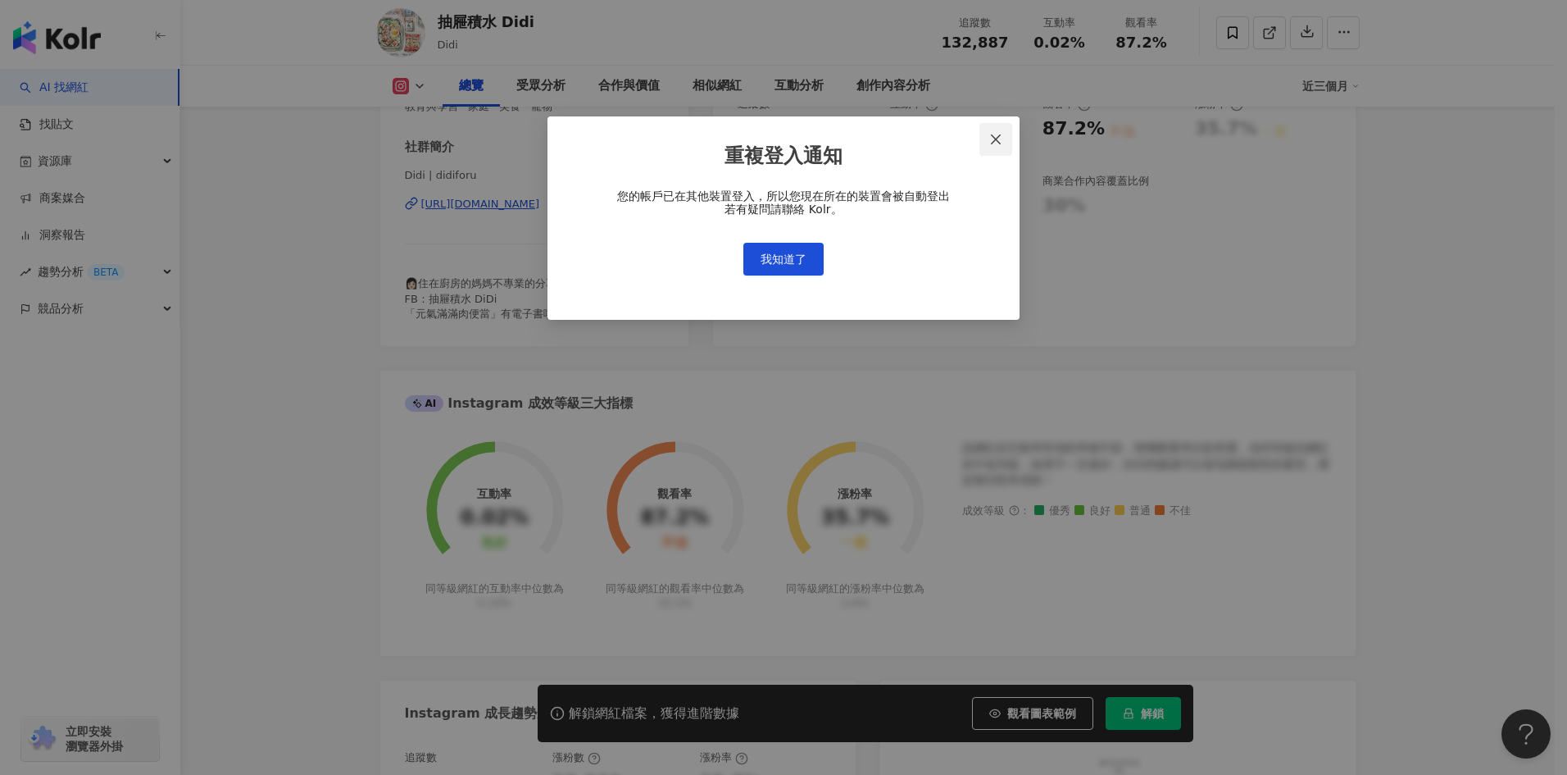
click at [1005, 137] on span "Close" at bounding box center [996, 139] width 33 height 13
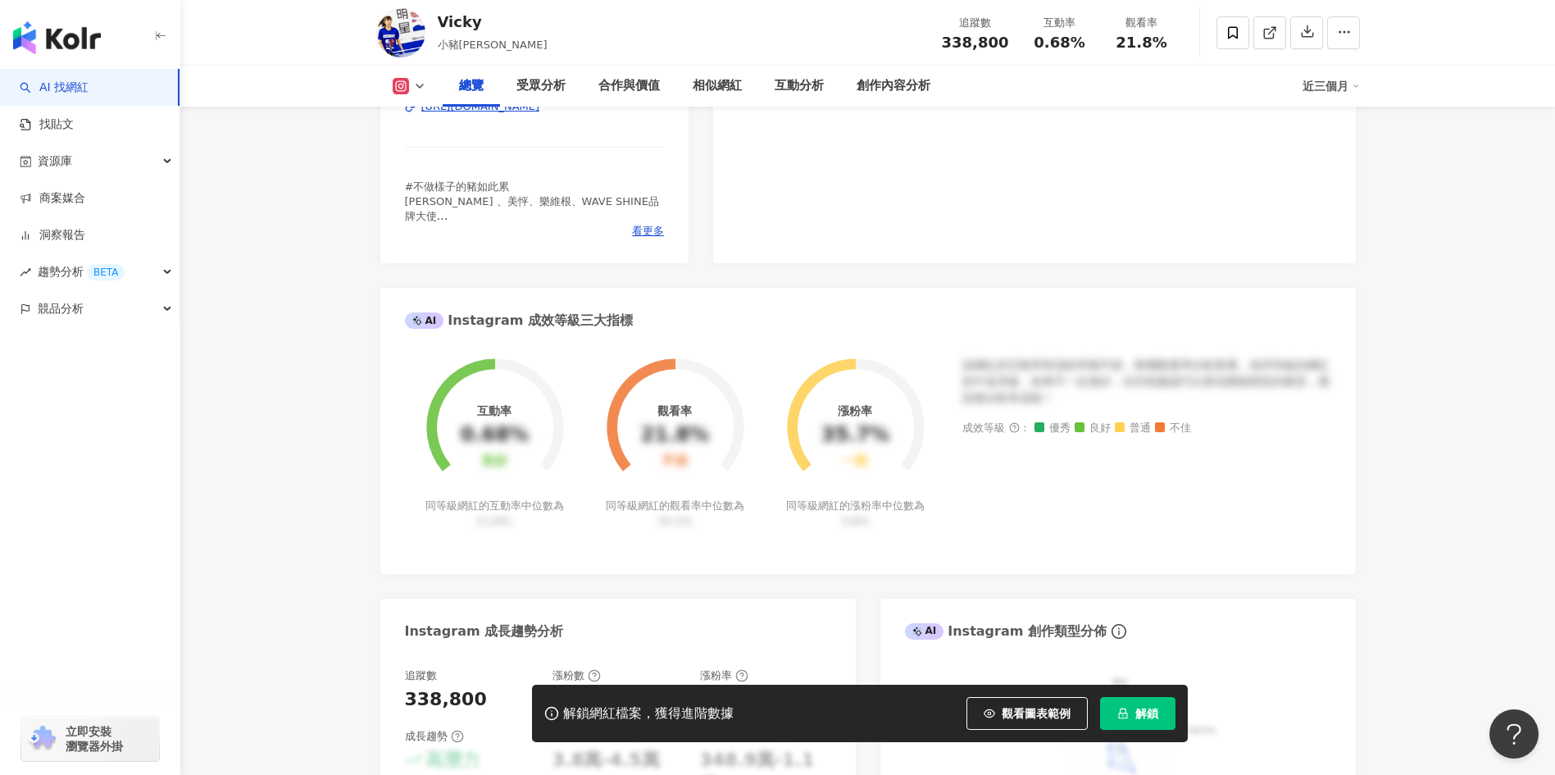
scroll to position [437, 0]
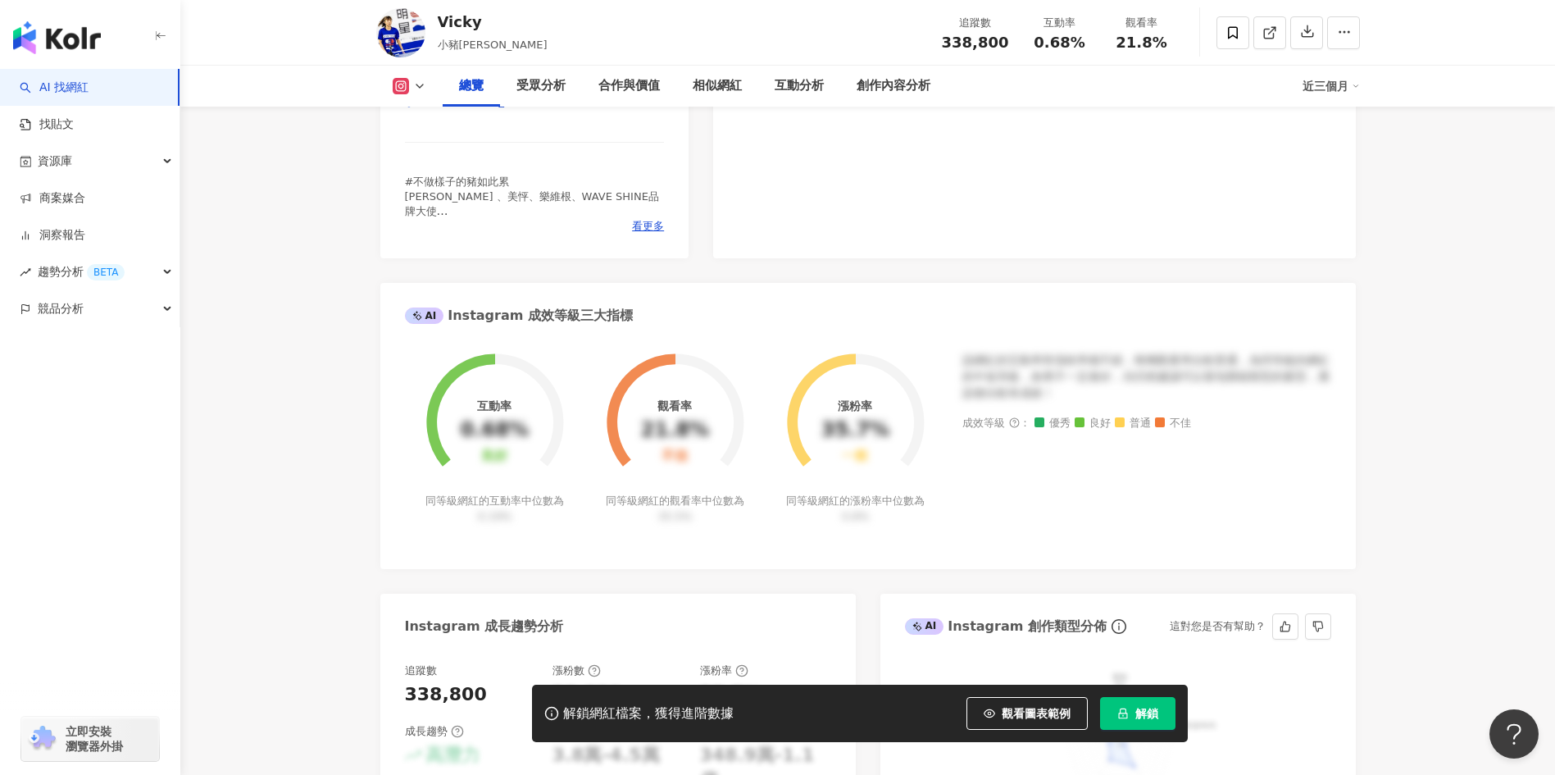
click at [1152, 719] on span "解鎖" at bounding box center [1146, 713] width 23 height 13
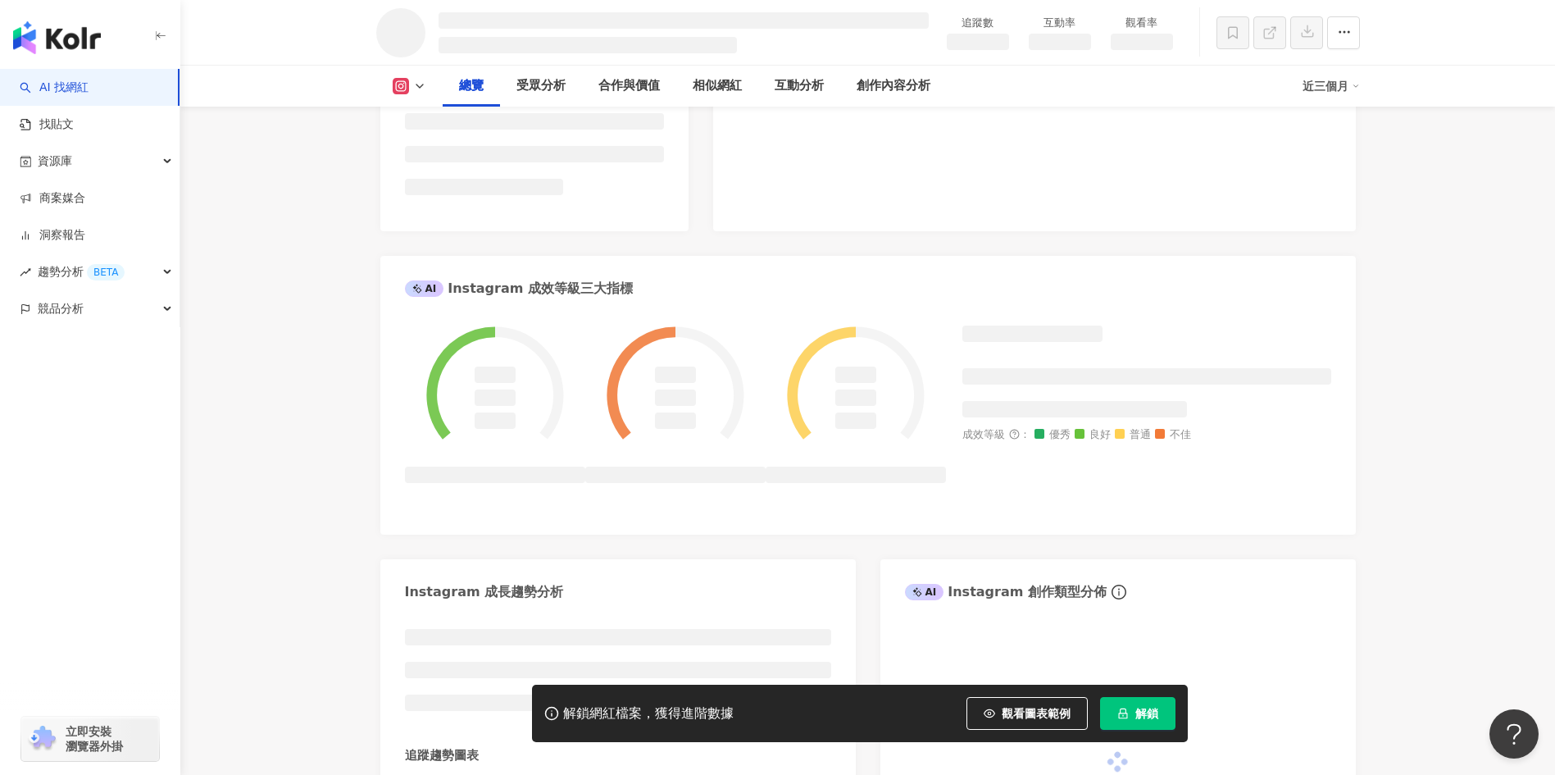
scroll to position [439, 0]
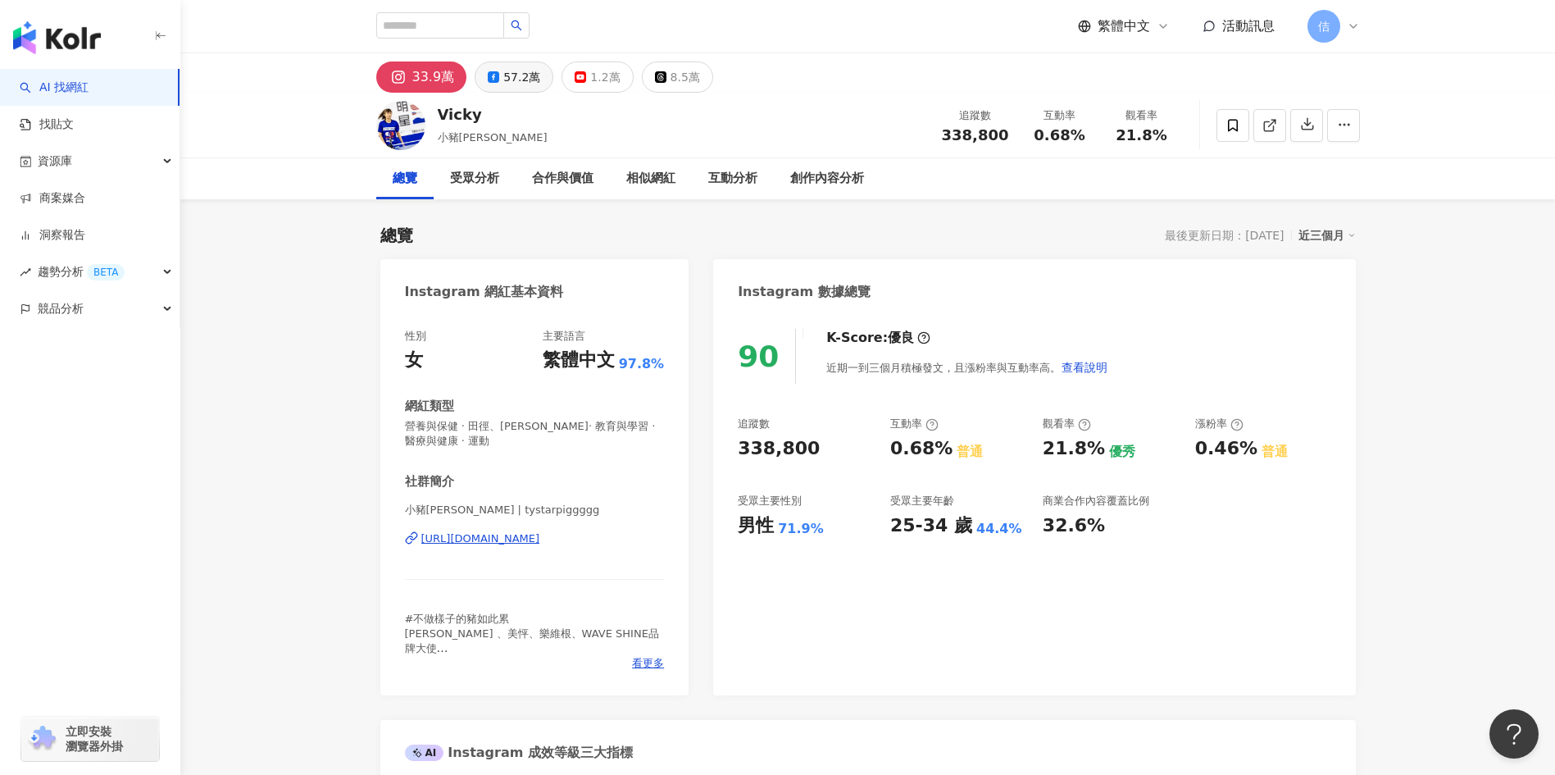
click at [512, 81] on div "57.2萬" at bounding box center [521, 77] width 37 height 23
click at [504, 75] on div "57.2萬" at bounding box center [521, 77] width 37 height 23
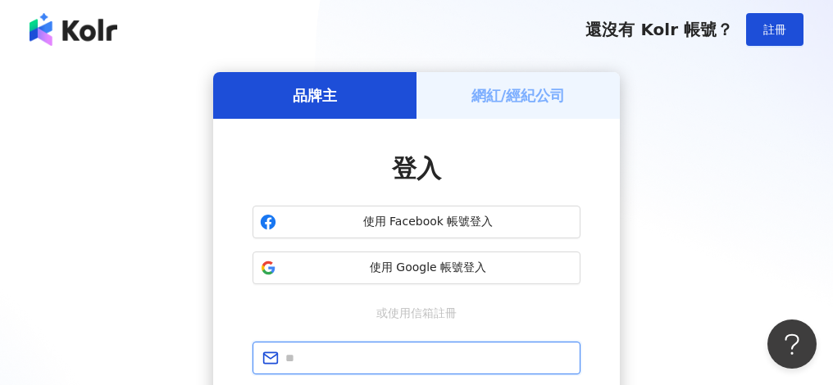
click at [415, 357] on input "text" at bounding box center [427, 358] width 285 height 18
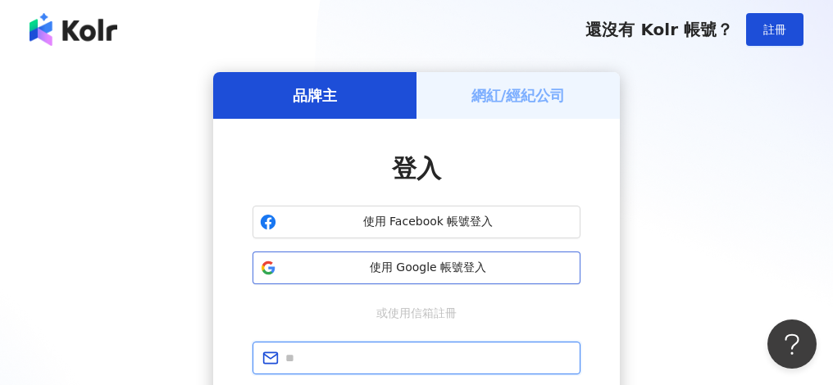
paste input "**********"
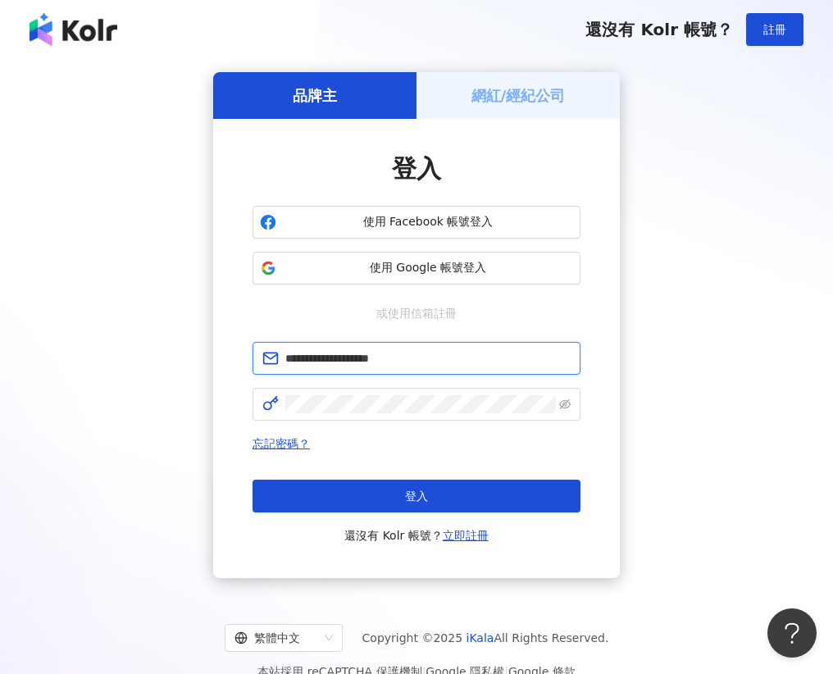
type input "**********"
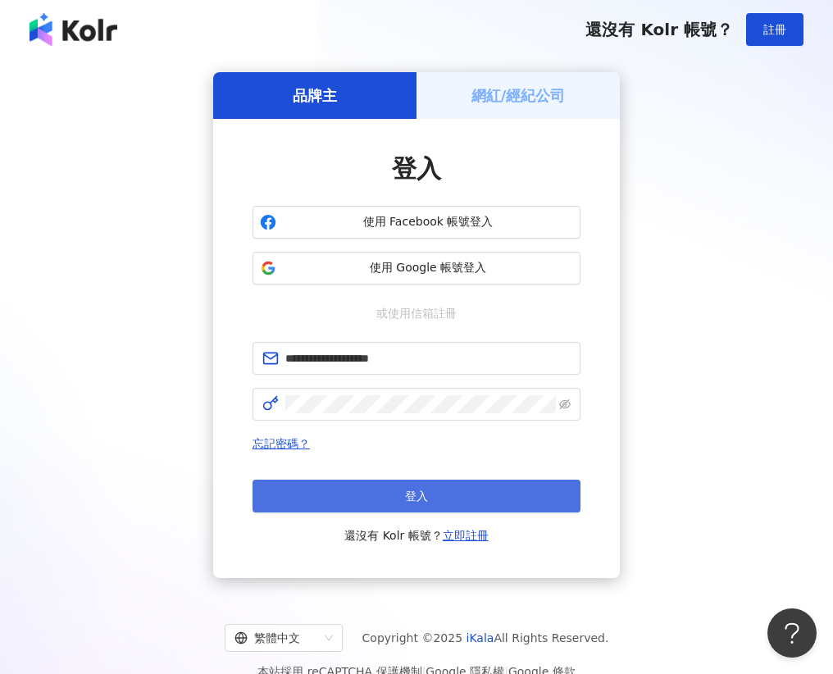
click at [471, 384] on button "登入" at bounding box center [416, 496] width 328 height 33
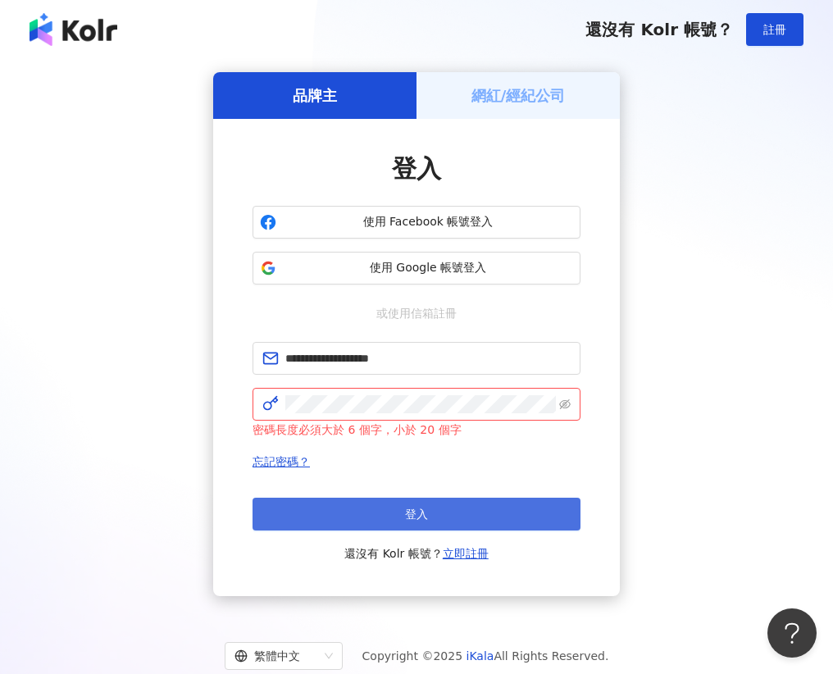
click at [562, 384] on button "登入" at bounding box center [416, 514] width 328 height 33
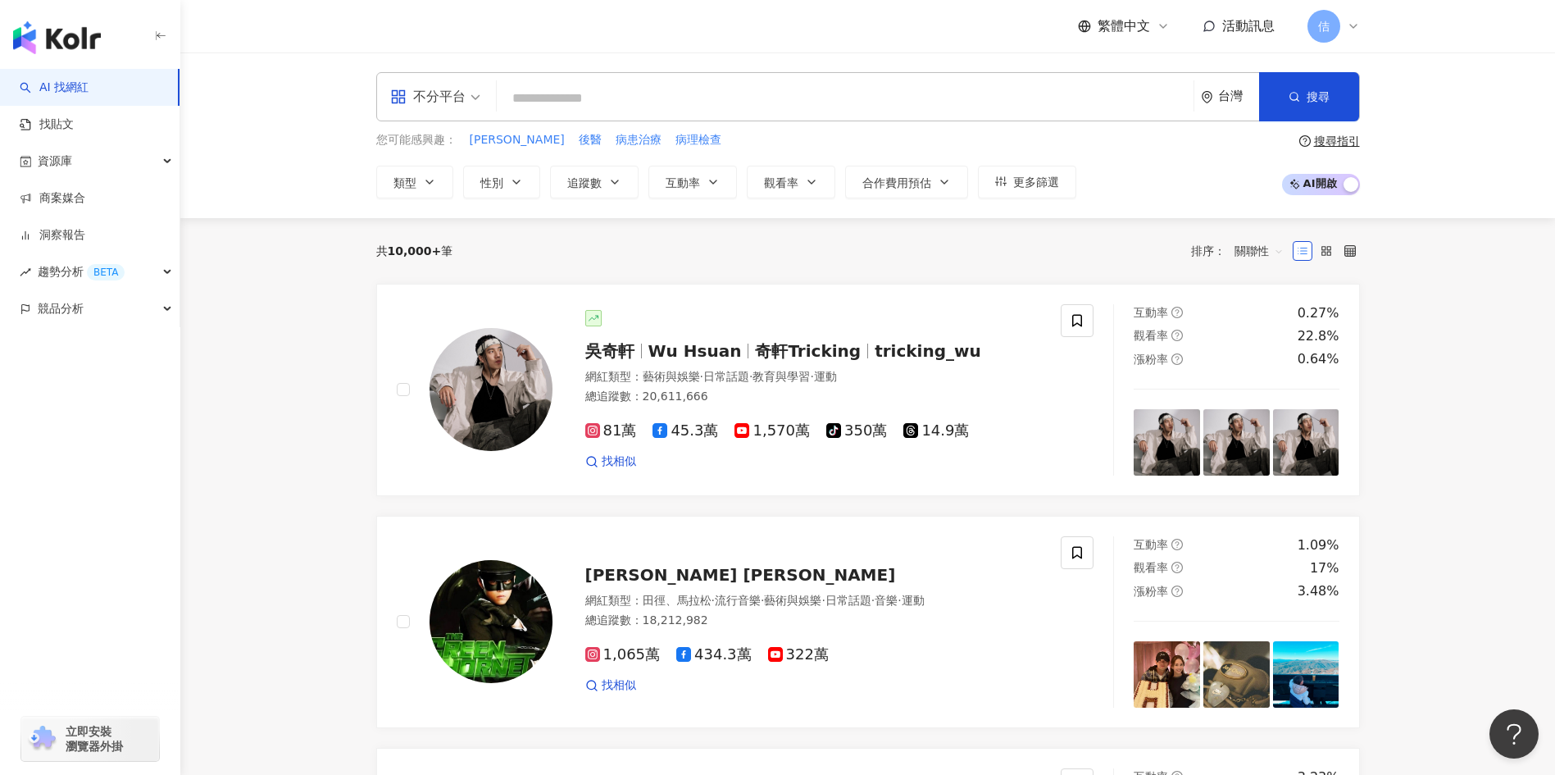
click at [745, 98] on input "search" at bounding box center [845, 98] width 684 height 31
type input "*"
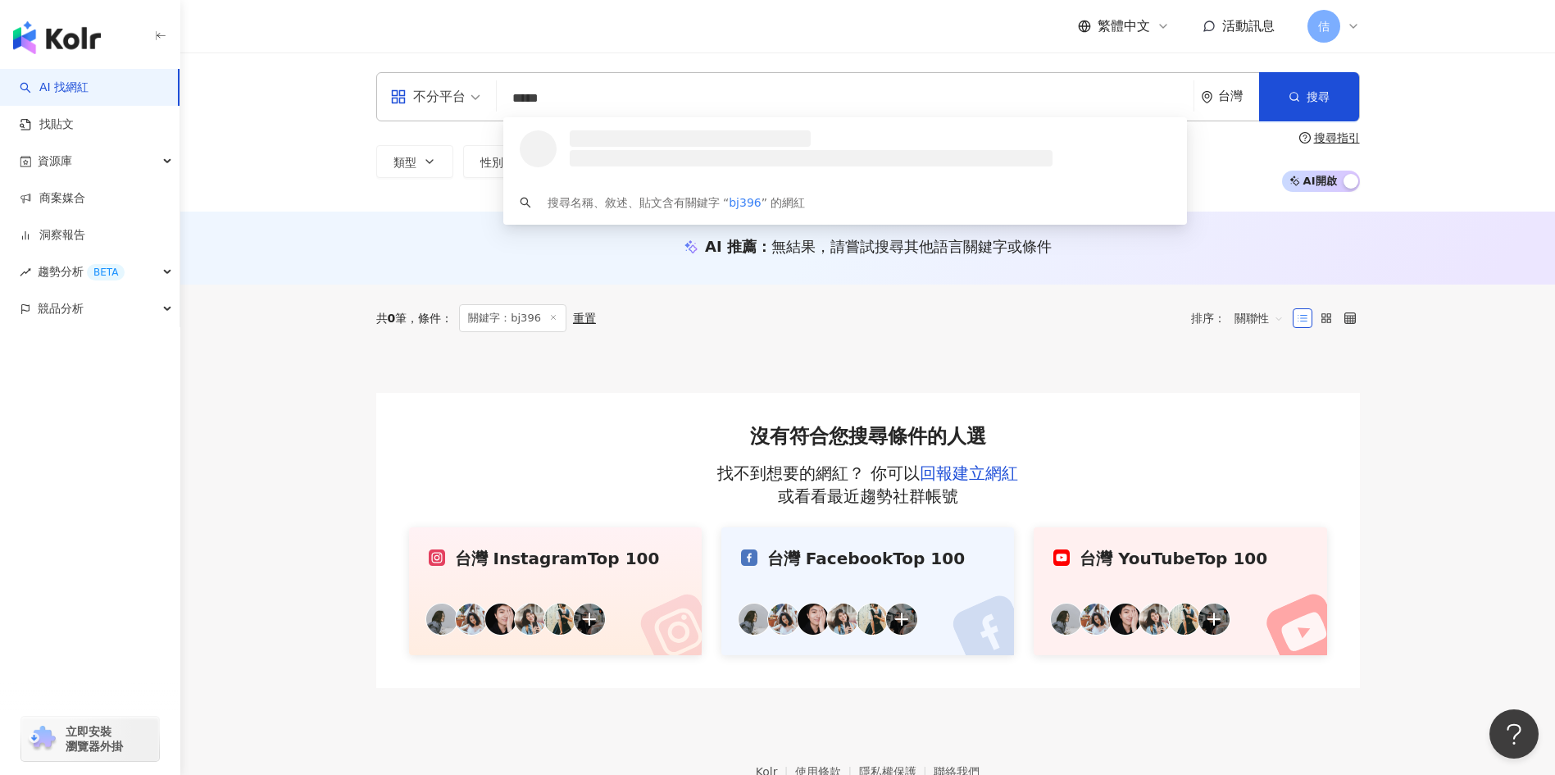
drag, startPoint x: 589, startPoint y: 75, endPoint x: 371, endPoint y: 71, distance: 217.3
click at [371, 71] on div "不分平台 ***** 台灣 搜尋 loading 搜尋名稱、敘述、貼文含有關鍵字 “ bj396 ” 的網紅 類型 性別 追蹤數 互動率 觀看率 合作費用預估…" at bounding box center [867, 131] width 1375 height 159
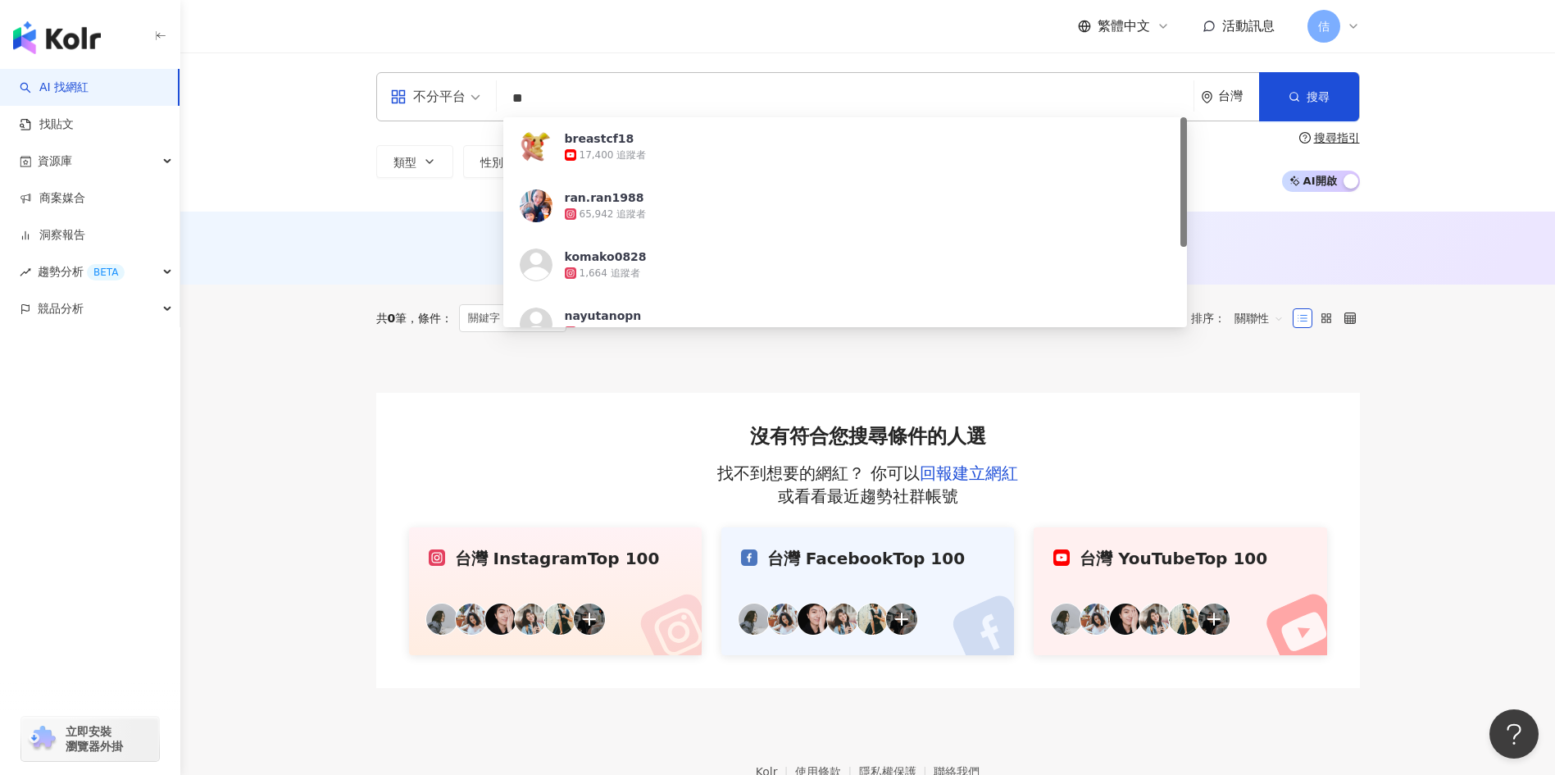
type input "**"
click at [832, 144] on div "搜尋指引" at bounding box center [1337, 137] width 46 height 13
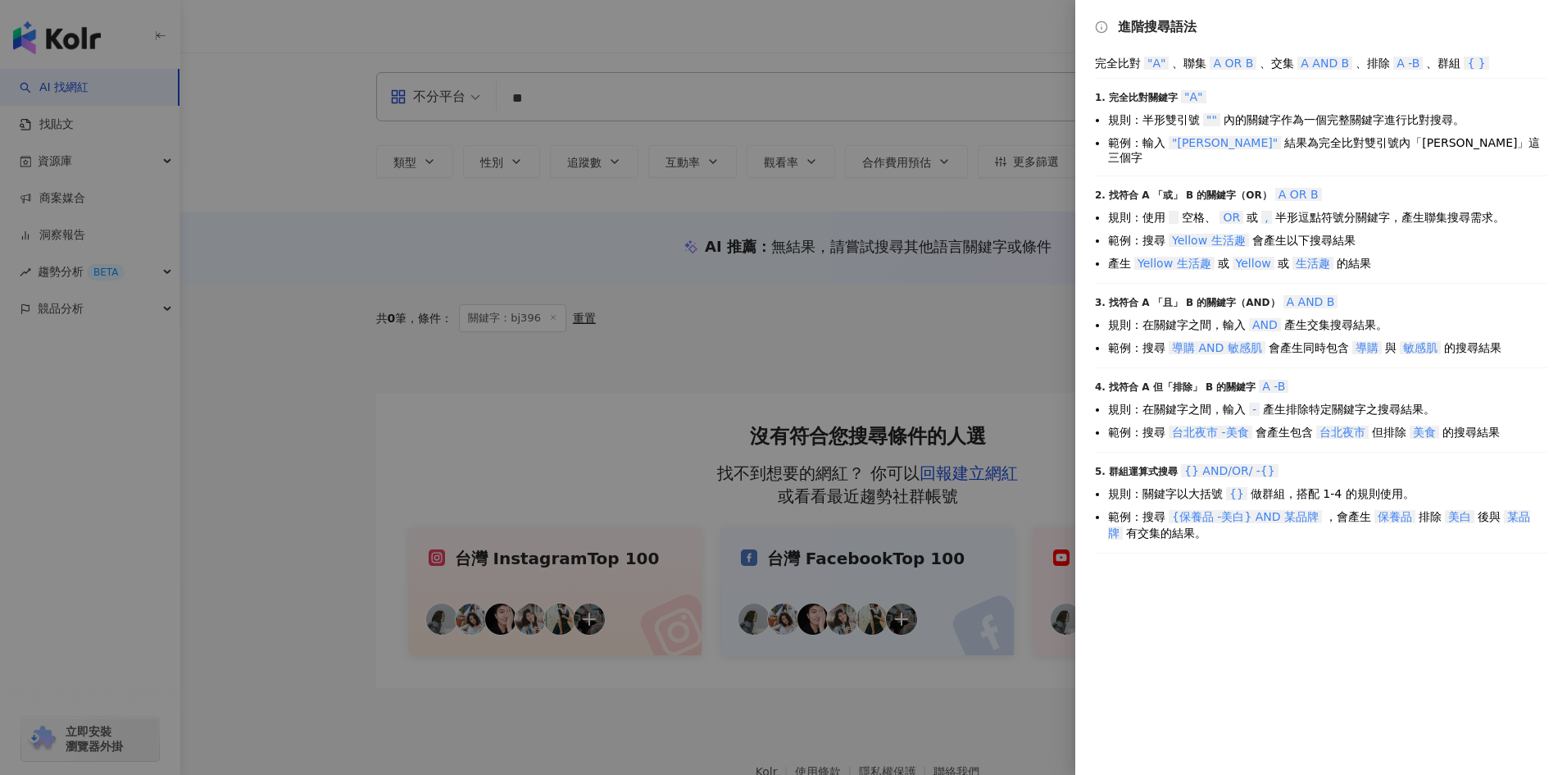
click at [832, 62] on div at bounding box center [783, 387] width 1567 height 775
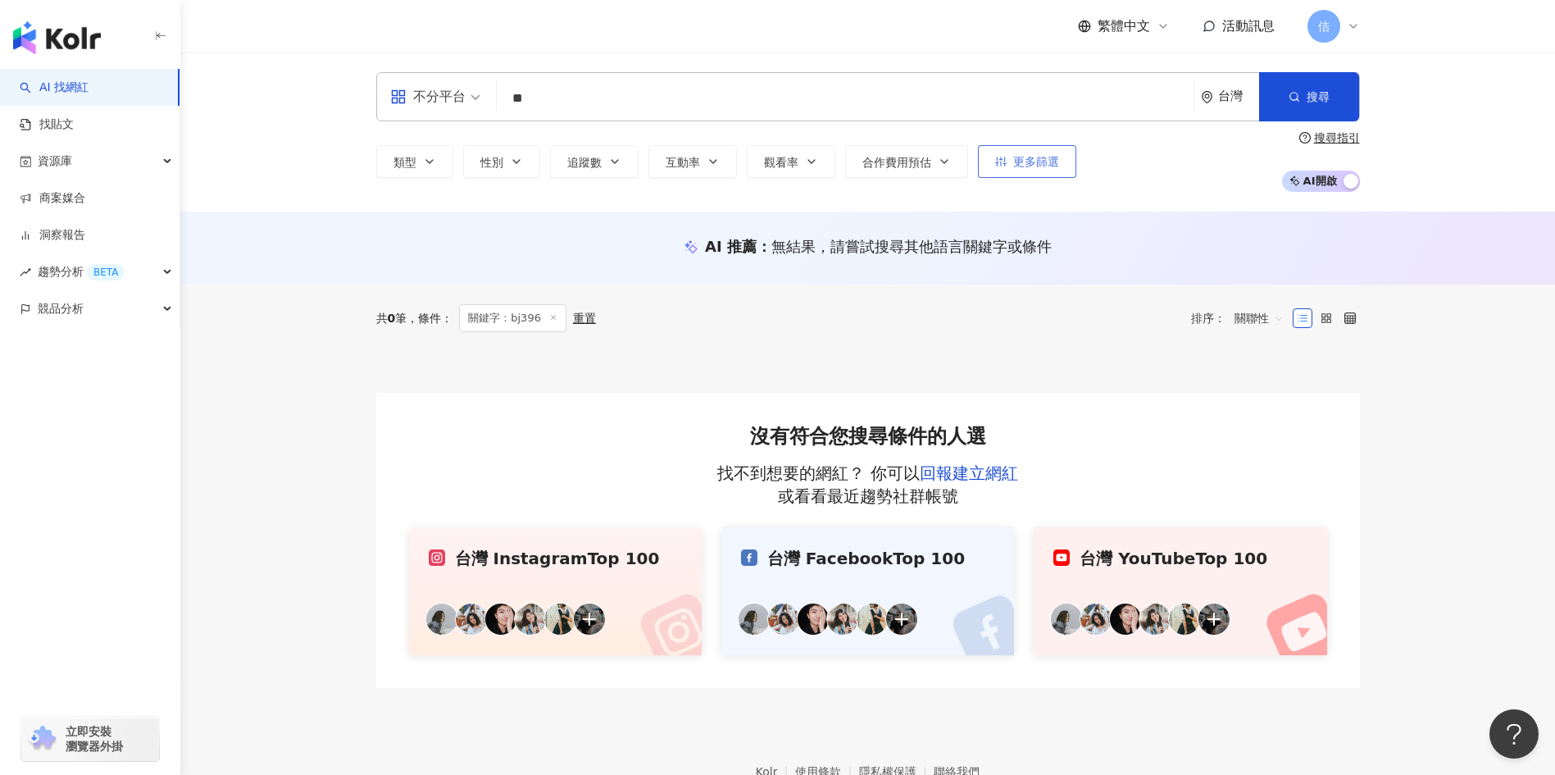
click at [832, 168] on span "更多篩選" at bounding box center [1036, 161] width 46 height 13
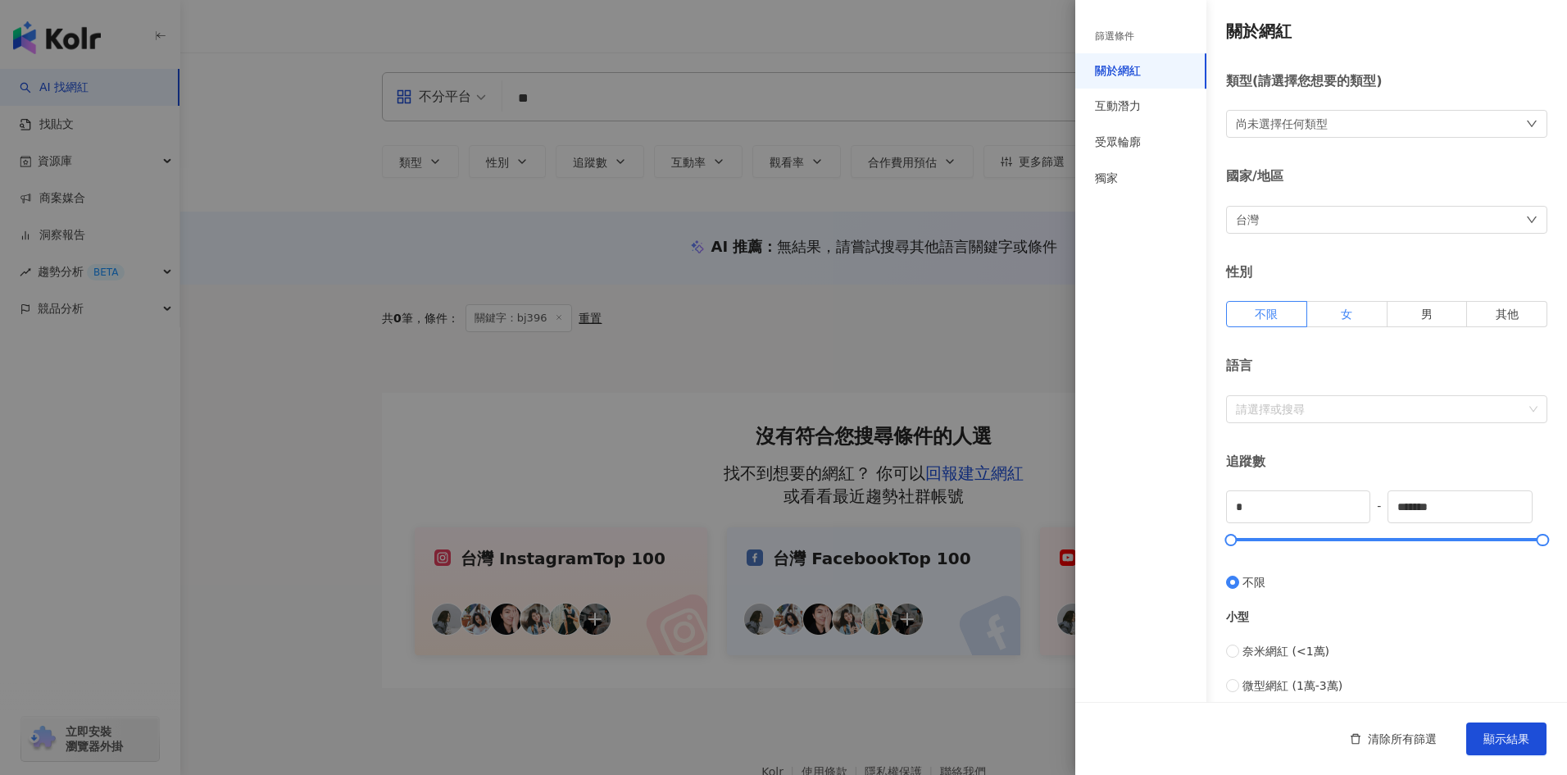
click at [832, 307] on label "女" at bounding box center [1347, 314] width 80 height 26
click at [832, 144] on div "受眾輪廓" at bounding box center [1118, 142] width 46 height 16
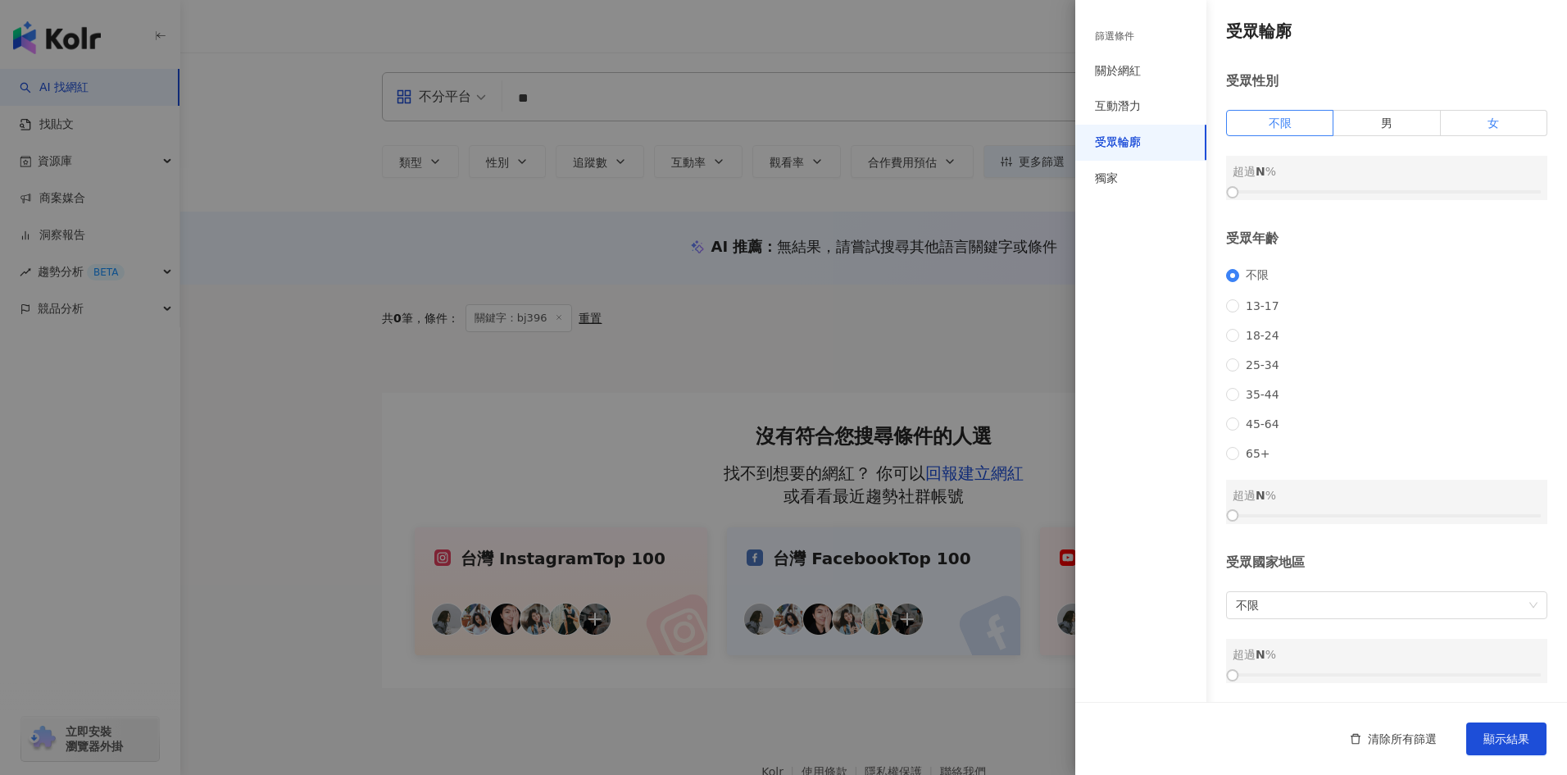
click at [832, 120] on label "女" at bounding box center [1494, 123] width 107 height 26
click at [832, 384] on span "45-64" at bounding box center [1262, 423] width 47 height 13
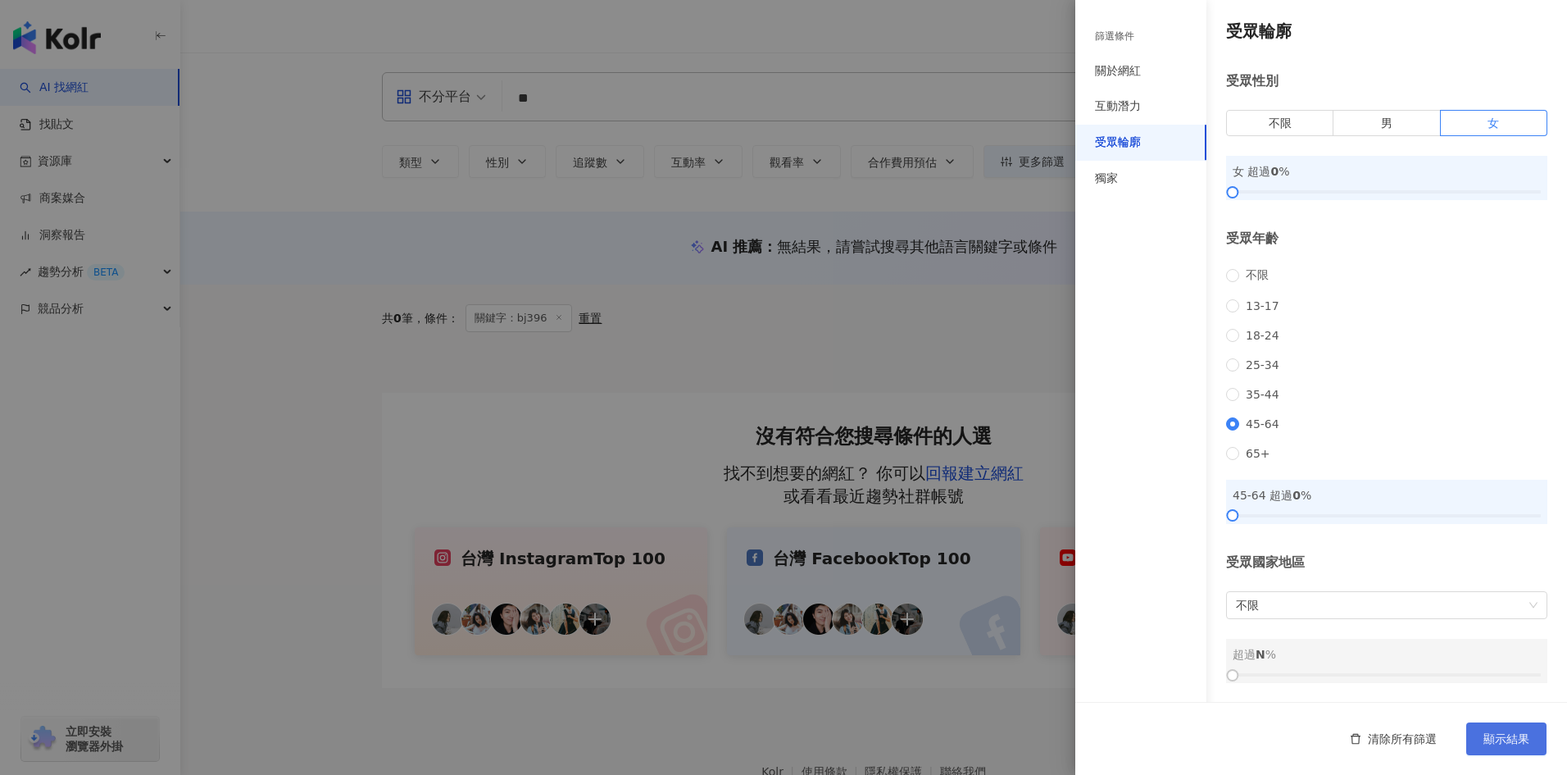
click at [832, 384] on span "顯示結果" at bounding box center [1507, 738] width 46 height 13
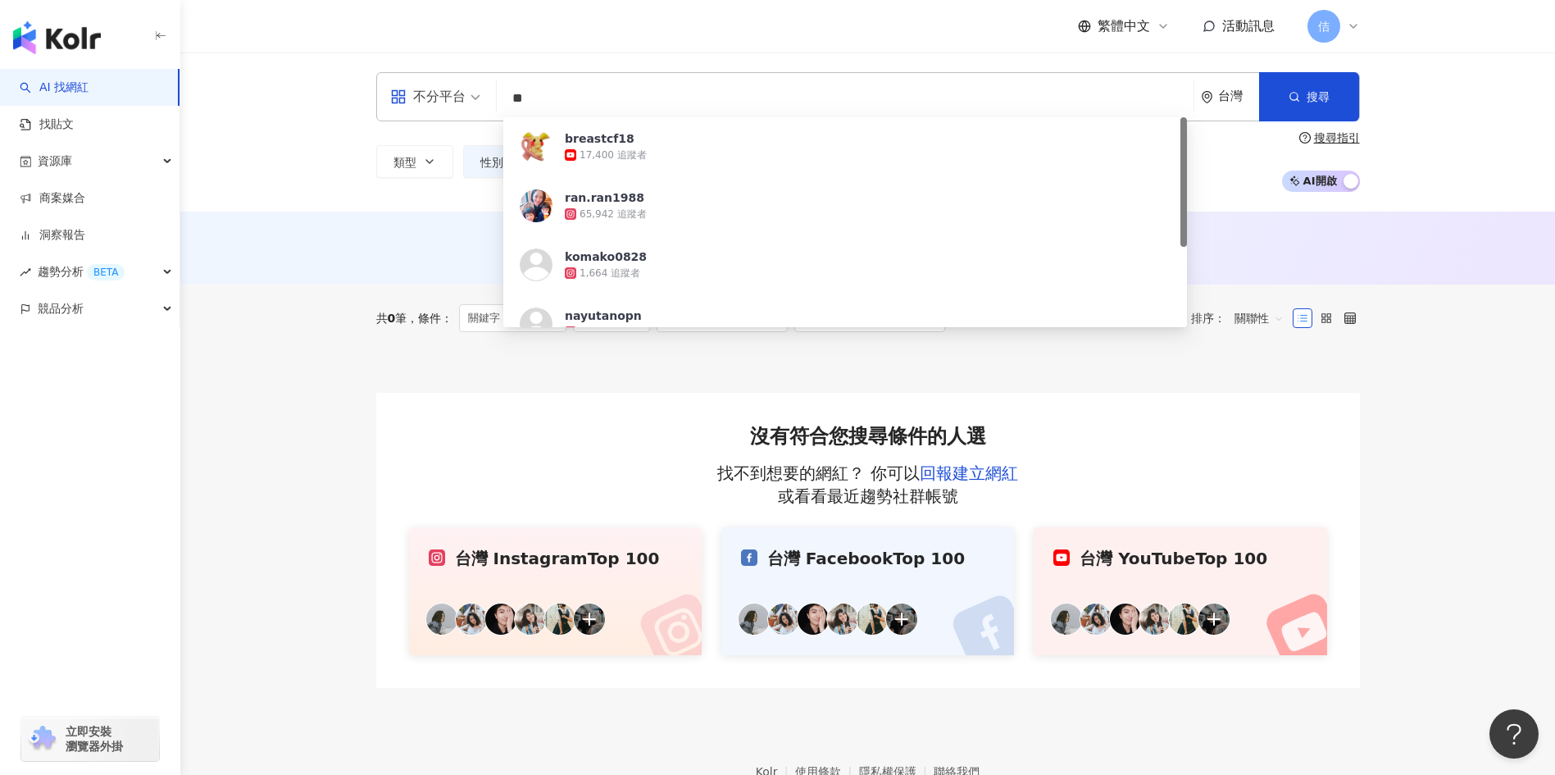
click at [598, 98] on input "**" at bounding box center [845, 98] width 684 height 31
click at [523, 384] on div "沒有符合您搜尋條件的人選 找不到想要的網紅？ 你可以 回報建立網紅 或看看最近趨勢社群帳號 或許你想看 台灣 Instagram Top 100 台灣 Fac…" at bounding box center [868, 540] width 984 height 295
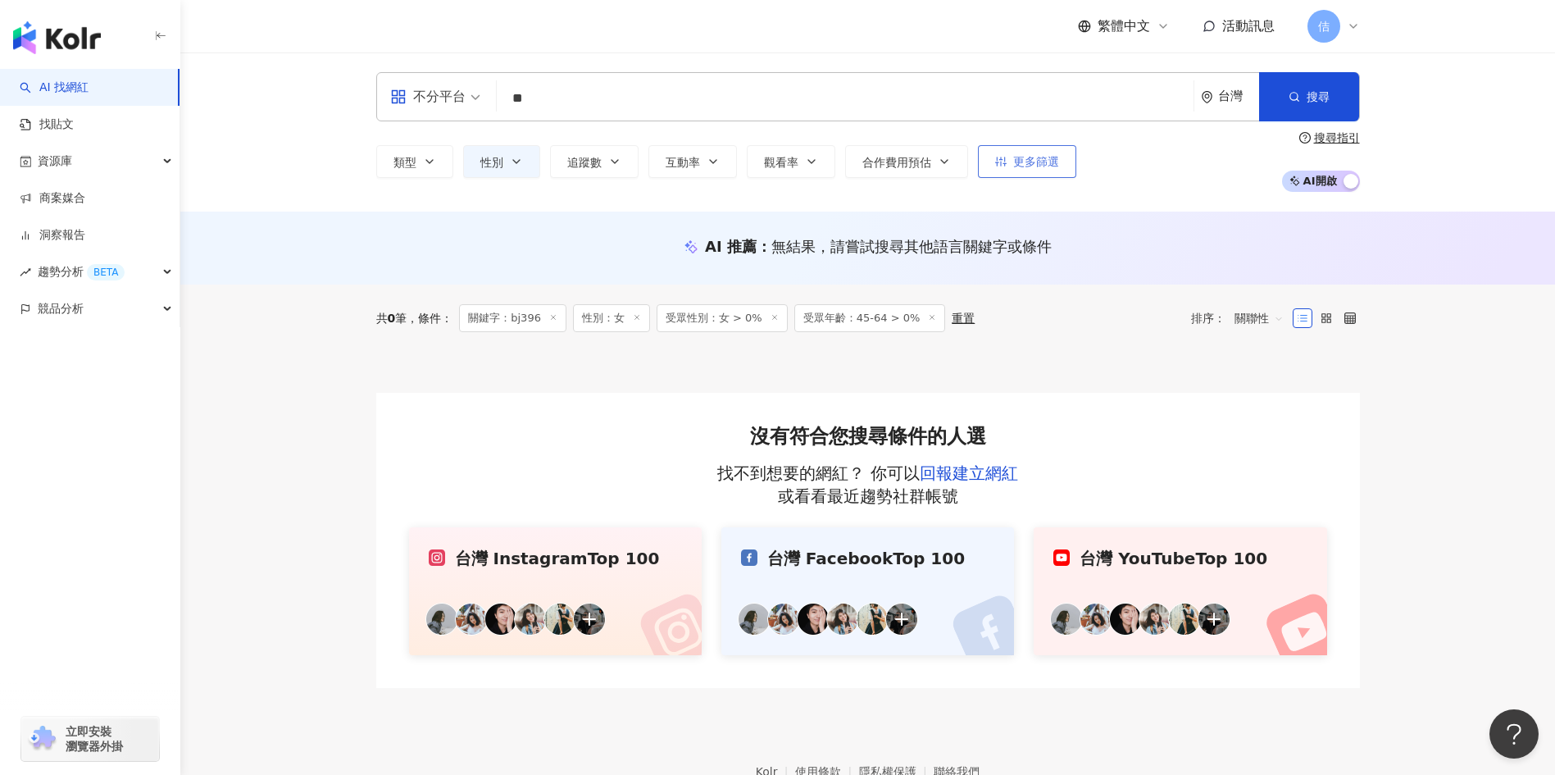
click at [832, 164] on span "更多篩選" at bounding box center [1036, 161] width 46 height 13
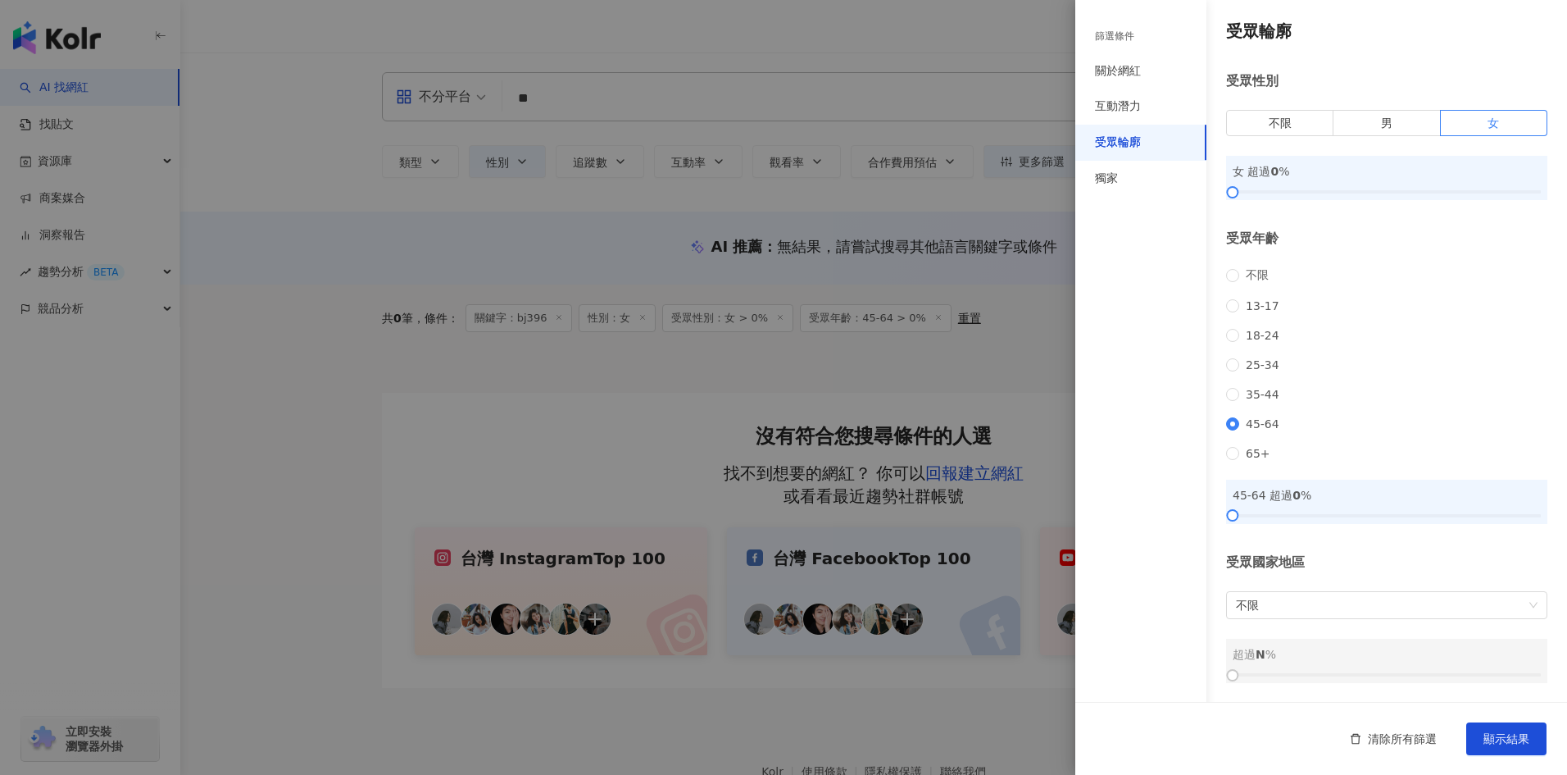
click at [832, 384] on span "35-44" at bounding box center [1262, 394] width 47 height 13
click at [832, 384] on span "顯示結果" at bounding box center [1507, 738] width 46 height 13
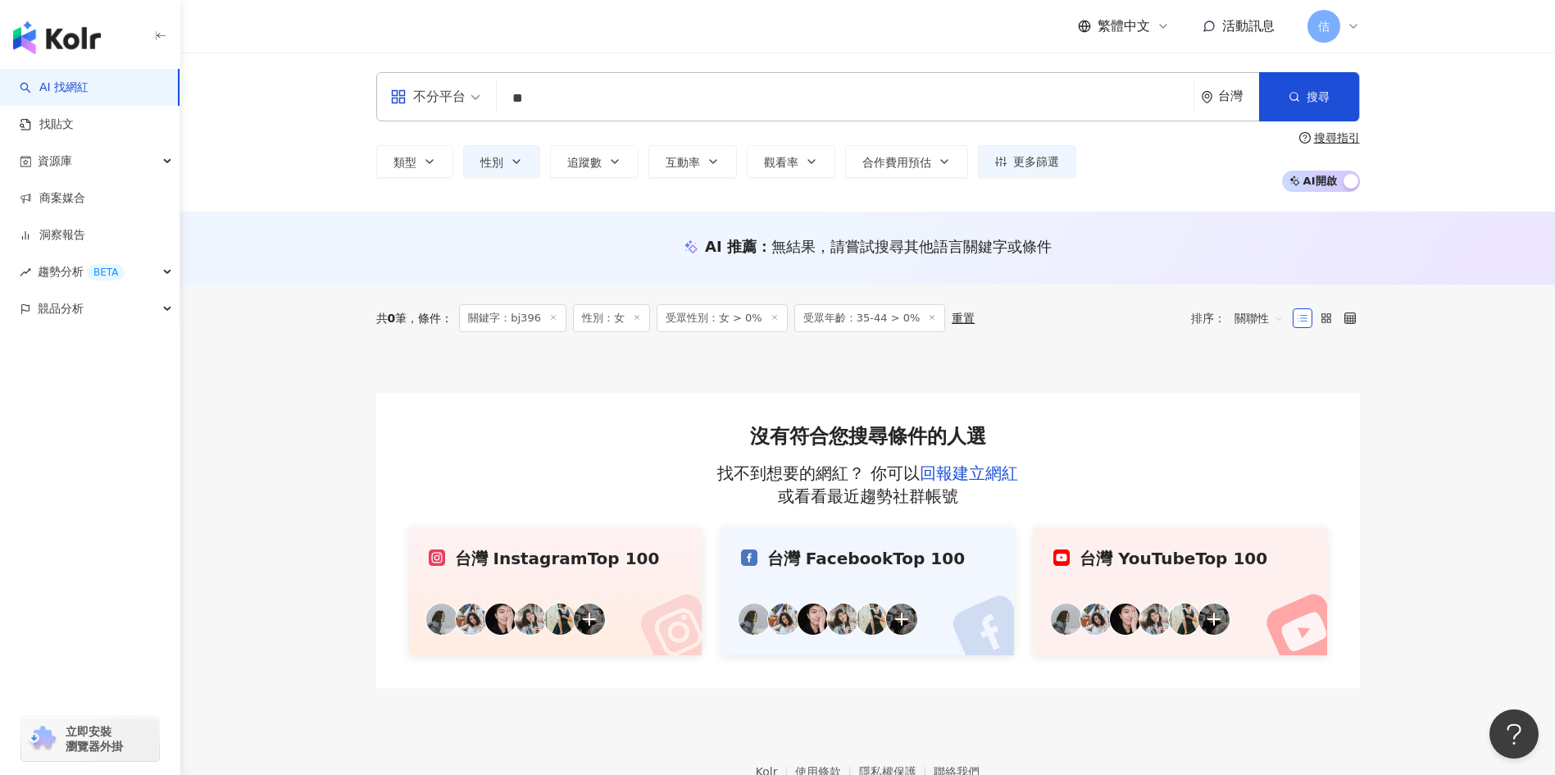
click at [581, 111] on input "**" at bounding box center [845, 98] width 684 height 31
click at [439, 199] on div "不分平台 乳癌 ** 台灣 搜尋 c5ed3b99-a59d-44d4-a9d1-d9fa85cf1a78 fc0e960c-fc3d-4cf7-bb20-5…" at bounding box center [867, 131] width 1375 height 159
click at [832, 153] on button "更多篩選" at bounding box center [1027, 161] width 98 height 33
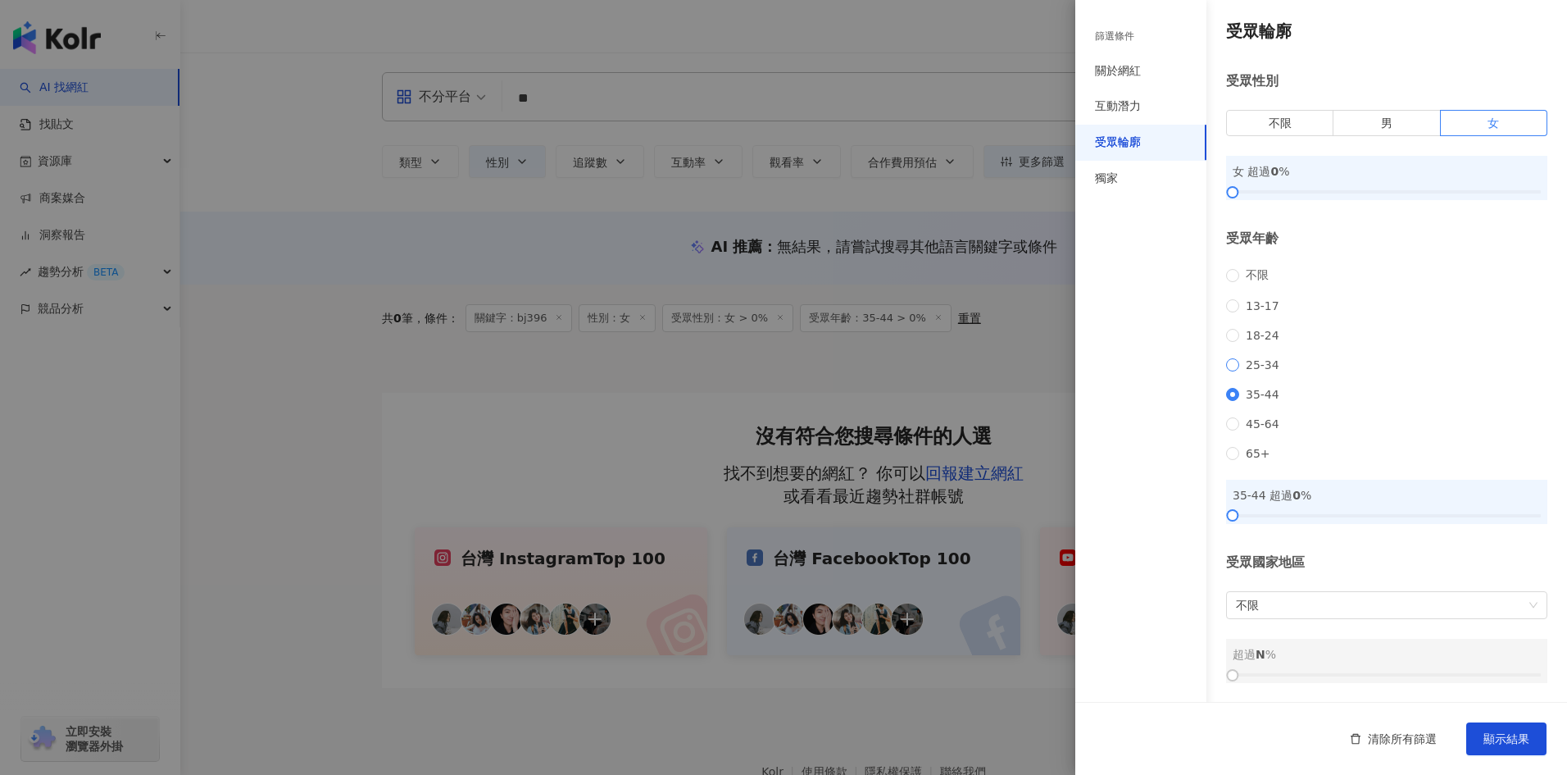
click at [832, 370] on span "25-34" at bounding box center [1262, 364] width 47 height 13
click at [832, 384] on button "顯示結果" at bounding box center [1506, 738] width 80 height 33
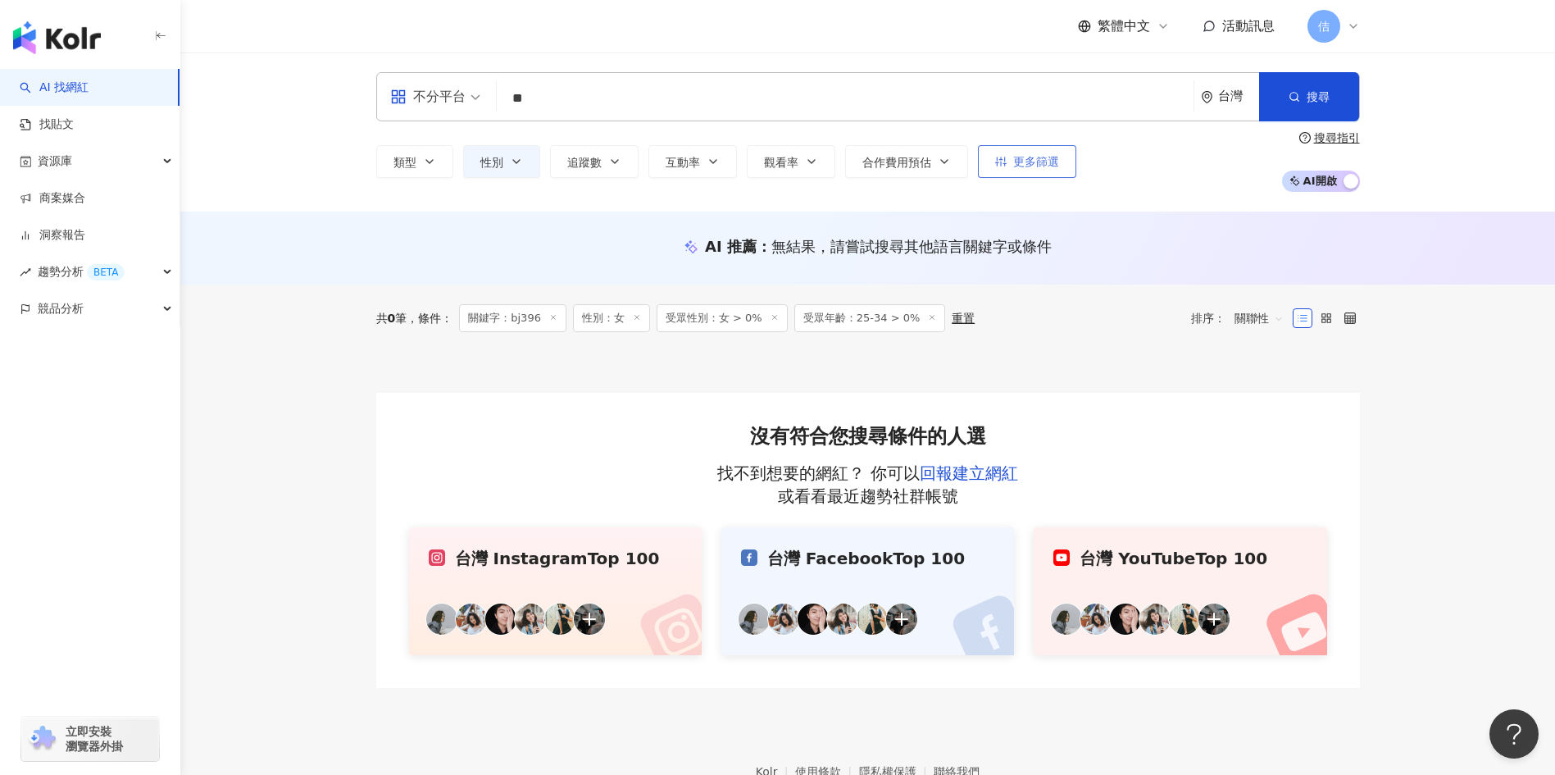
click at [832, 161] on button "更多篩選" at bounding box center [1027, 161] width 98 height 33
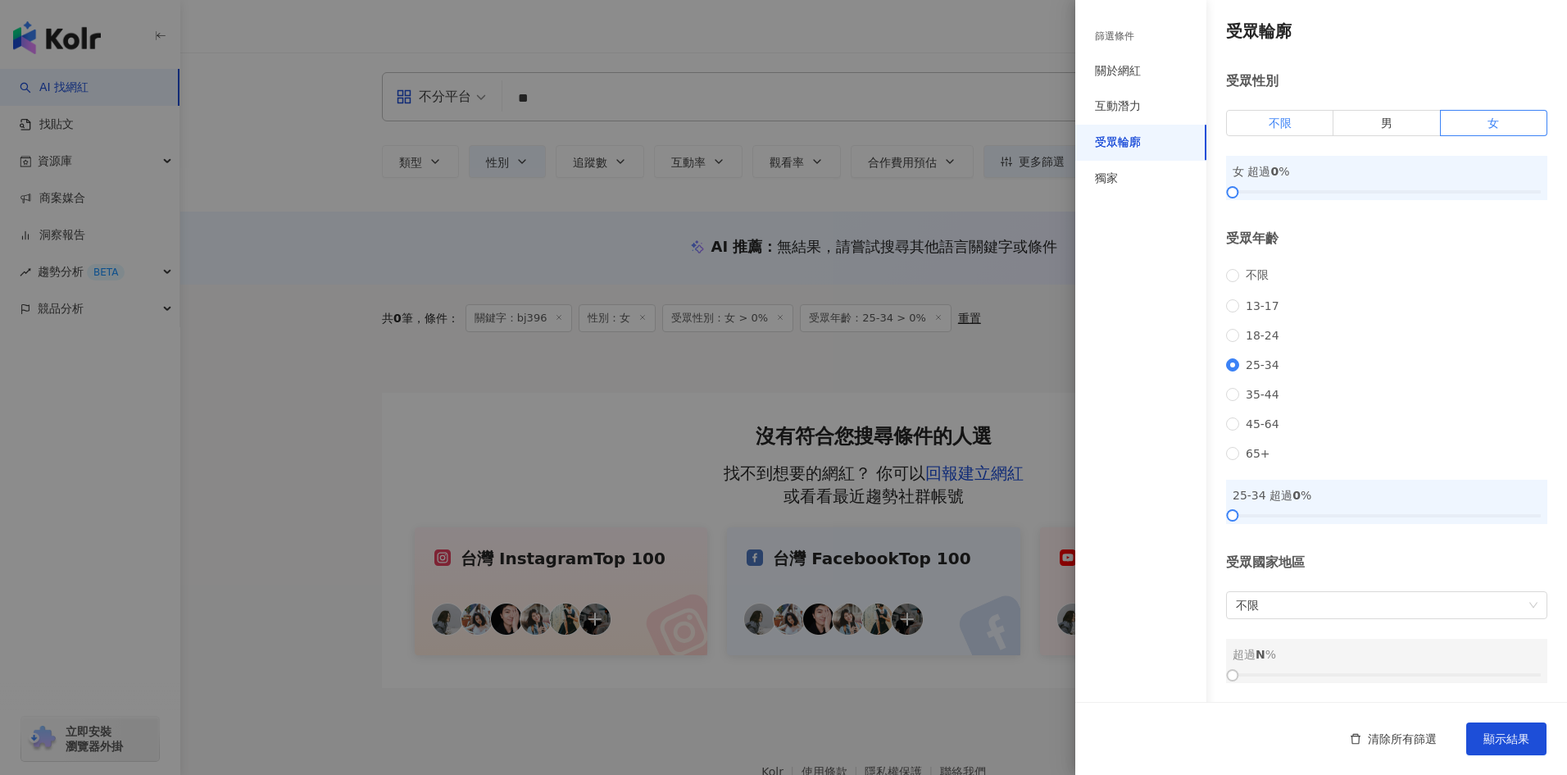
click at [832, 125] on label "不限" at bounding box center [1279, 123] width 107 height 26
click at [832, 122] on label "女" at bounding box center [1494, 123] width 107 height 26
click at [832, 384] on button "顯示結果" at bounding box center [1506, 738] width 80 height 33
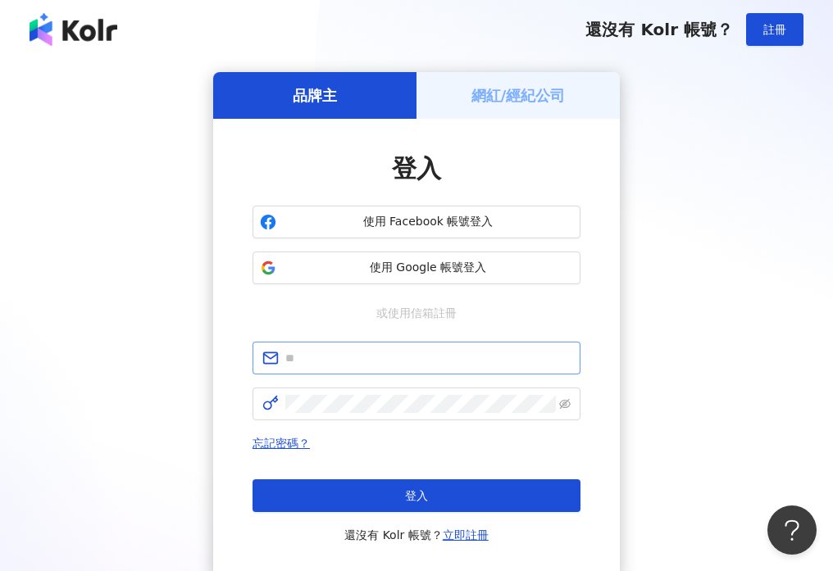
click at [432, 371] on span at bounding box center [416, 358] width 328 height 33
paste input "**********"
type input "**********"
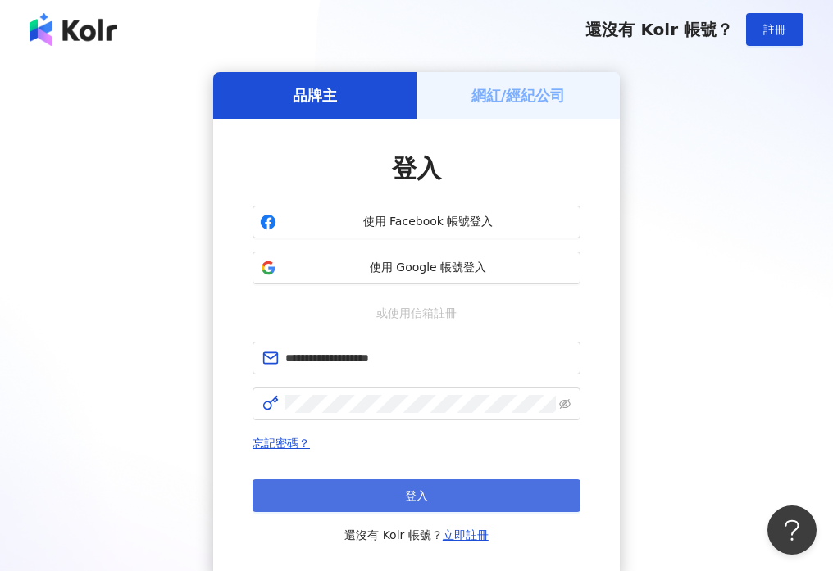
click at [434, 493] on button "登入" at bounding box center [416, 496] width 328 height 33
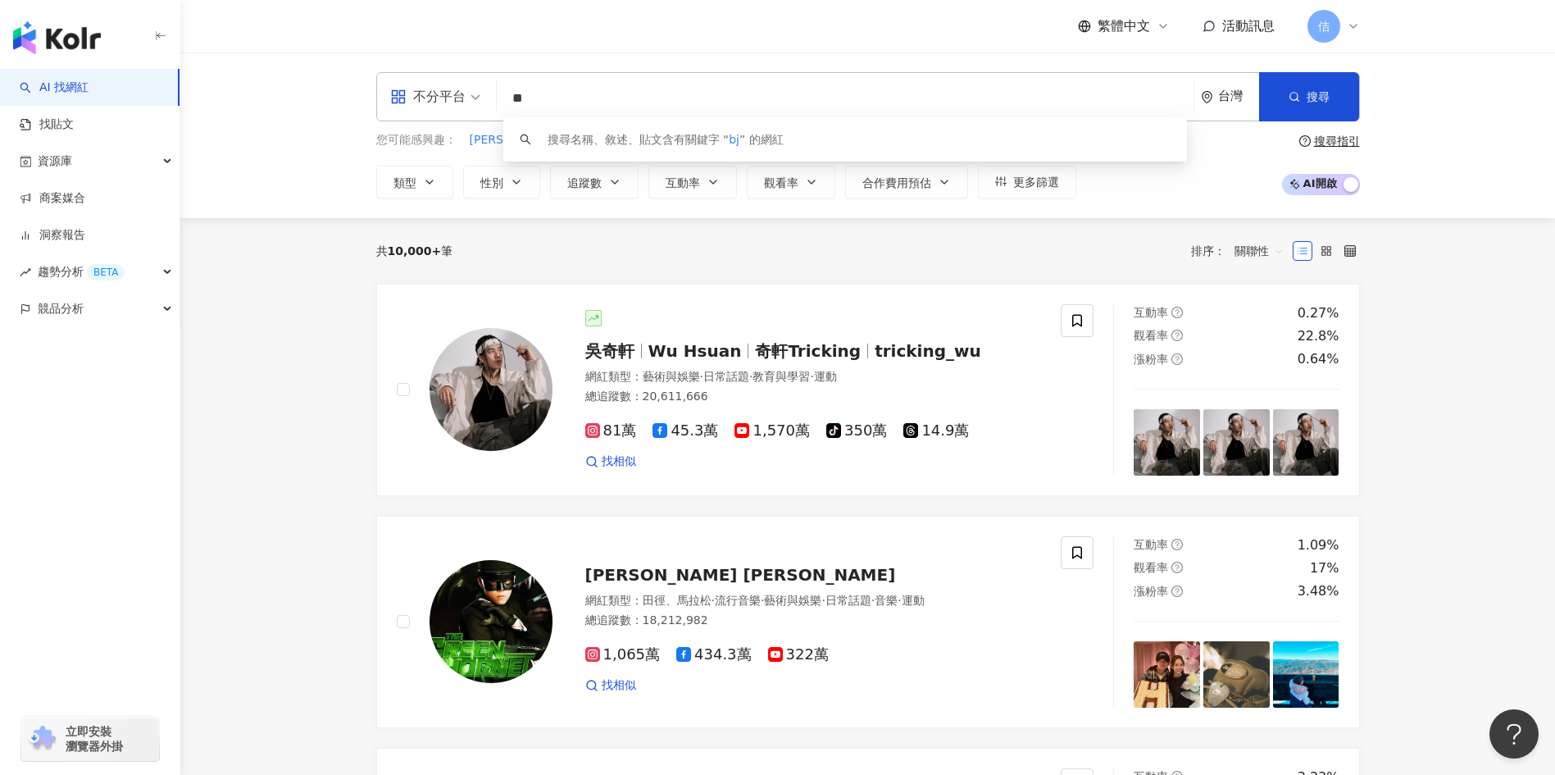
type input "*"
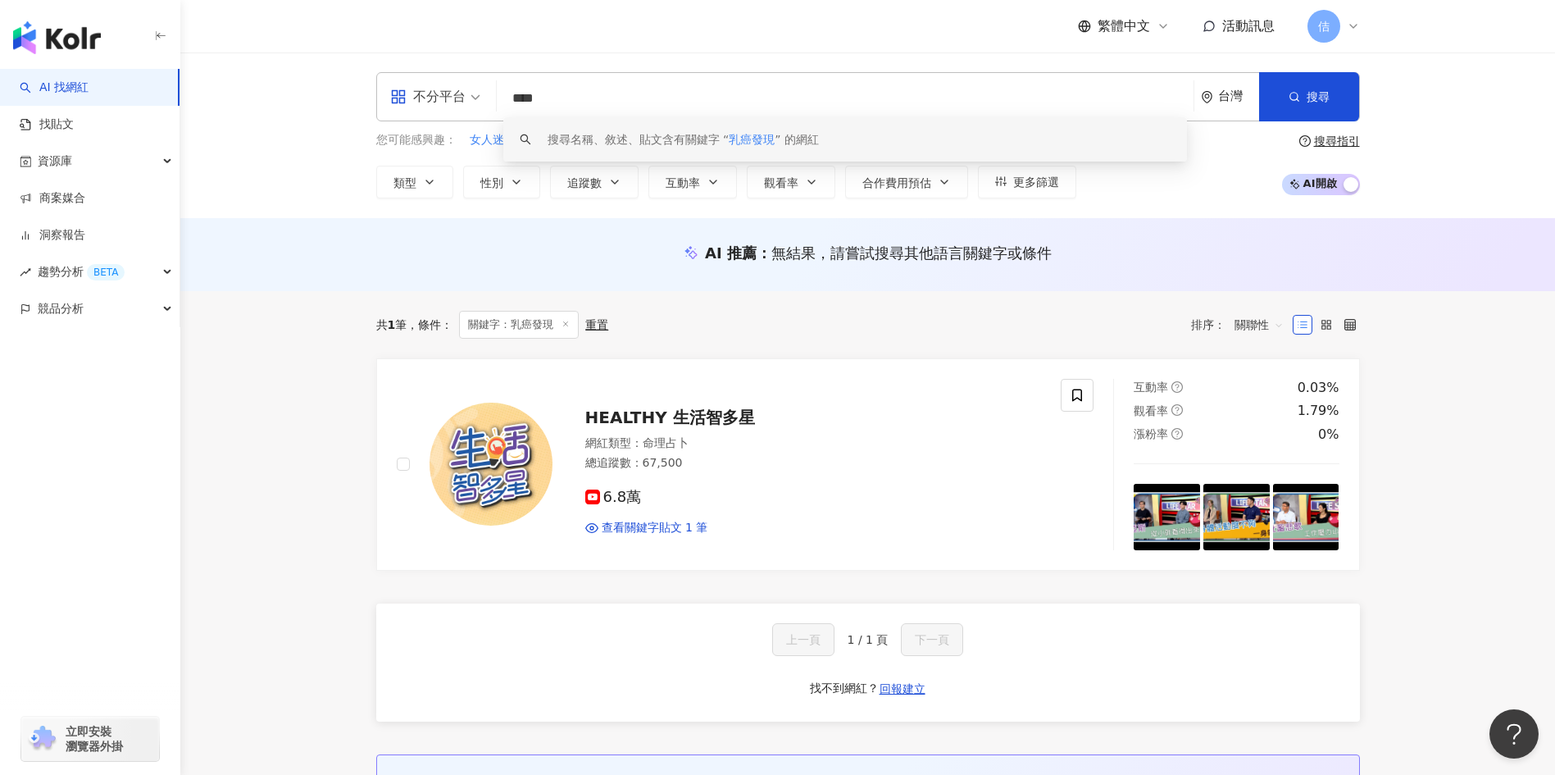
click at [643, 95] on input "****" at bounding box center [845, 98] width 684 height 31
type input "**"
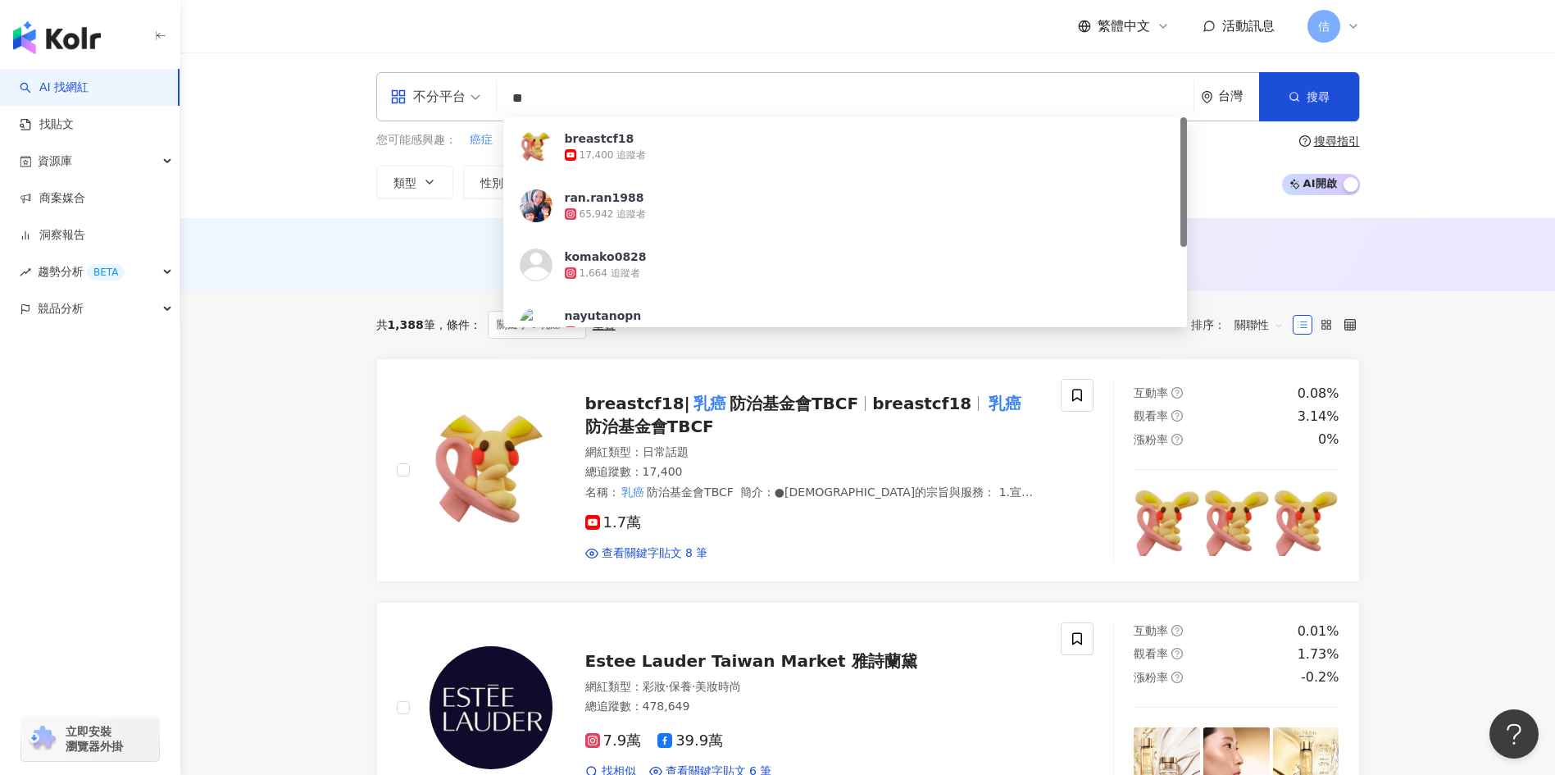
drag, startPoint x: 603, startPoint y: 93, endPoint x: 307, endPoint y: 69, distance: 296.9
click at [307, 71] on div "不分平台 ** 台灣 搜尋 c5ed3b99-a59d-44d4-a9d1-d9fa85cf1a78 breastcf18 17,400 追蹤者 ran.ra…" at bounding box center [867, 135] width 1375 height 166
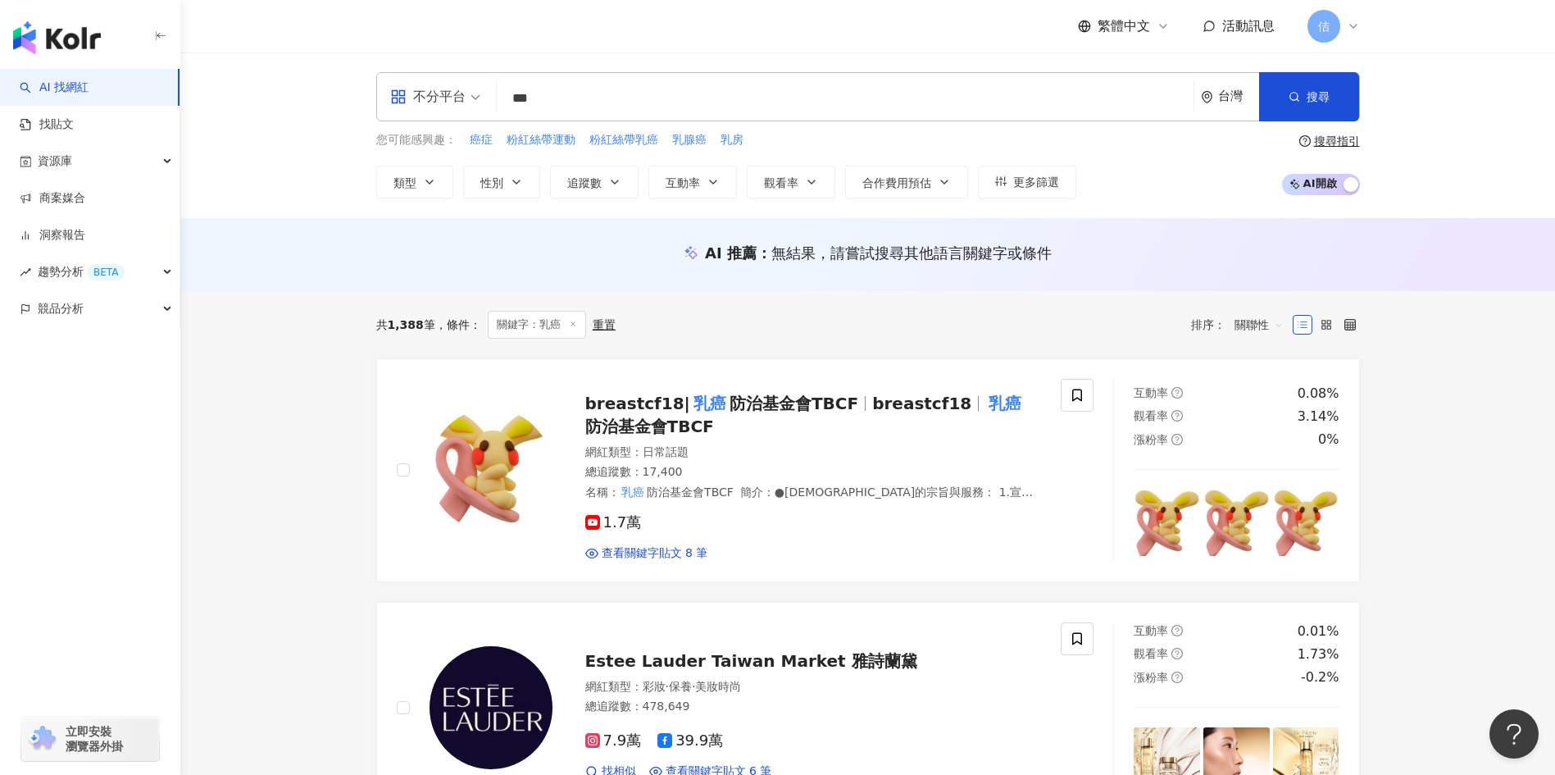
type input "***"
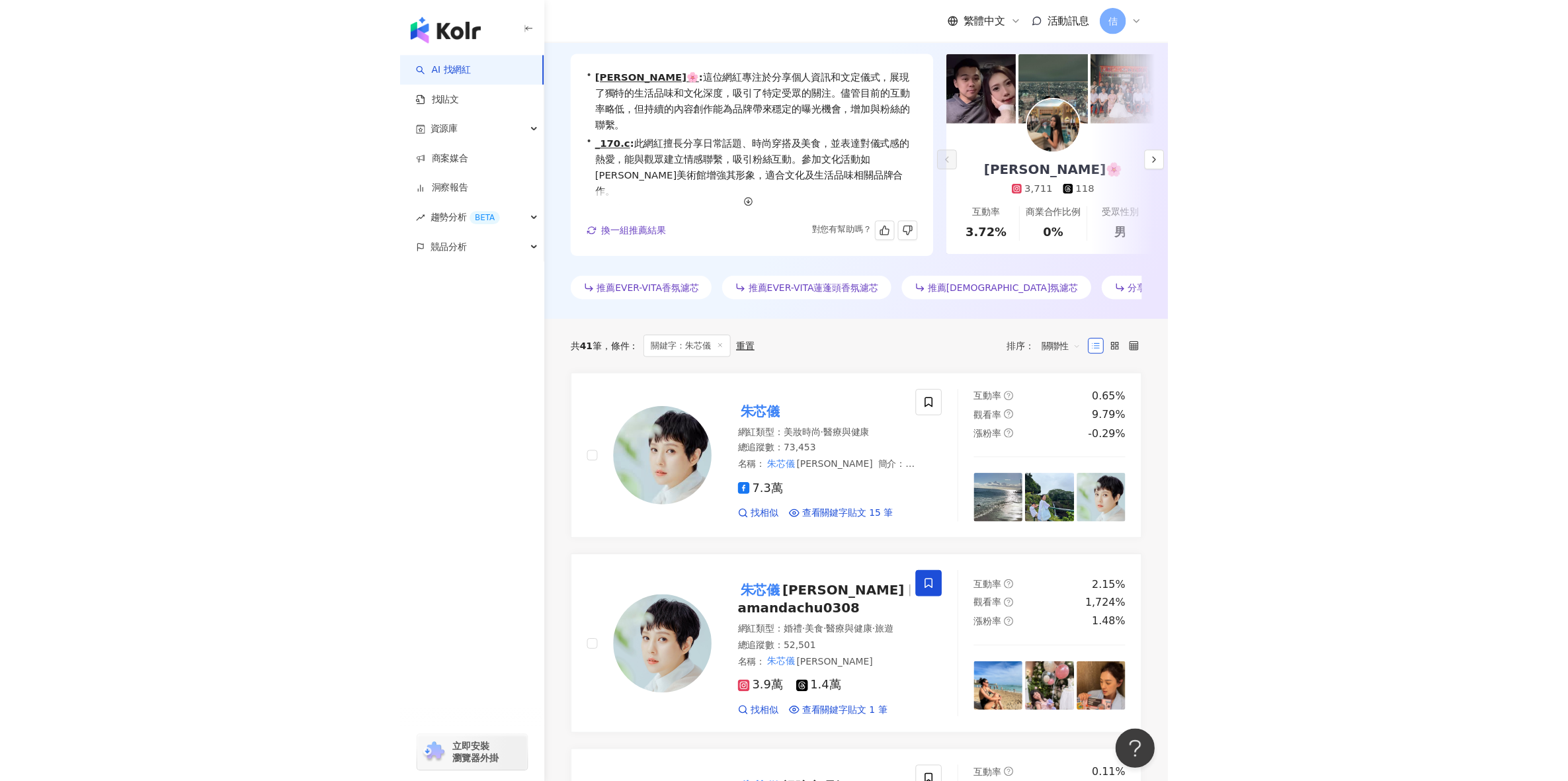
scroll to position [441, 0]
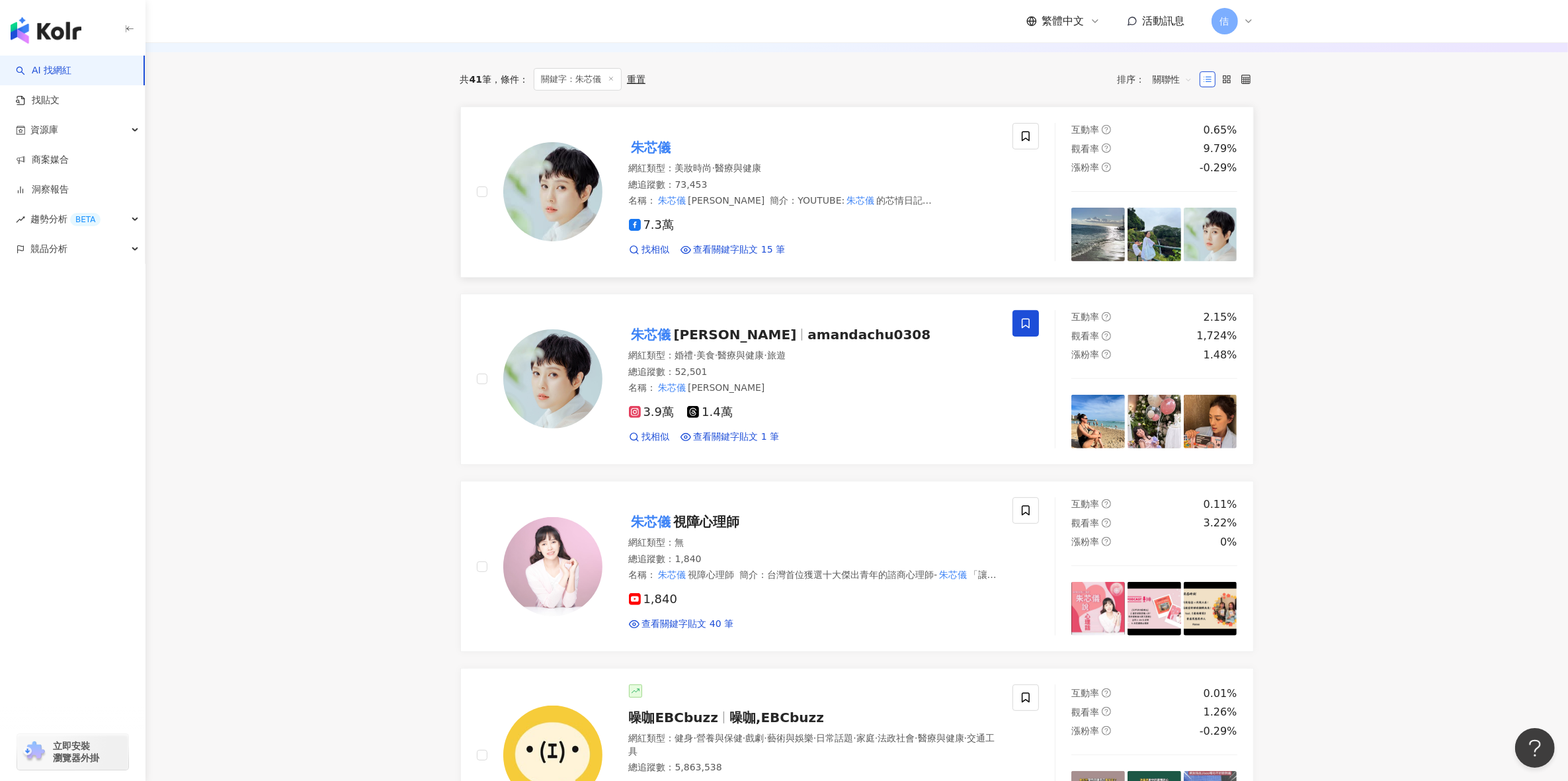
click at [663, 146] on mark "朱芯儀" at bounding box center [652, 148] width 45 height 21
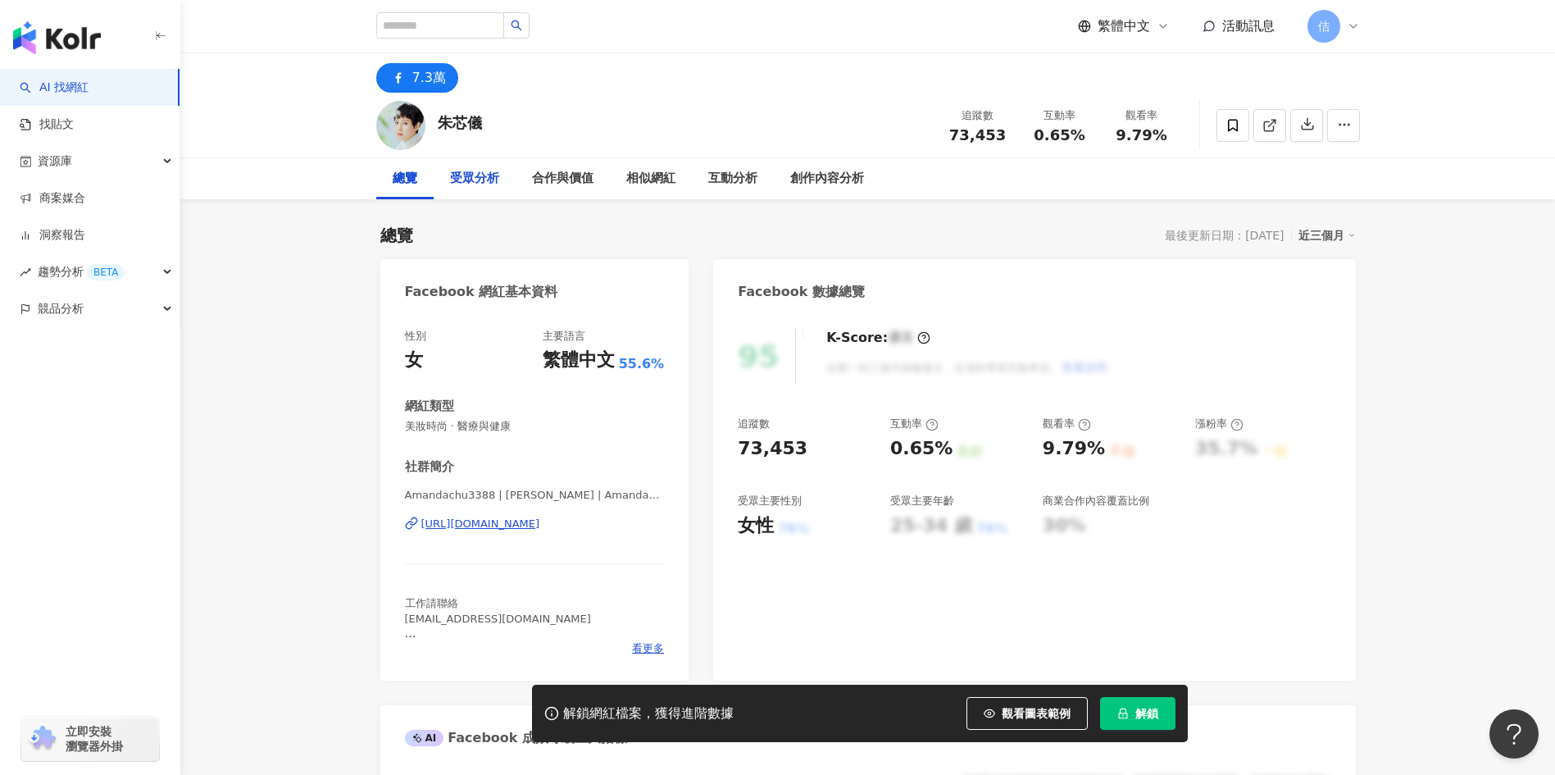
click at [475, 176] on div "受眾分析" at bounding box center [474, 179] width 49 height 20
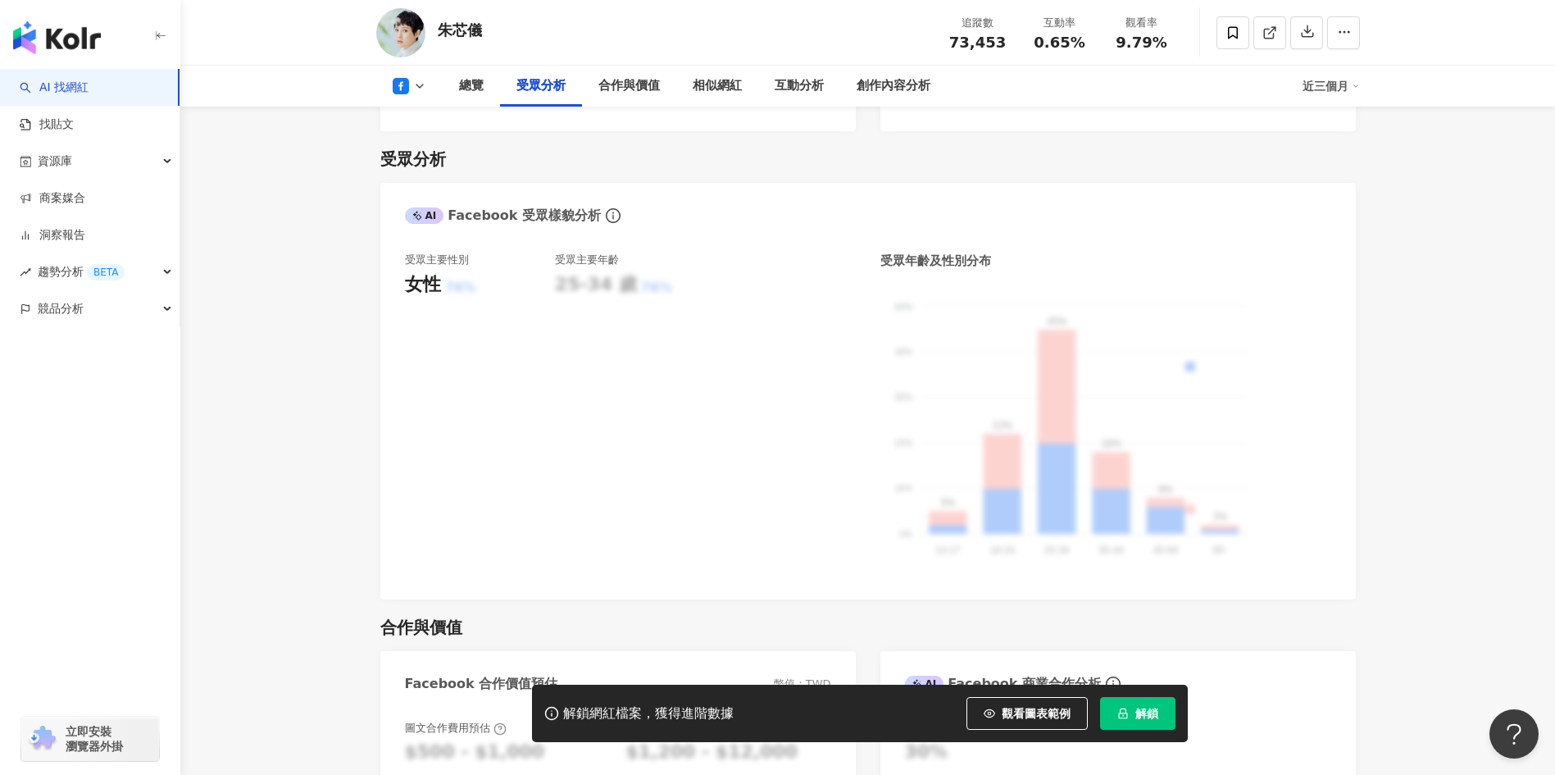
click at [1143, 716] on span "解鎖" at bounding box center [1146, 713] width 23 height 13
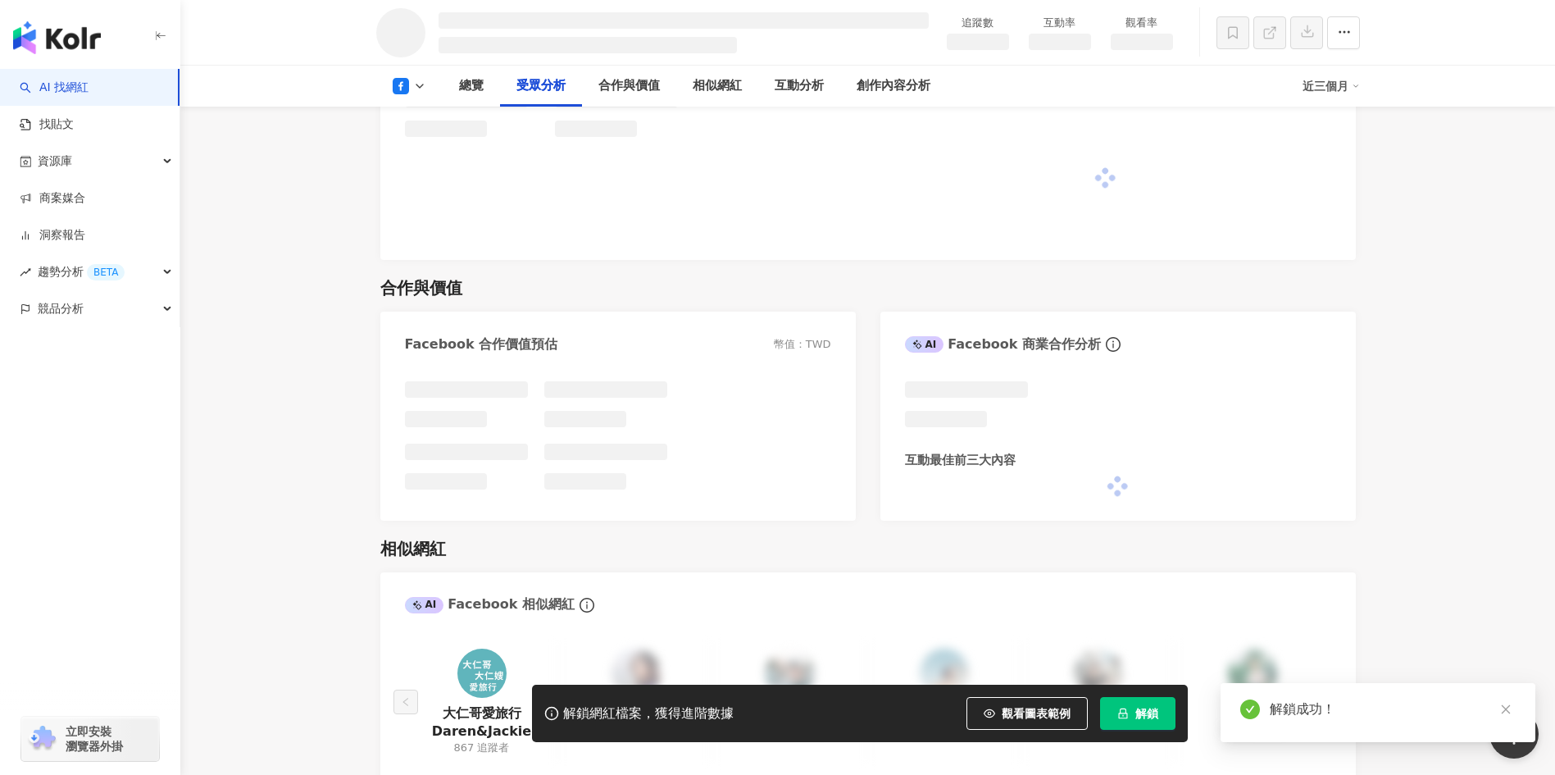
scroll to position [1351, 0]
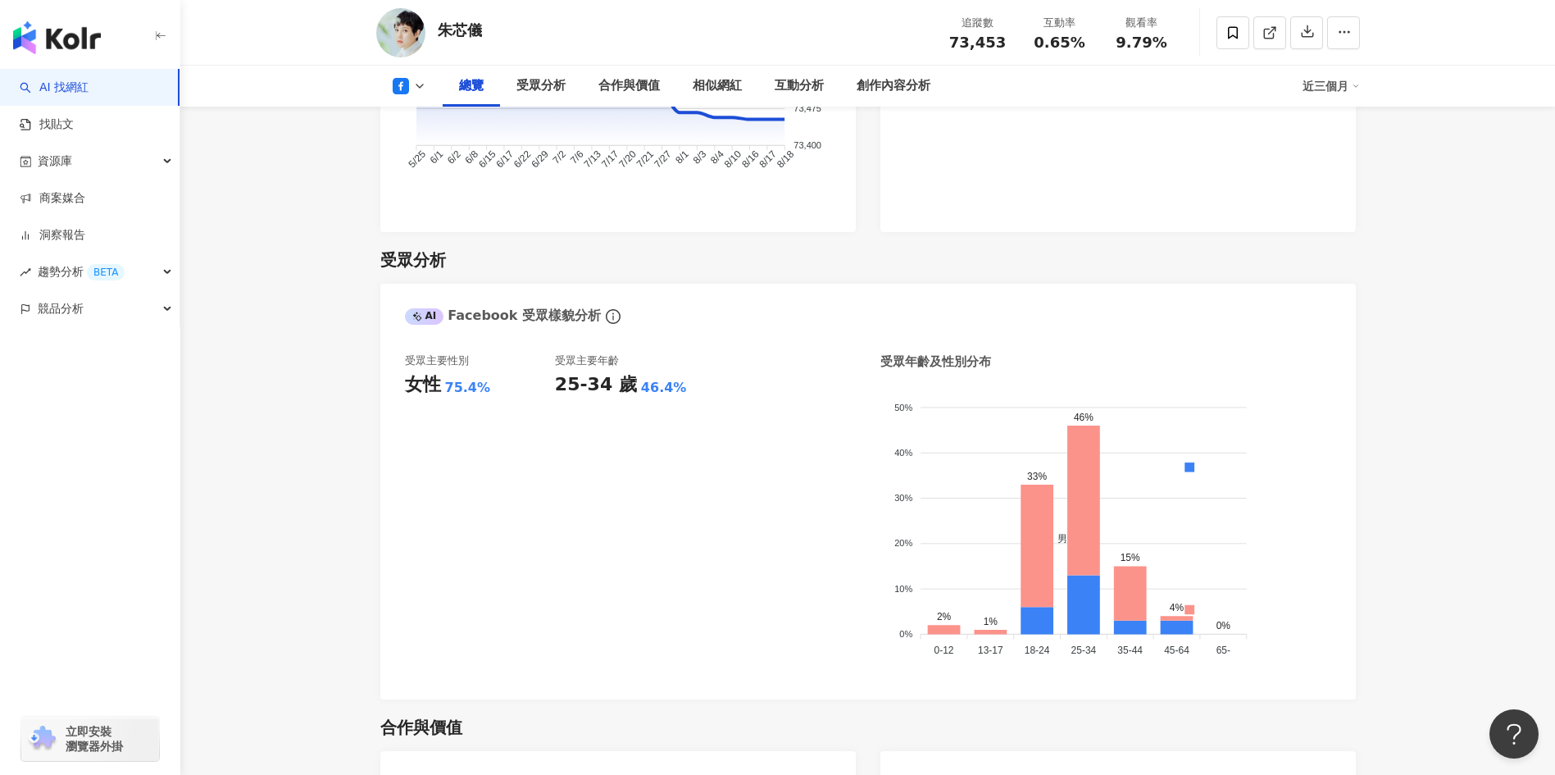
scroll to position [1748, 0]
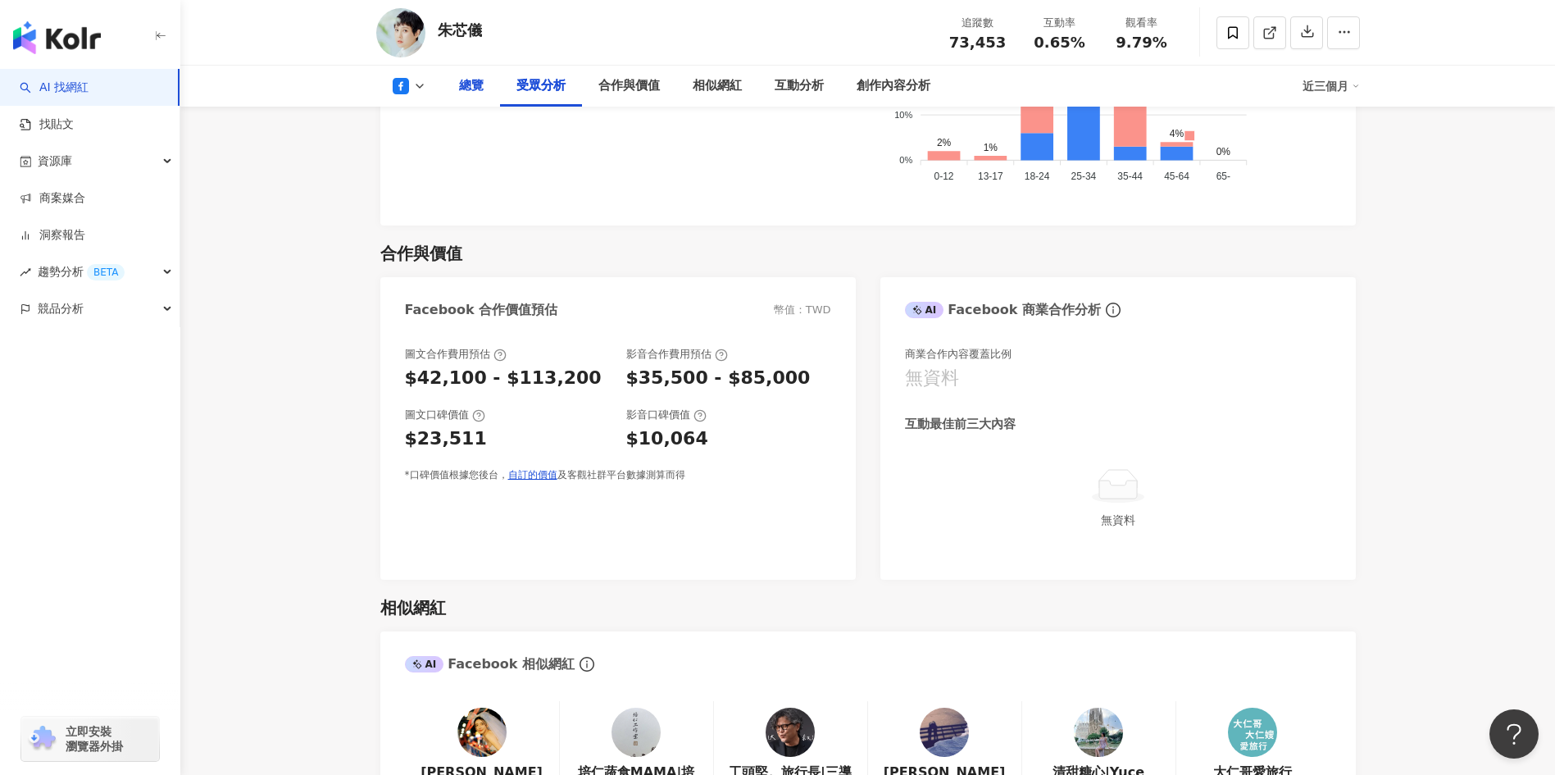
click at [473, 92] on div "總覽" at bounding box center [471, 86] width 25 height 20
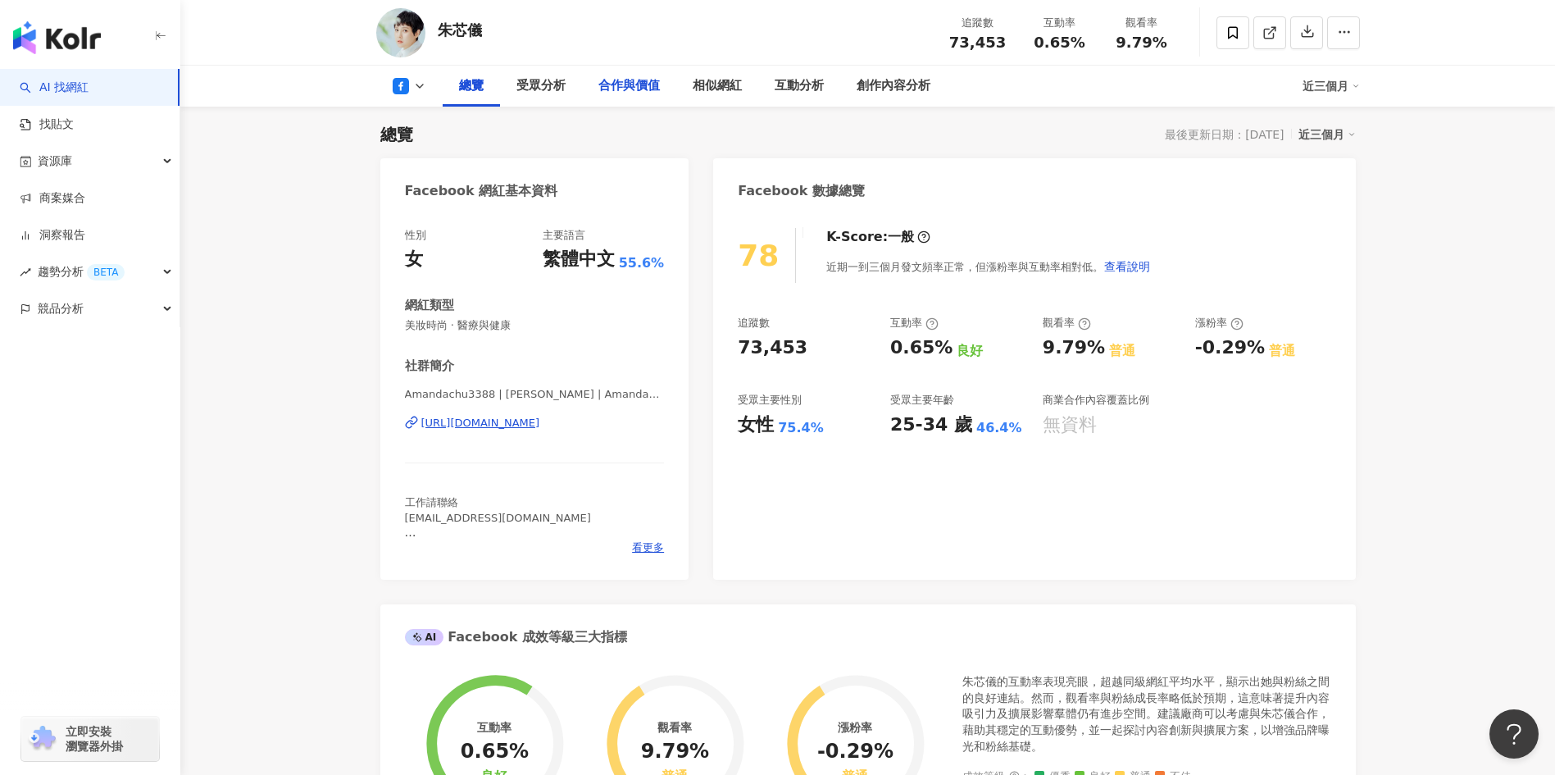
click at [646, 96] on div "合作與價值" at bounding box center [629, 86] width 94 height 41
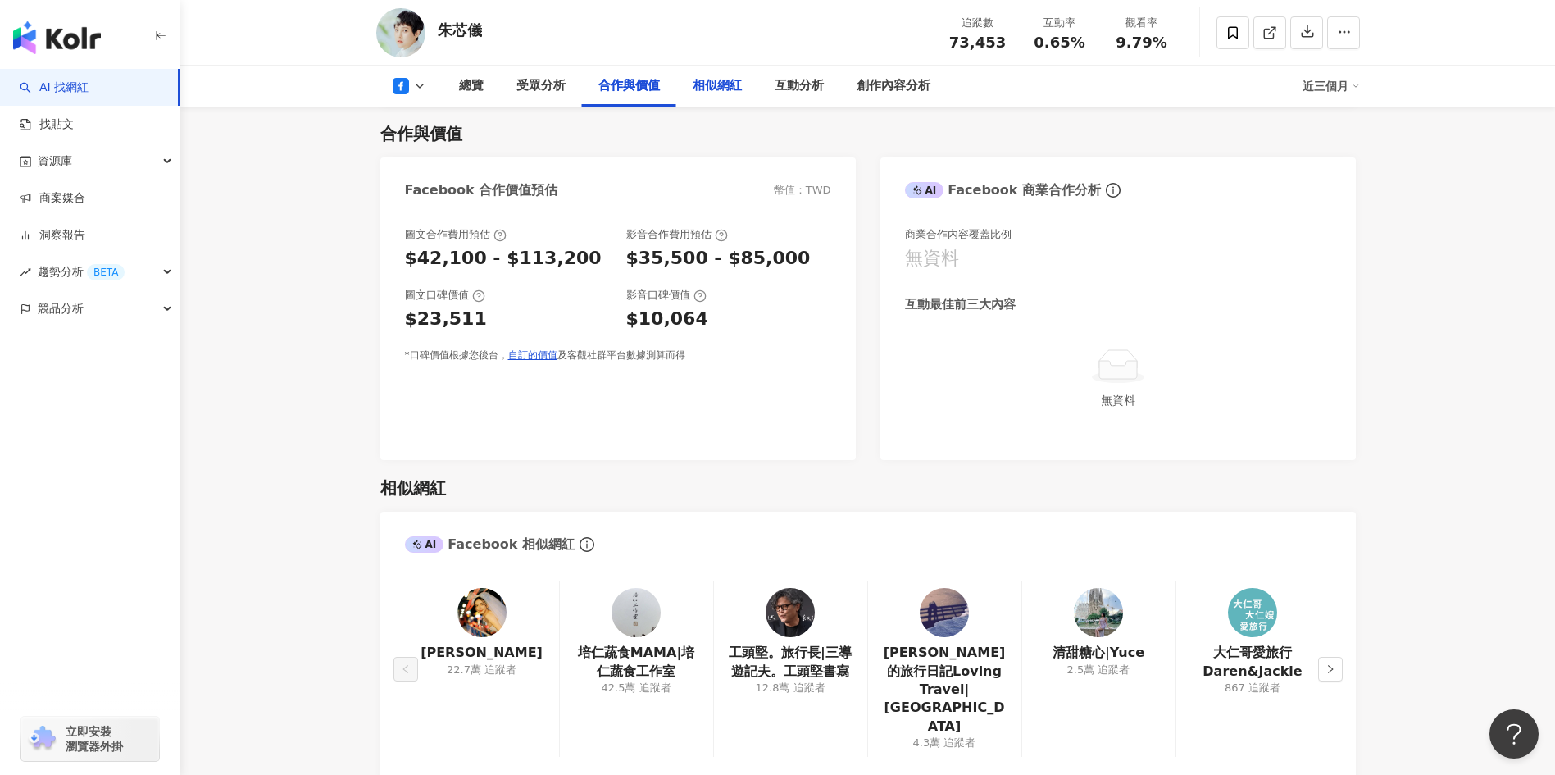
click at [733, 96] on div "相似網紅" at bounding box center [717, 86] width 82 height 41
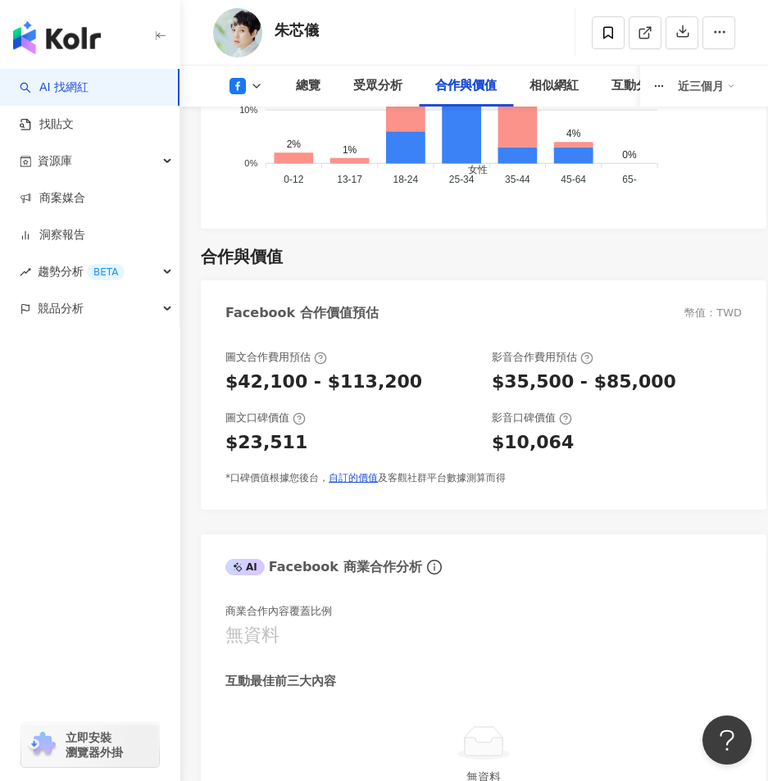
scroll to position [2571, 0]
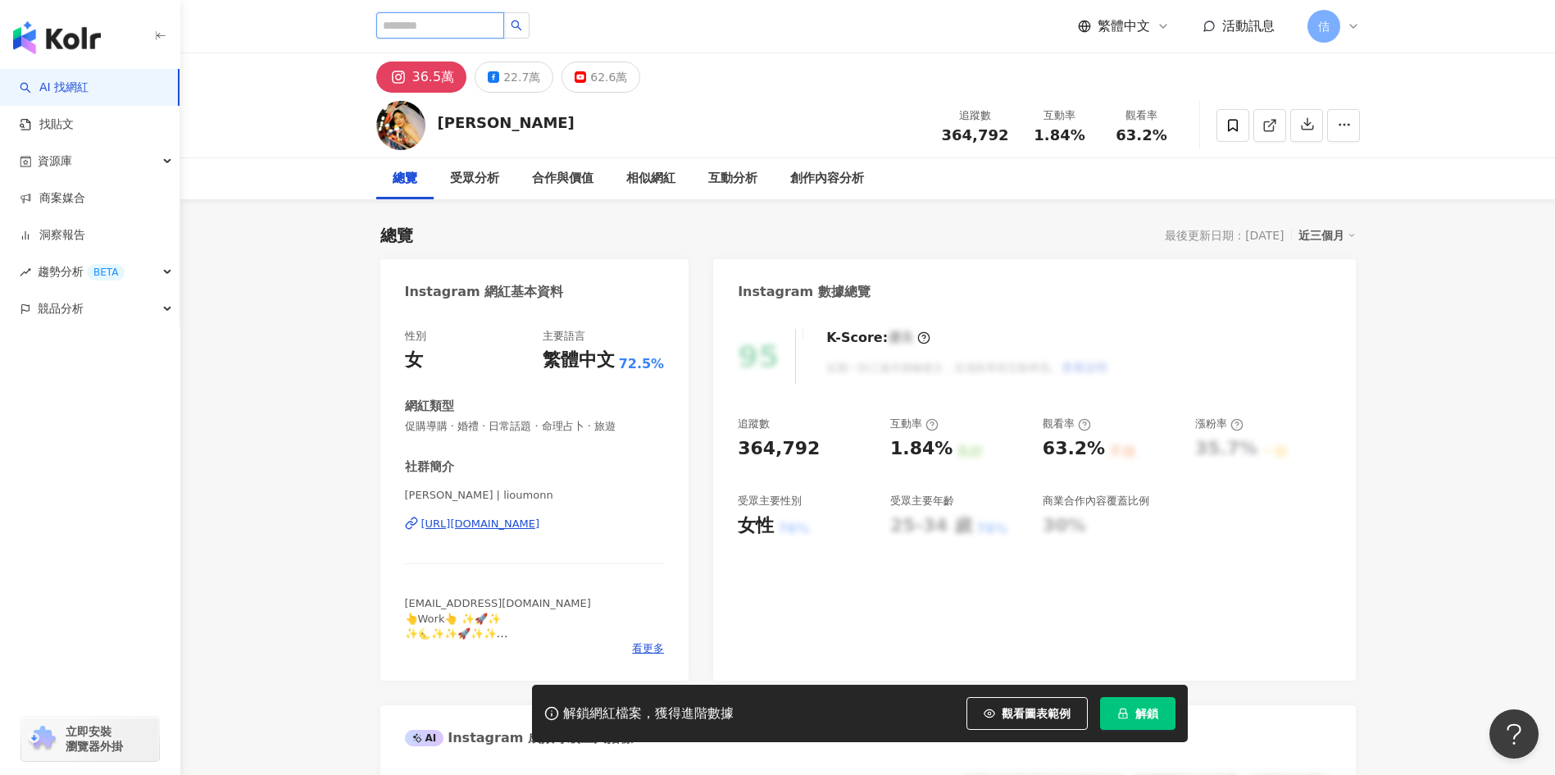
click at [461, 34] on input "search" at bounding box center [440, 25] width 128 height 26
type input "*"
